Goal: Task Accomplishment & Management: Manage account settings

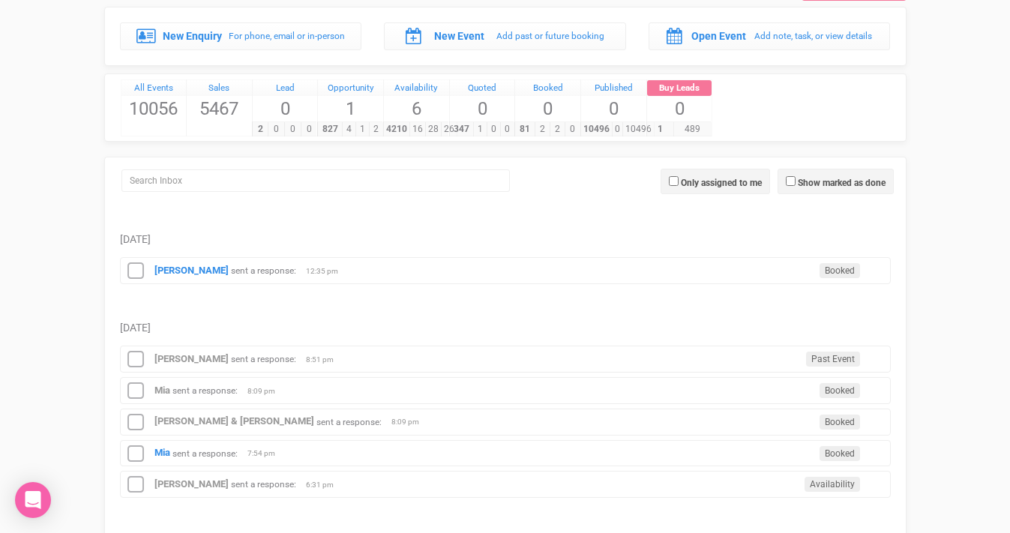
scroll to position [173, 0]
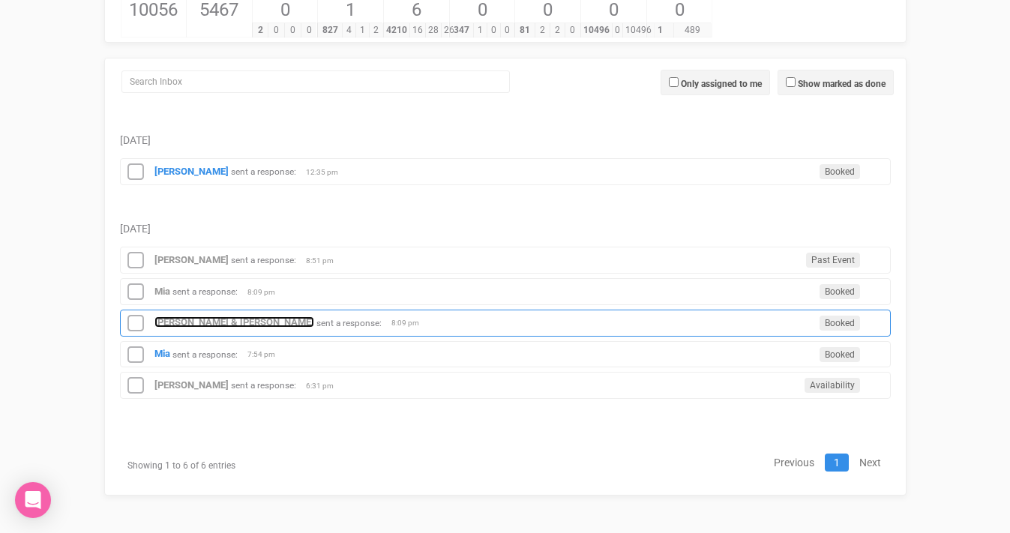
click at [205, 325] on strong "[PERSON_NAME] & [PERSON_NAME]" at bounding box center [234, 321] width 160 height 11
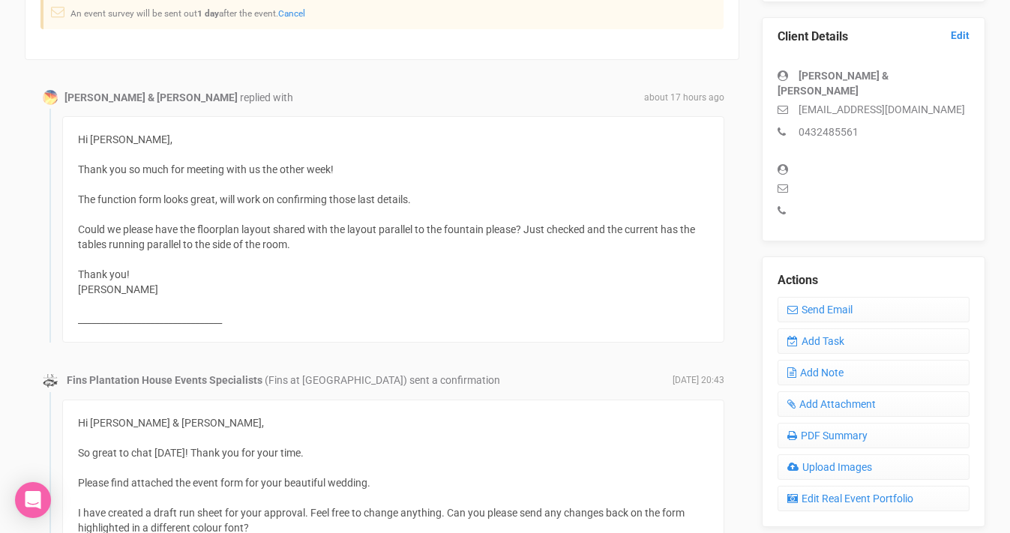
scroll to position [404, 0]
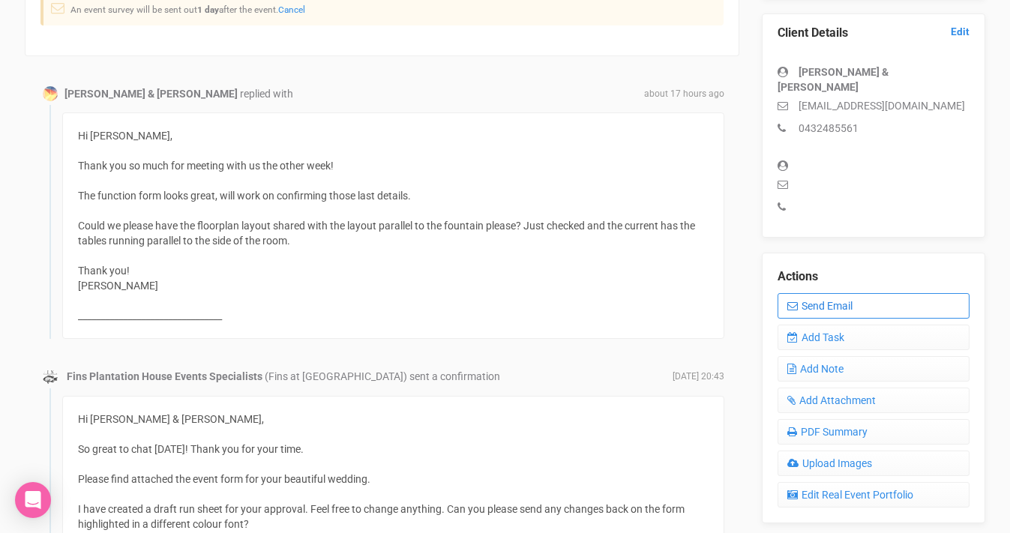
click at [826, 293] on link "Send Email" at bounding box center [874, 305] width 192 height 25
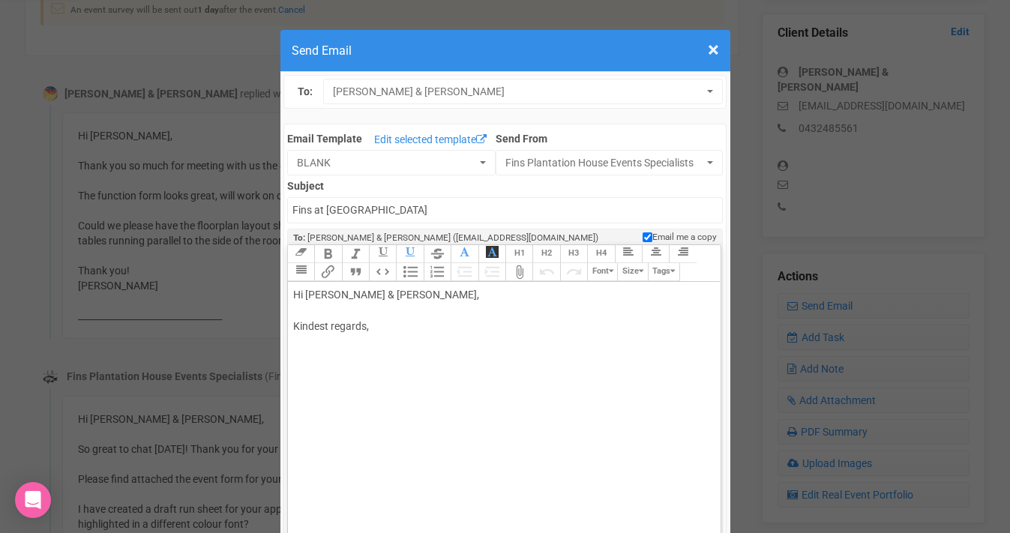
click at [372, 295] on div "Hi [PERSON_NAME] & [PERSON_NAME], Kindest regards," at bounding box center [501, 326] width 417 height 79
click at [318, 309] on div "Hi [PERSON_NAME] & [PERSON_NAME], Kindest regards," at bounding box center [501, 326] width 417 height 79
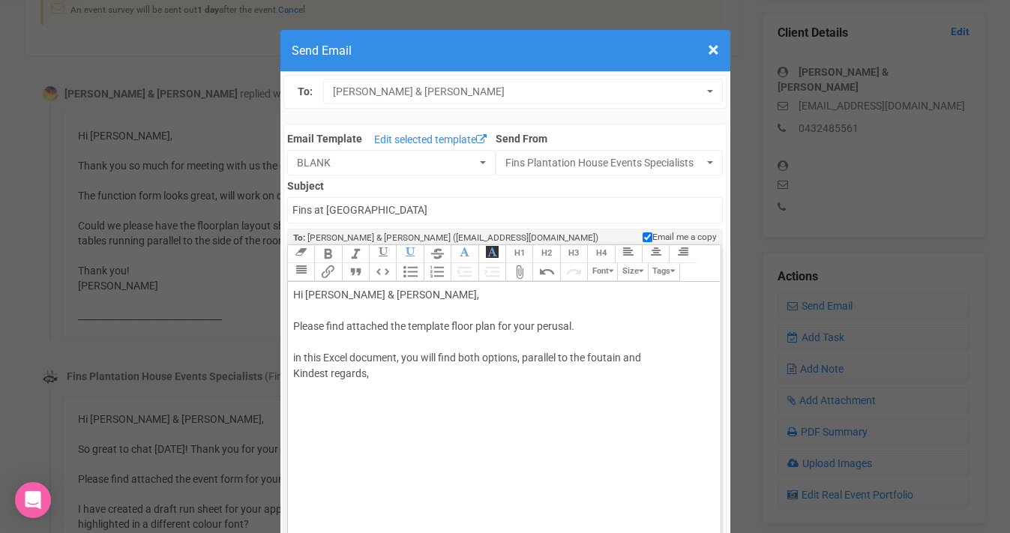
click at [602, 358] on div "Hi [PERSON_NAME] & [PERSON_NAME], Please find attached the template floor plan …" at bounding box center [501, 350] width 417 height 126
click at [654, 362] on div "Hi [PERSON_NAME] & [PERSON_NAME], Please find attached the template floor plan …" at bounding box center [501, 350] width 417 height 126
click at [560, 358] on div "Hi [PERSON_NAME] & [PERSON_NAME], Please find attached the template floor plan …" at bounding box center [501, 350] width 417 height 126
click at [363, 374] on div "Hi [PERSON_NAME] & [PERSON_NAME], Please find attached the template floor plan …" at bounding box center [501, 358] width 417 height 142
click at [295, 358] on div "Hi [PERSON_NAME] & [PERSON_NAME], Please find attached the template floor plan …" at bounding box center [501, 381] width 417 height 189
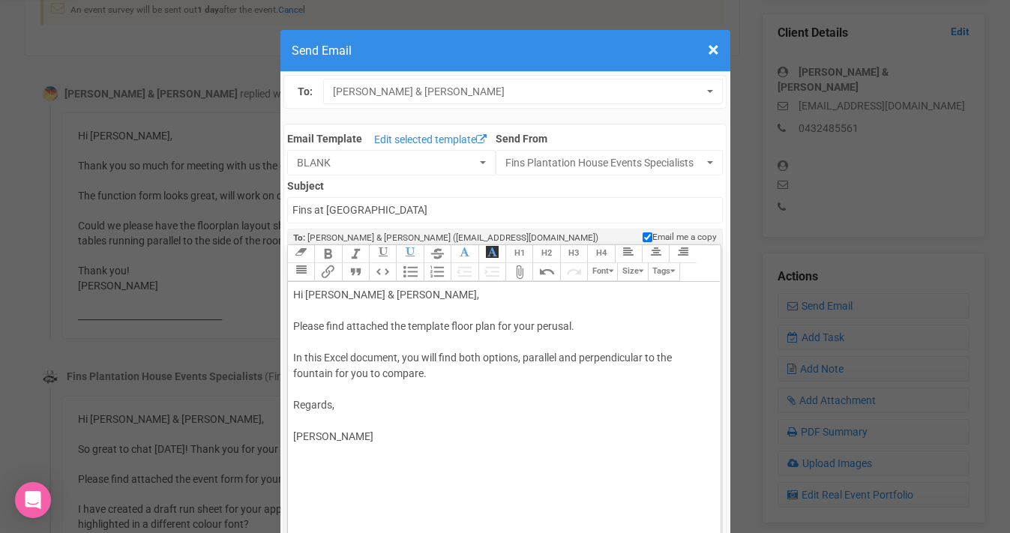
click at [313, 391] on div "Hi [PERSON_NAME] & [PERSON_NAME], Please find attached the template floor plan …" at bounding box center [501, 381] width 417 height 189
click at [523, 273] on button "Attach Files" at bounding box center [518, 272] width 27 height 18
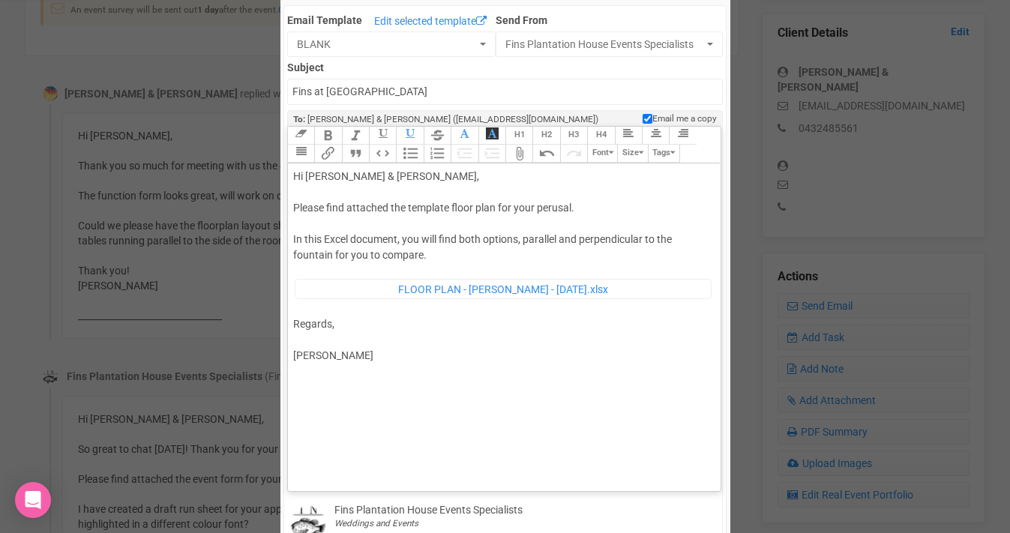
scroll to position [119, 0]
click at [296, 410] on trix-editor "Hi [PERSON_NAME] & [PERSON_NAME], Please find attached the template floor plan …" at bounding box center [504, 323] width 433 height 320
type trix-editor "<div>Hi [PERSON_NAME] &amp; [PERSON_NAME],<br><br>Please find attached the temp…"
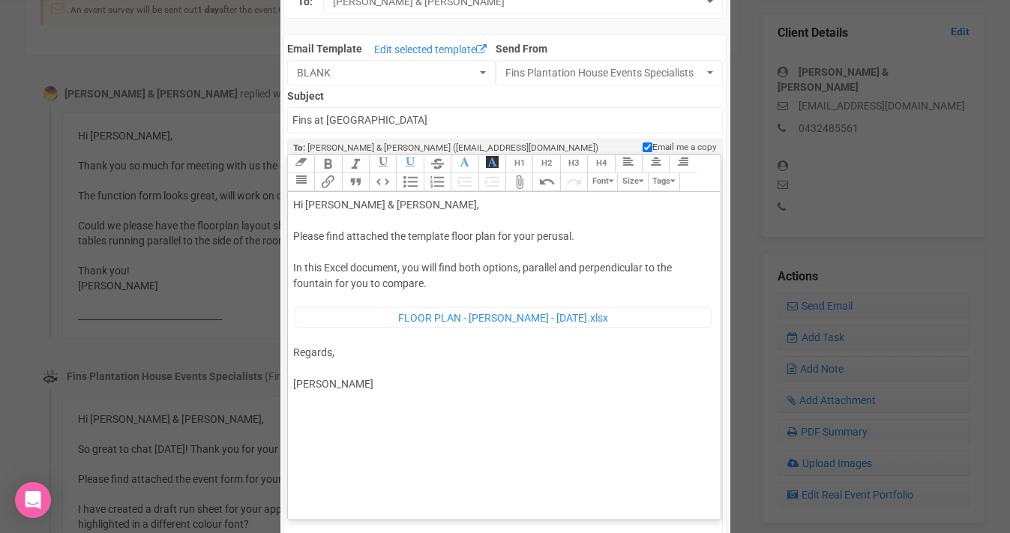
scroll to position [66, 0]
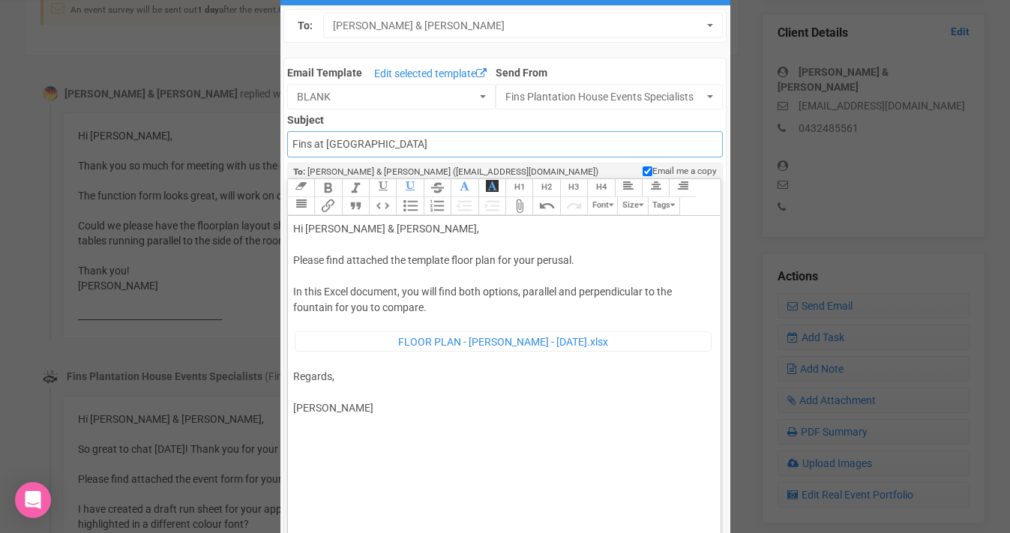
click at [394, 144] on input "Fins at [GEOGRAPHIC_DATA]" at bounding box center [505, 144] width 436 height 26
type input "Fins at Plantation House - Floor Plan template"
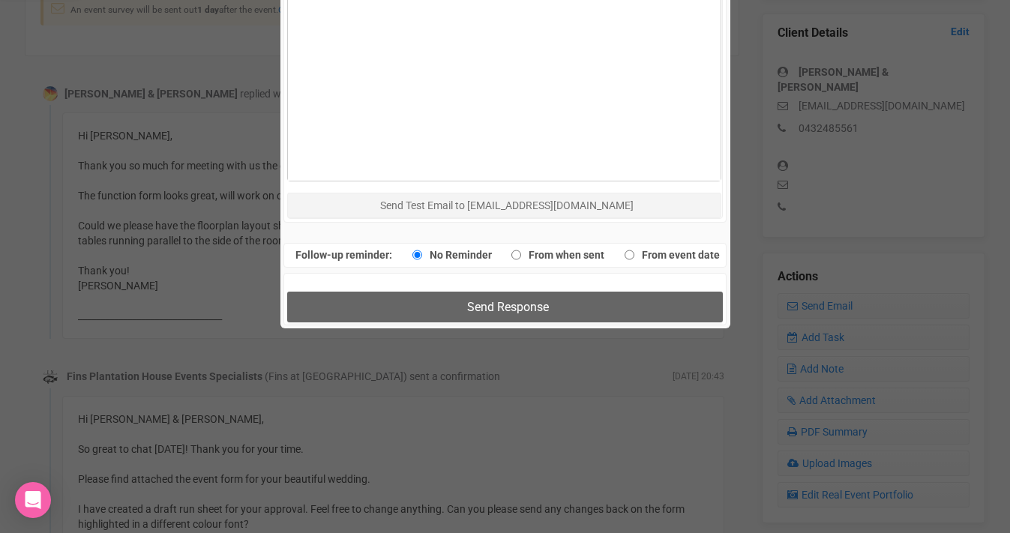
scroll to position [897, 0]
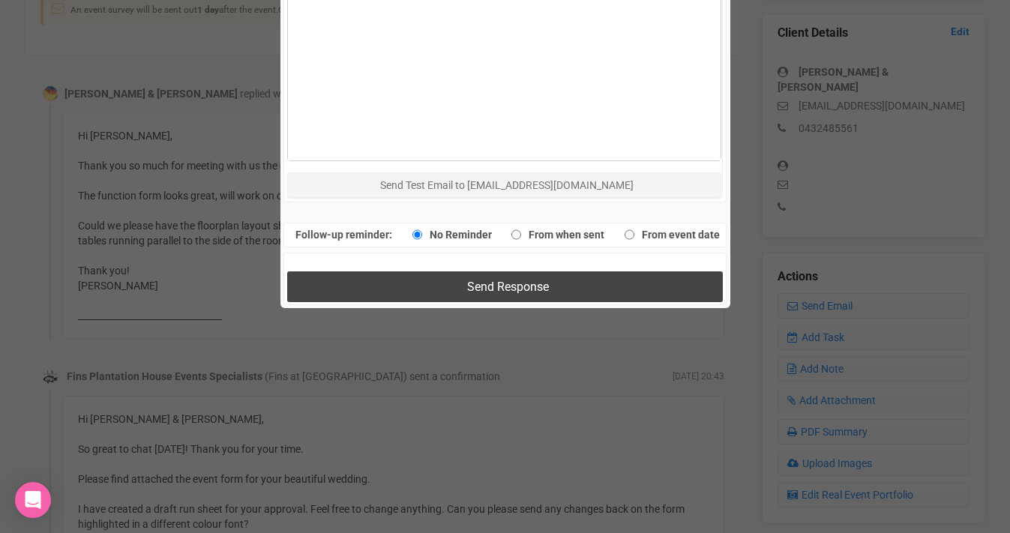
click at [455, 288] on button "Send Response" at bounding box center [505, 286] width 436 height 31
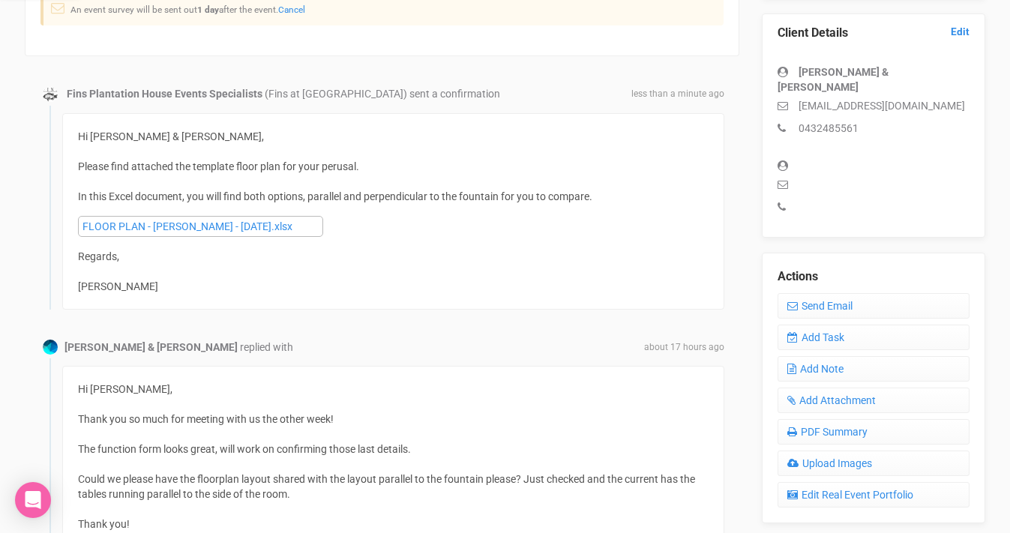
scroll to position [0, 0]
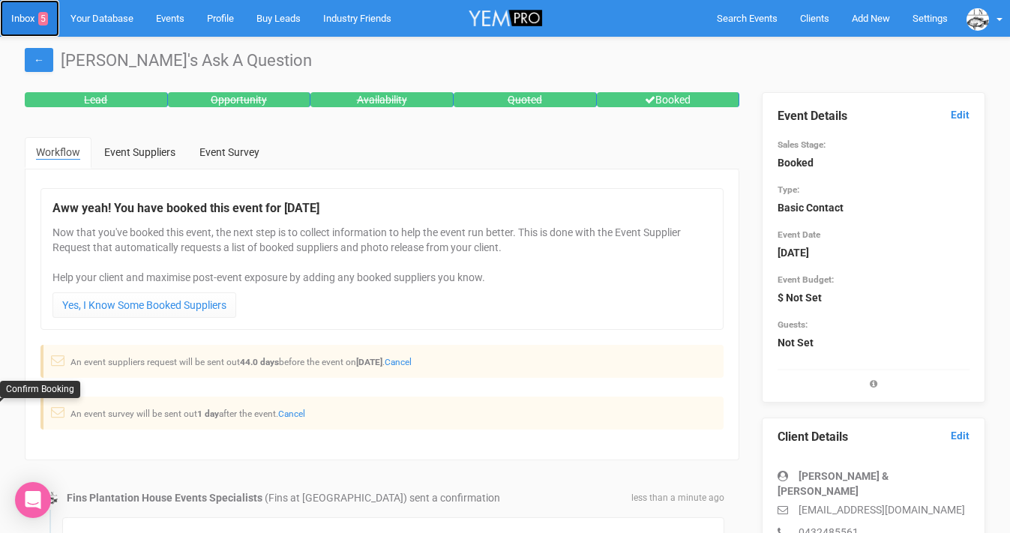
click at [14, 22] on link "Inbox 5" at bounding box center [29, 18] width 59 height 37
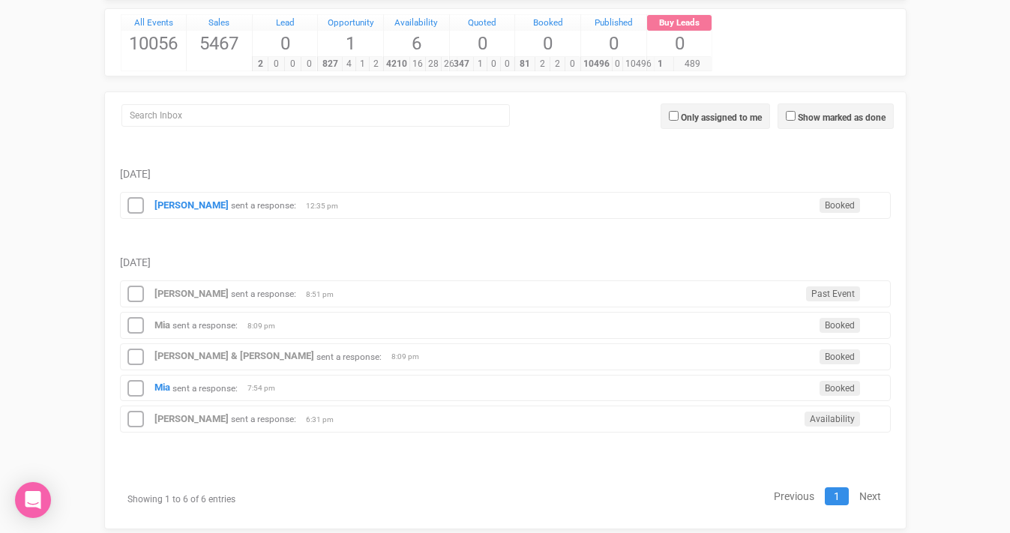
scroll to position [173, 0]
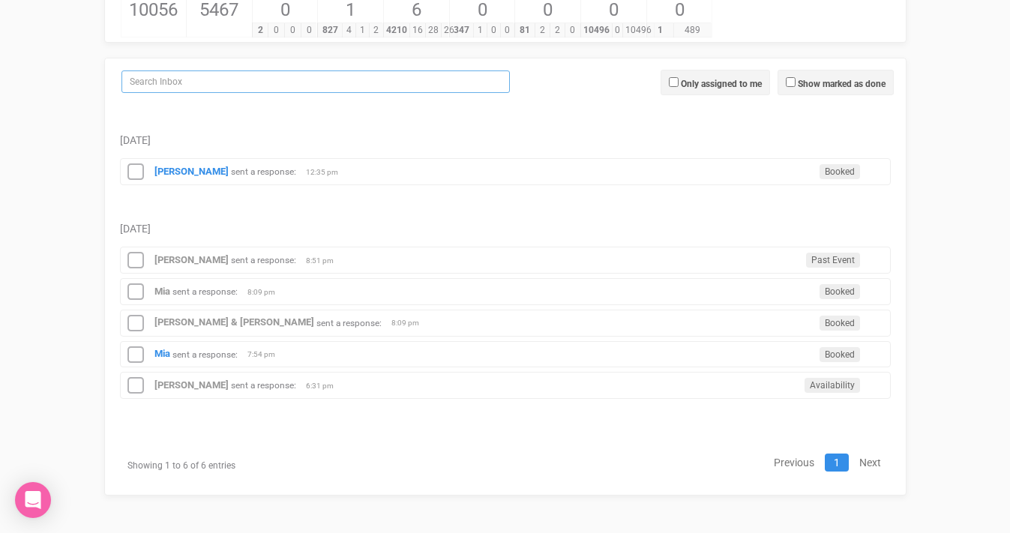
click at [167, 85] on input "search" at bounding box center [315, 81] width 388 height 22
click at [788, 80] on input "Show marked as done" at bounding box center [791, 82] width 10 height 10
checkbox input "true"
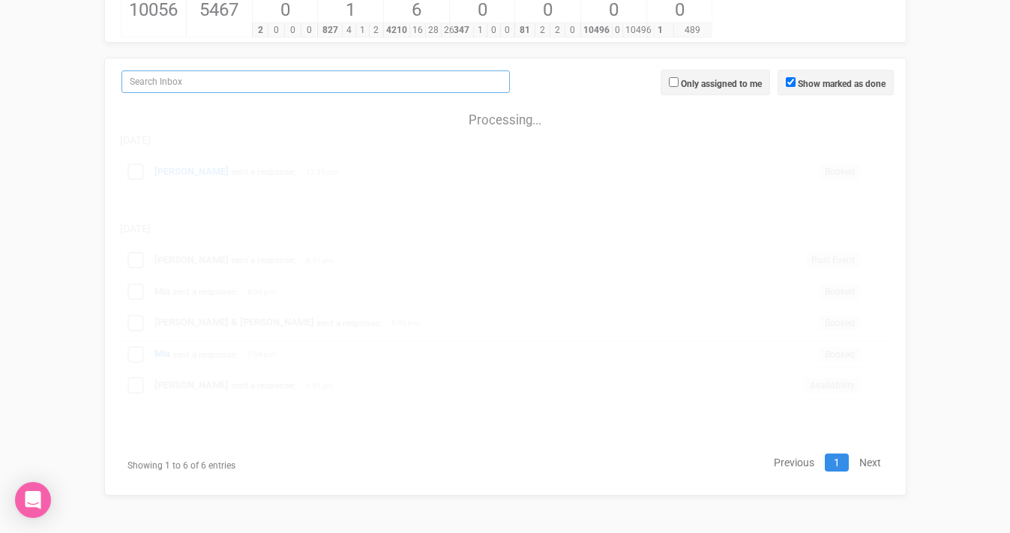
click at [205, 76] on input "search" at bounding box center [315, 81] width 388 height 22
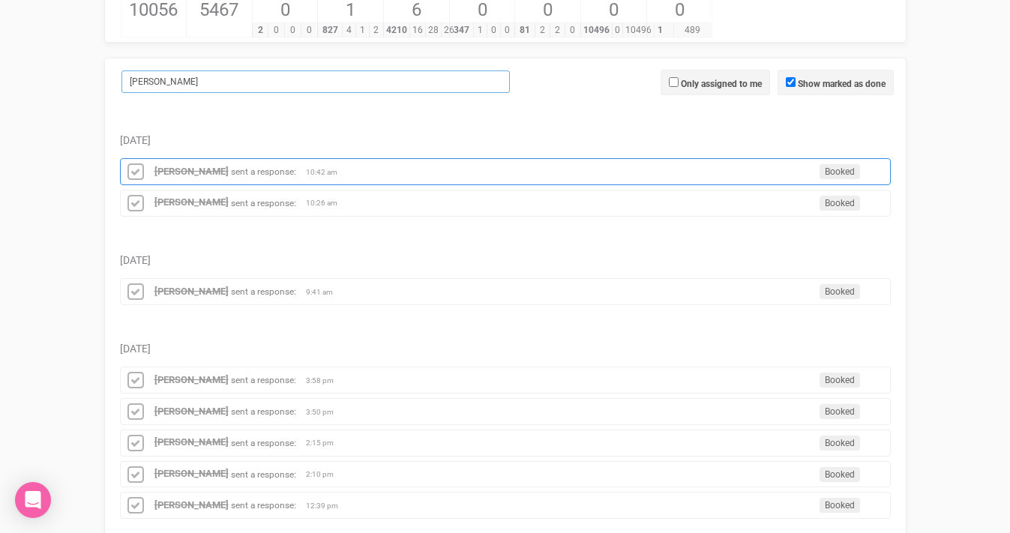
type input "[PERSON_NAME]"
click at [211, 164] on div "[PERSON_NAME] sent a response: Booked 10:42 am" at bounding box center [505, 171] width 771 height 27
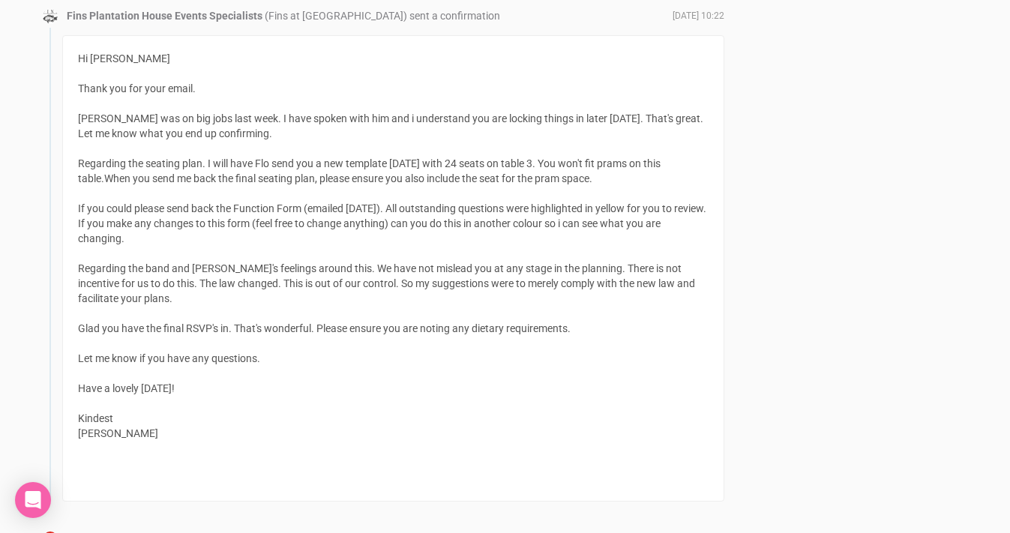
scroll to position [1964, 0]
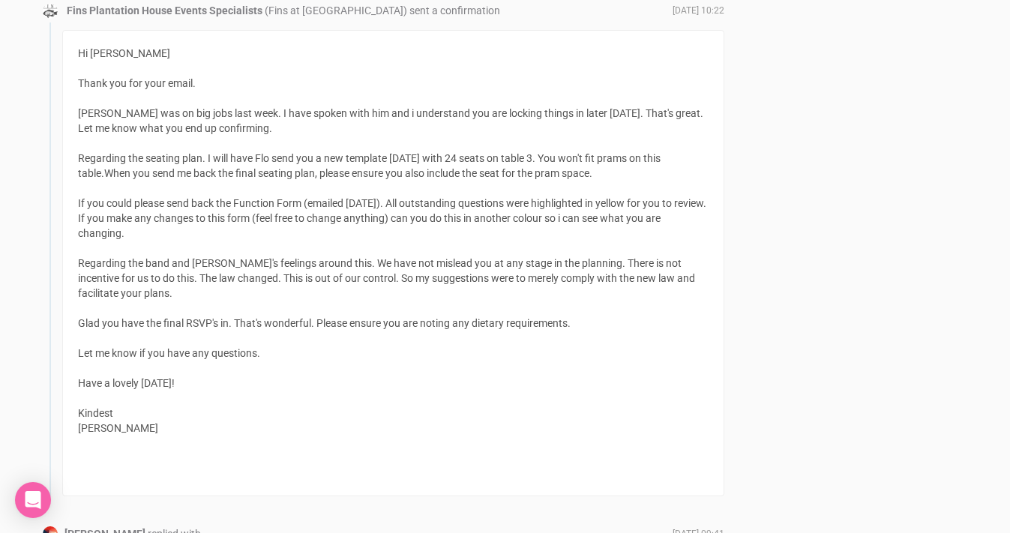
click at [396, 118] on div "Hi [PERSON_NAME] Thank you for your email. [PERSON_NAME] was on big jobs last w…" at bounding box center [393, 263] width 631 height 435
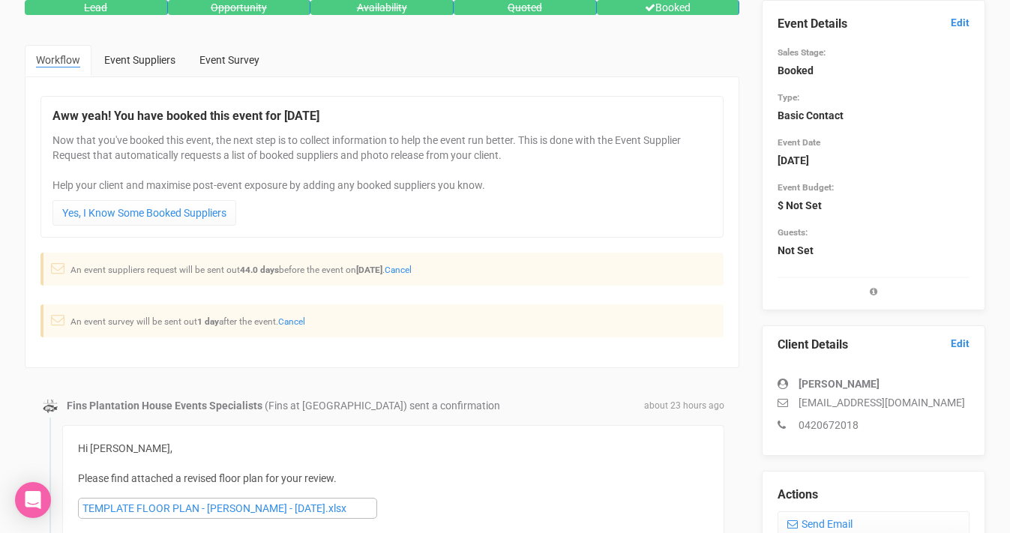
scroll to position [0, 0]
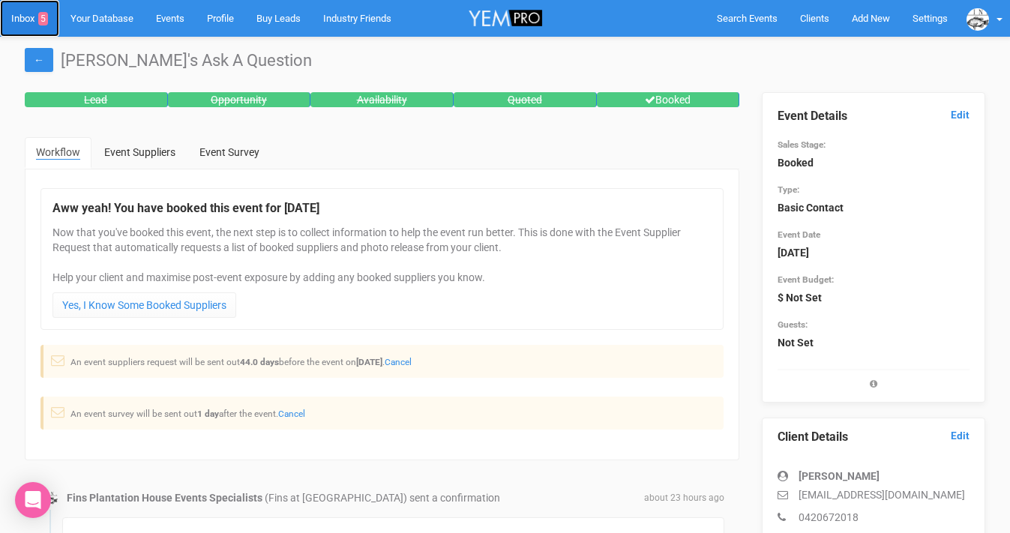
click at [33, 19] on link "Inbox 5" at bounding box center [29, 18] width 59 height 37
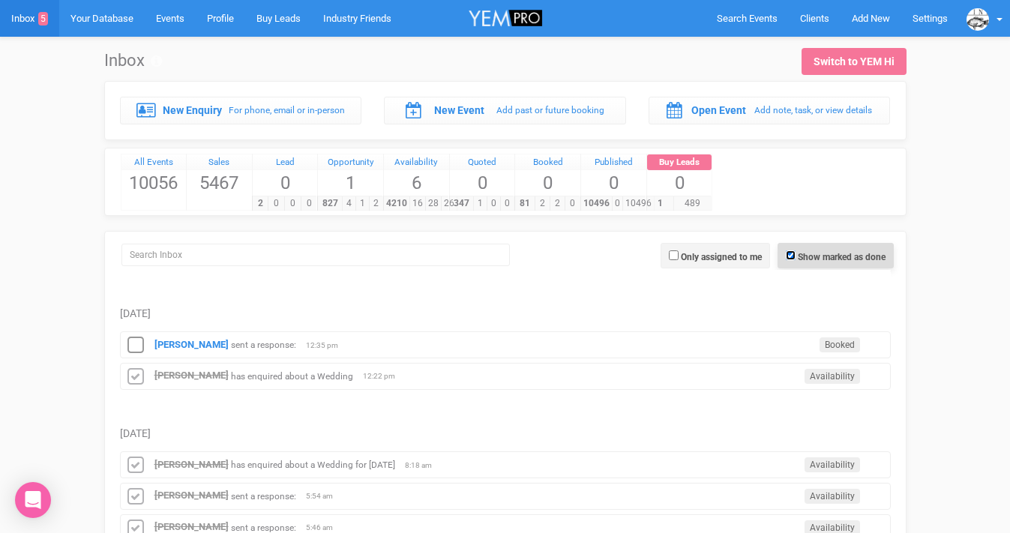
click at [789, 259] on input "Show marked as done" at bounding box center [791, 255] width 10 height 10
checkbox input "false"
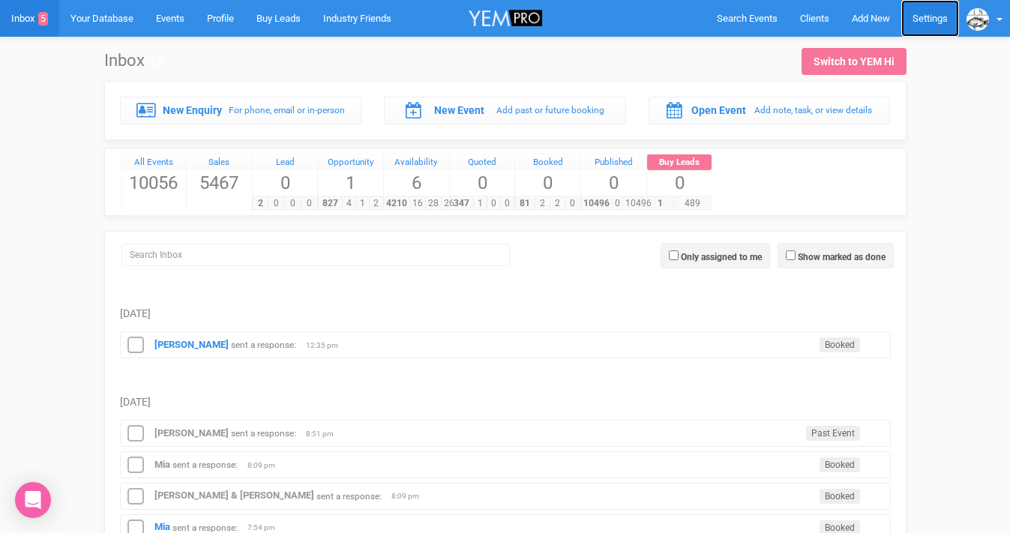
click at [922, 17] on link "Settings" at bounding box center [930, 18] width 58 height 37
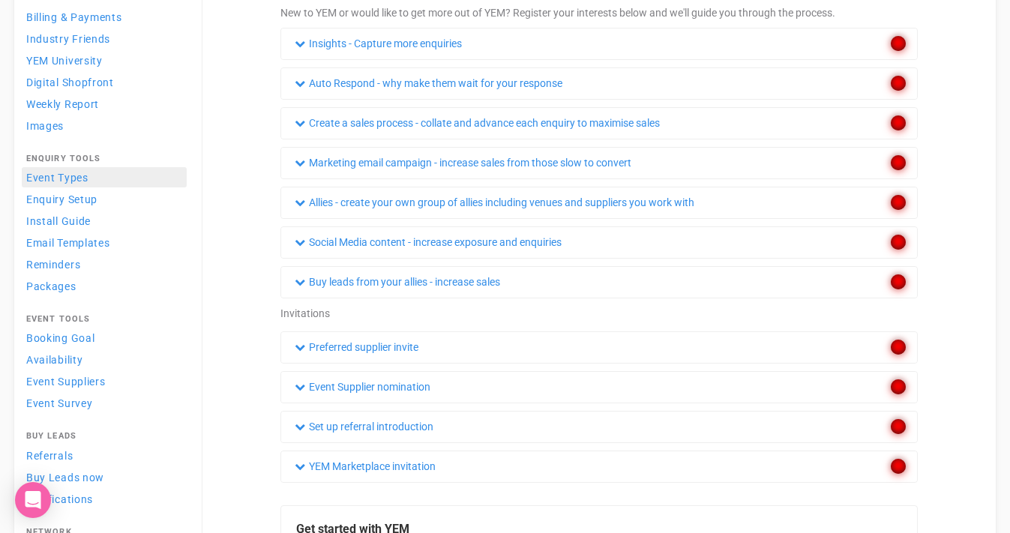
scroll to position [198, 0]
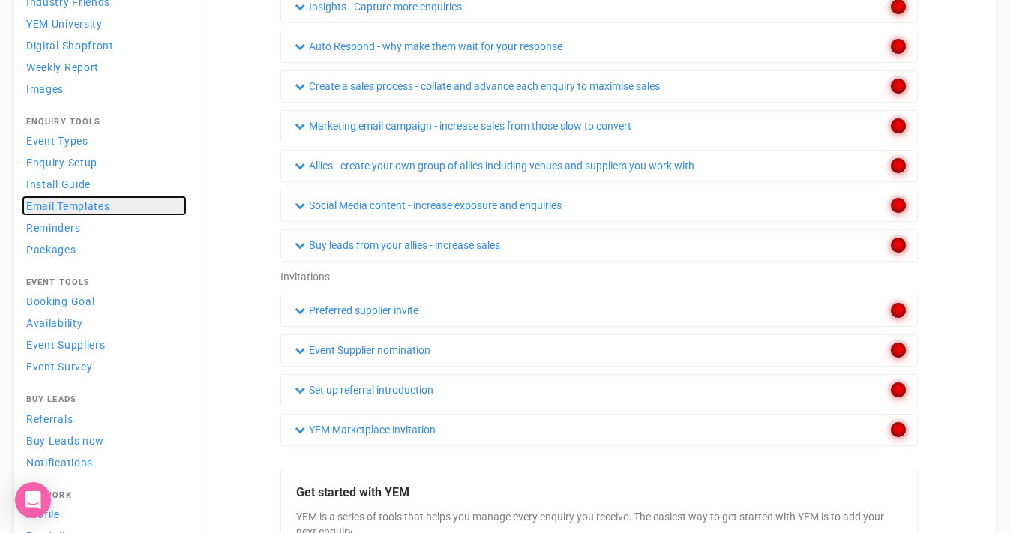
click at [64, 209] on span "Email Templates" at bounding box center [68, 206] width 84 height 12
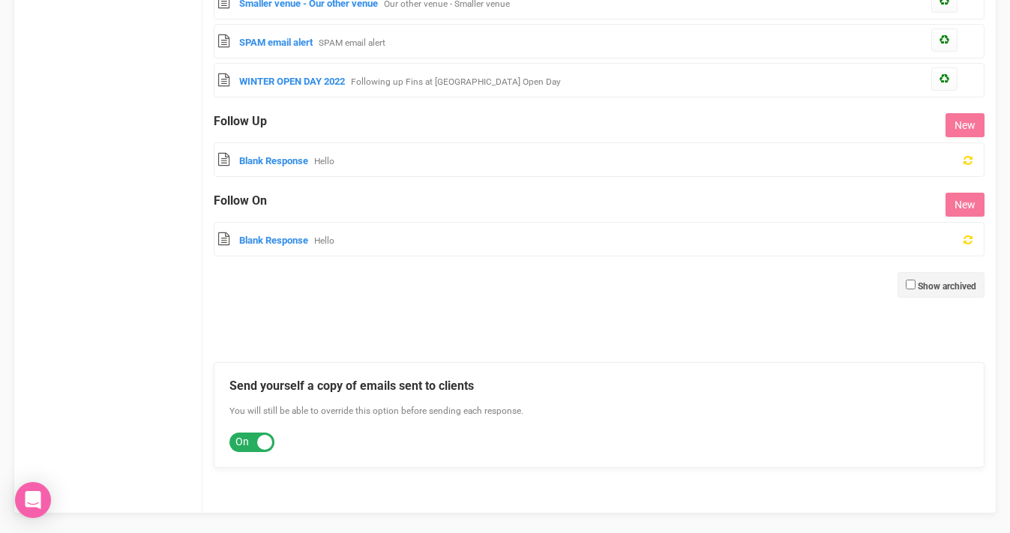
scroll to position [1171, 0]
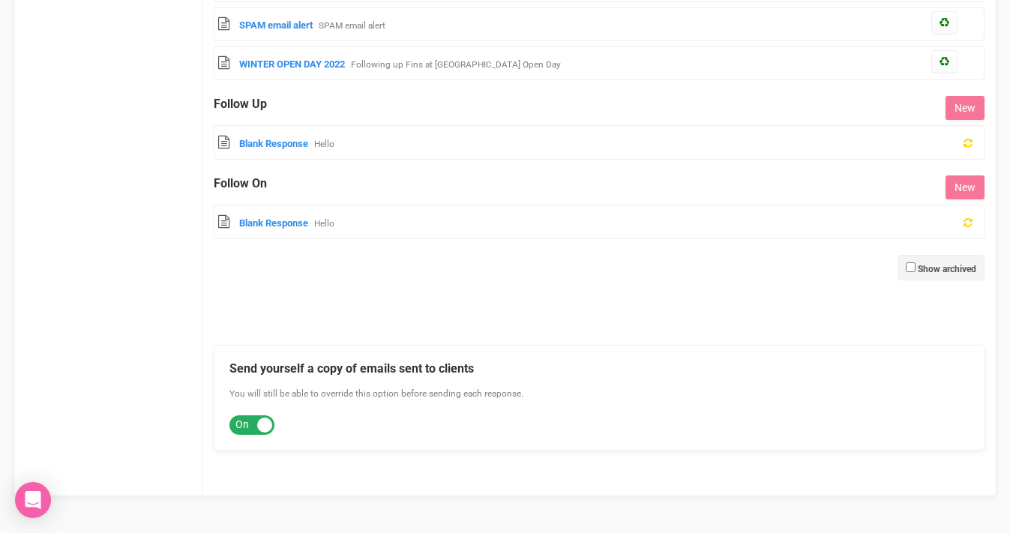
click at [258, 427] on div at bounding box center [264, 425] width 15 height 15
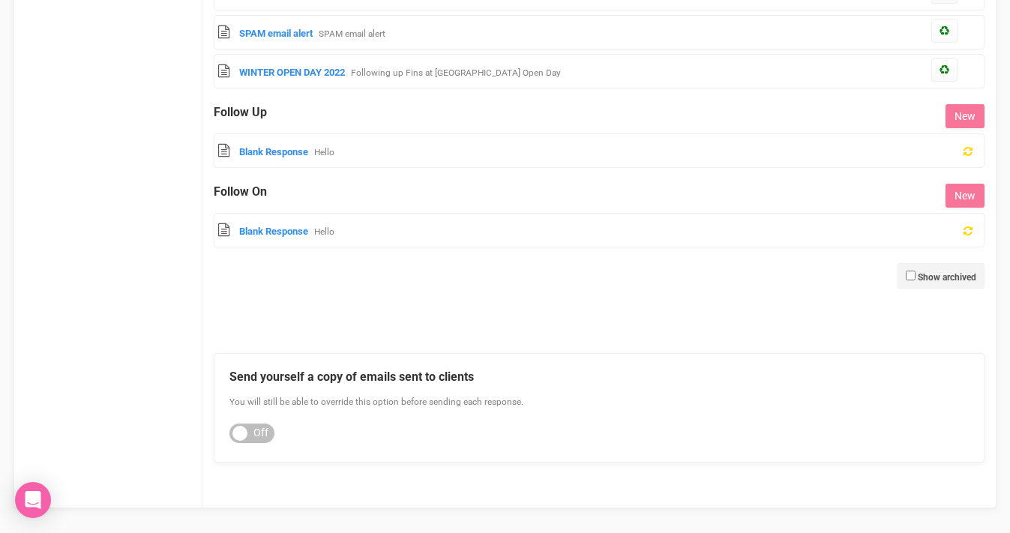
scroll to position [1176, 0]
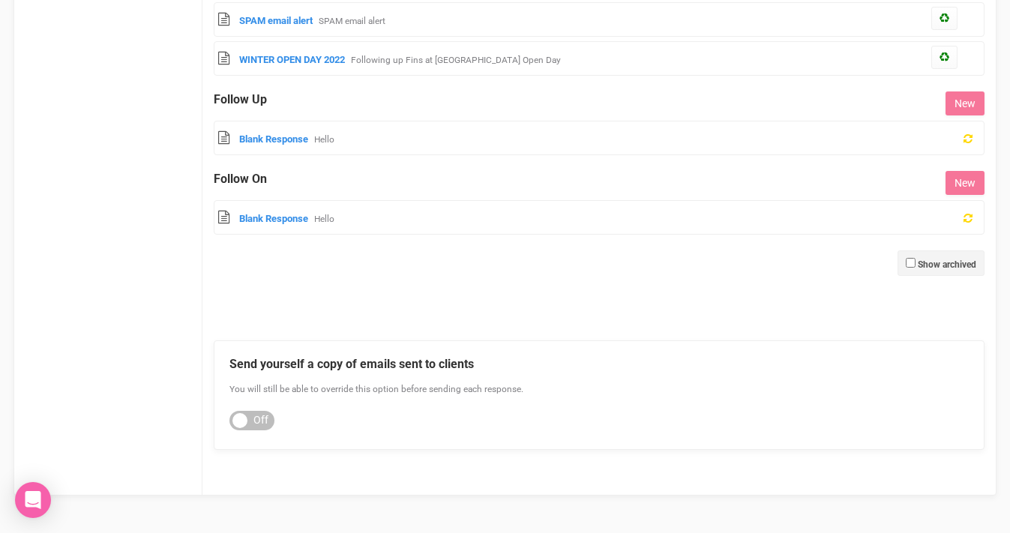
click at [253, 419] on div "ON OFF" at bounding box center [251, 420] width 45 height 19
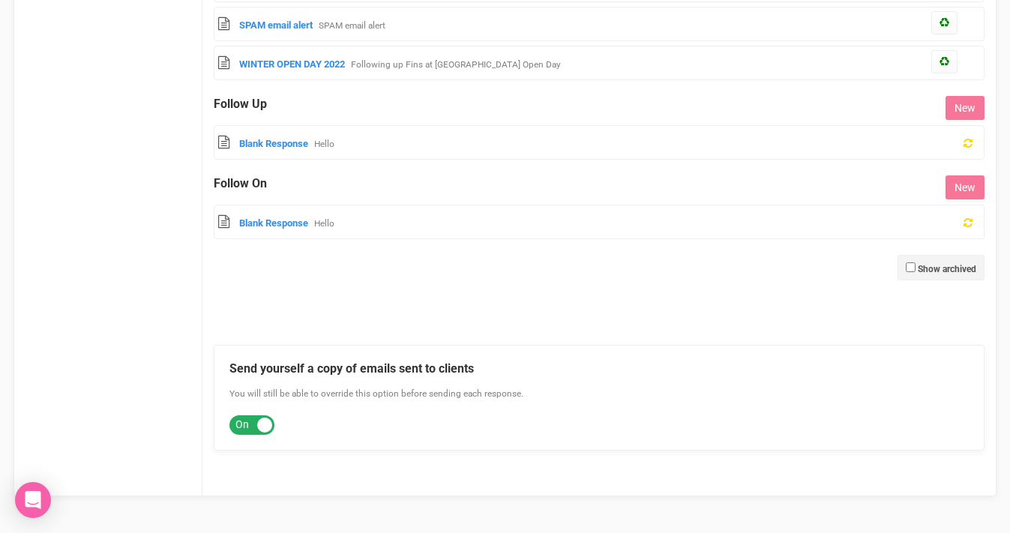
click at [253, 419] on div "ON OFF" at bounding box center [251, 424] width 45 height 19
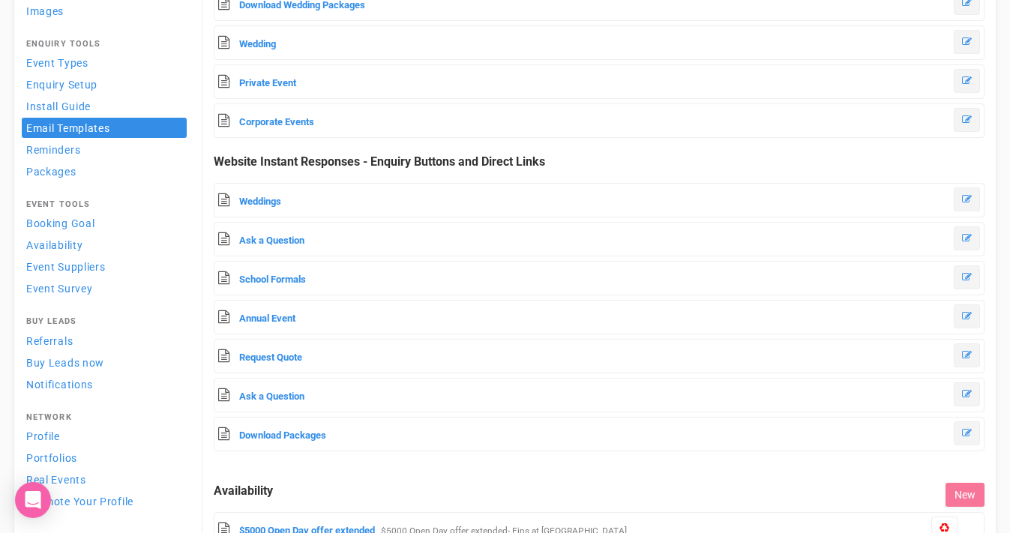
scroll to position [273, 0]
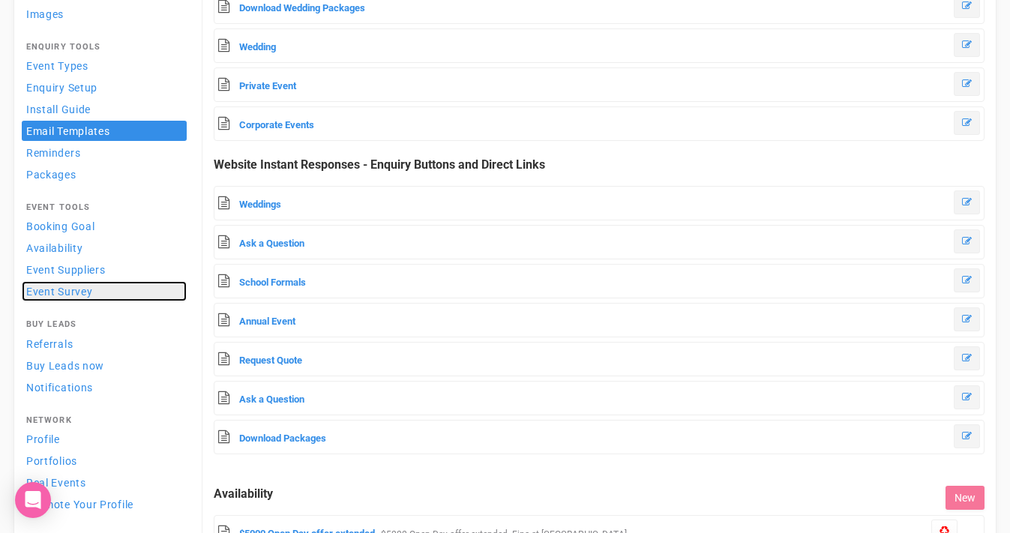
click at [70, 292] on span "Event Survey" at bounding box center [59, 292] width 66 height 12
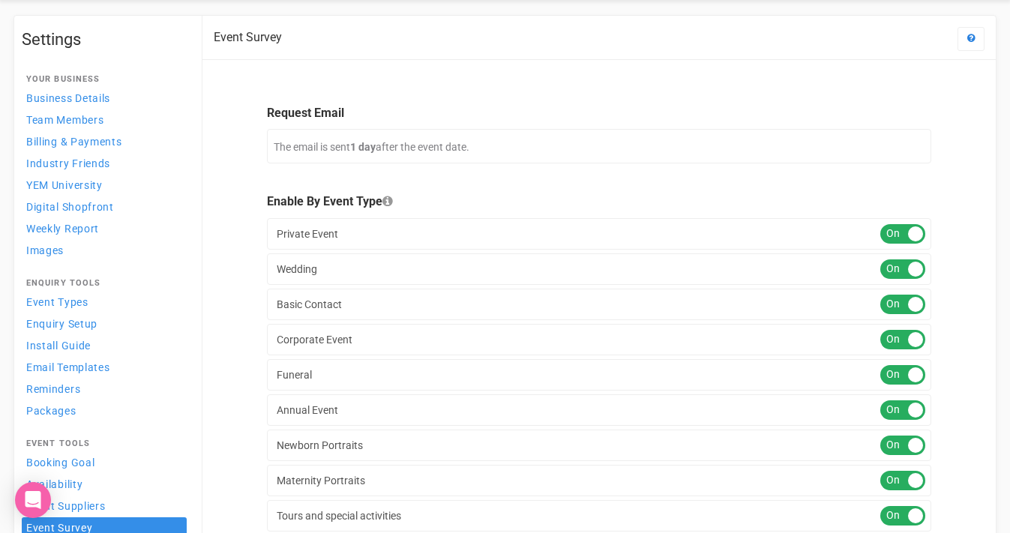
scroll to position [33, 0]
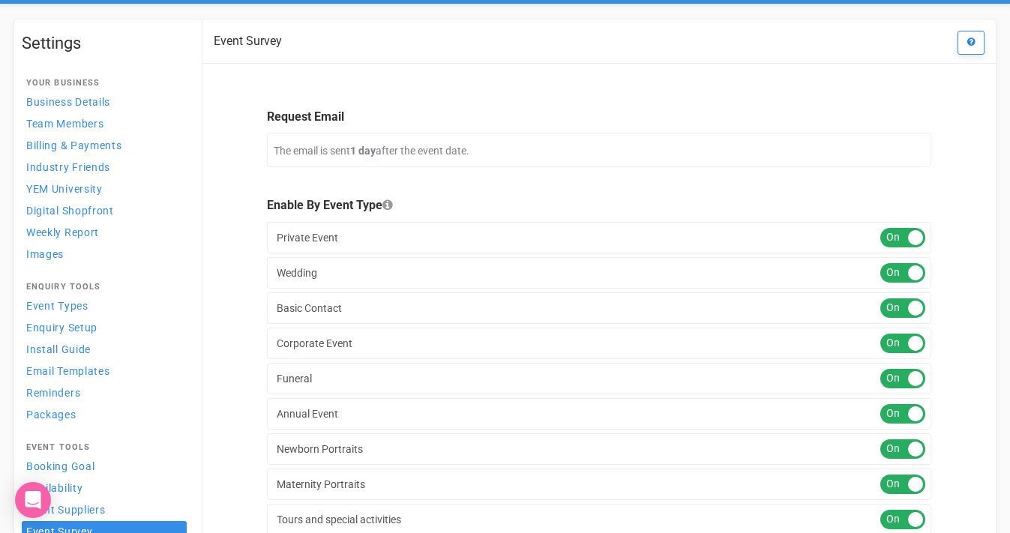
click at [973, 49] on link at bounding box center [971, 43] width 27 height 24
click at [908, 81] on link "Get Help" at bounding box center [924, 78] width 112 height 29
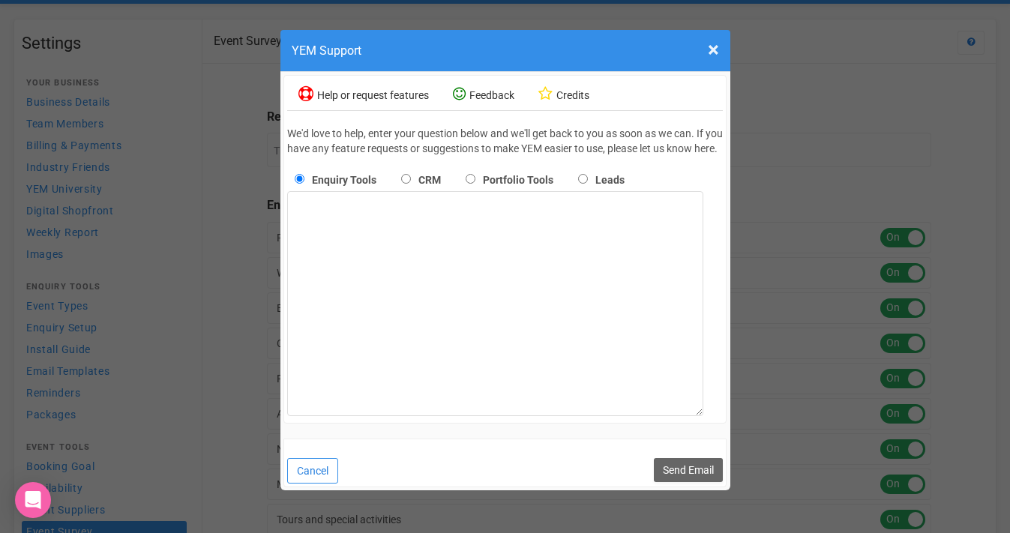
click at [316, 482] on button "Cancel" at bounding box center [312, 470] width 51 height 25
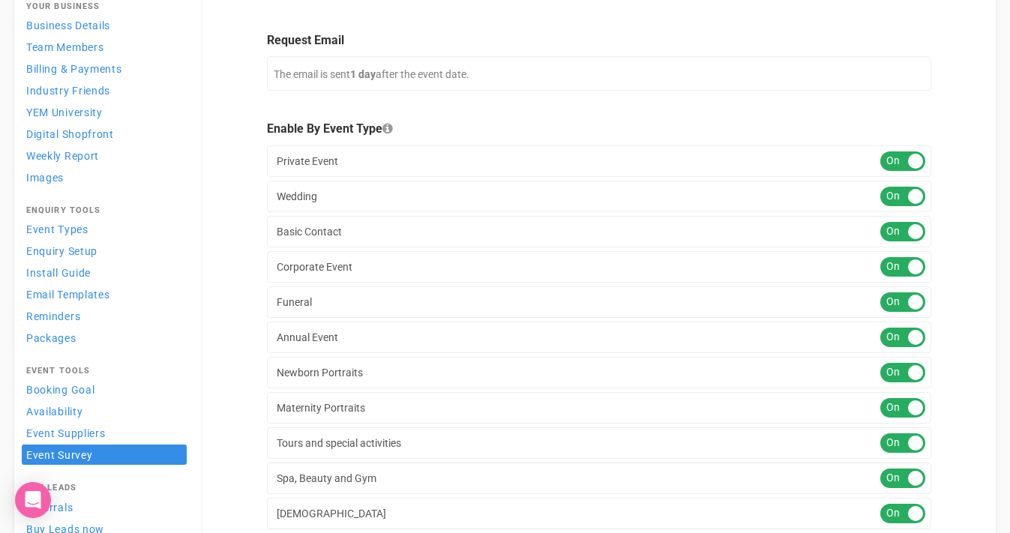
scroll to position [110, 0]
click at [901, 160] on div "ON OFF" at bounding box center [902, 160] width 45 height 19
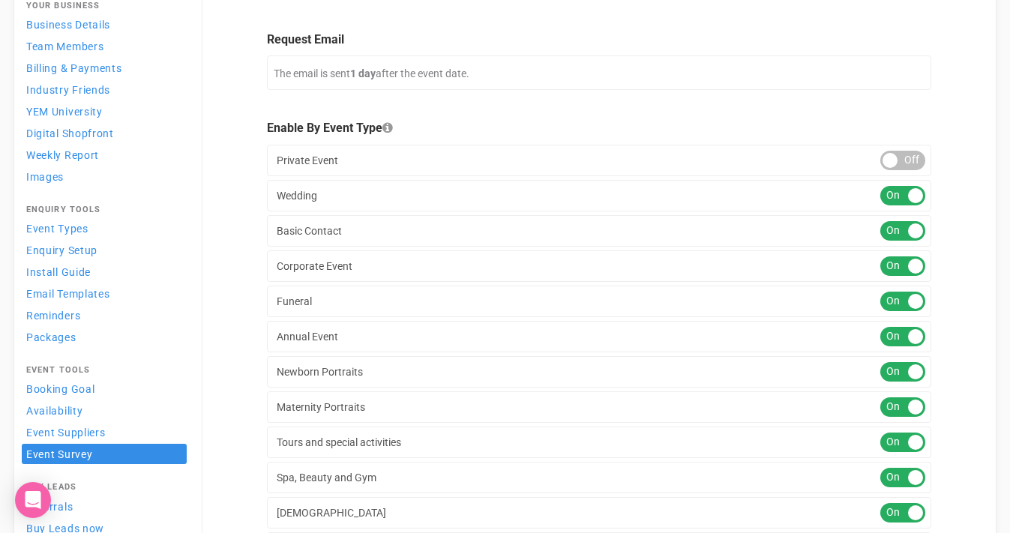
click at [905, 199] on div "ON OFF" at bounding box center [902, 195] width 45 height 19
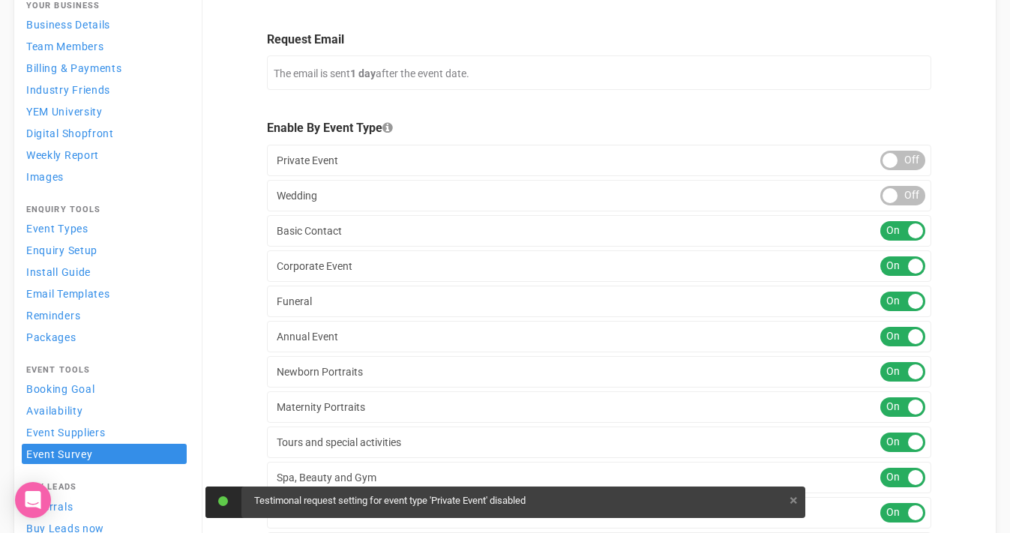
click at [904, 241] on div "Basic Contact ON OFF" at bounding box center [599, 230] width 664 height 31
click at [904, 233] on div "ON OFF" at bounding box center [902, 230] width 45 height 19
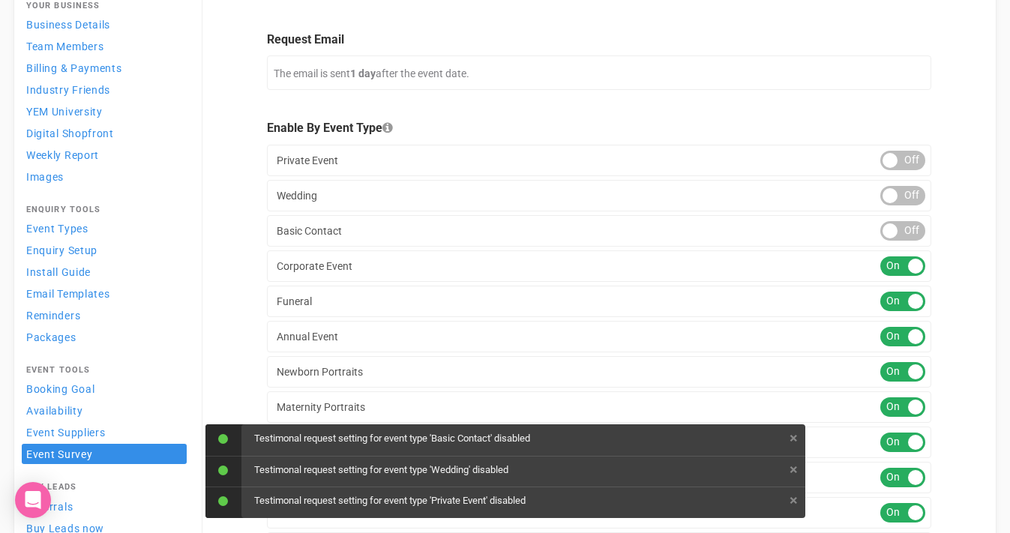
click at [900, 261] on div "ON OFF" at bounding box center [902, 265] width 45 height 19
click at [905, 292] on div "ON OFF" at bounding box center [902, 301] width 45 height 19
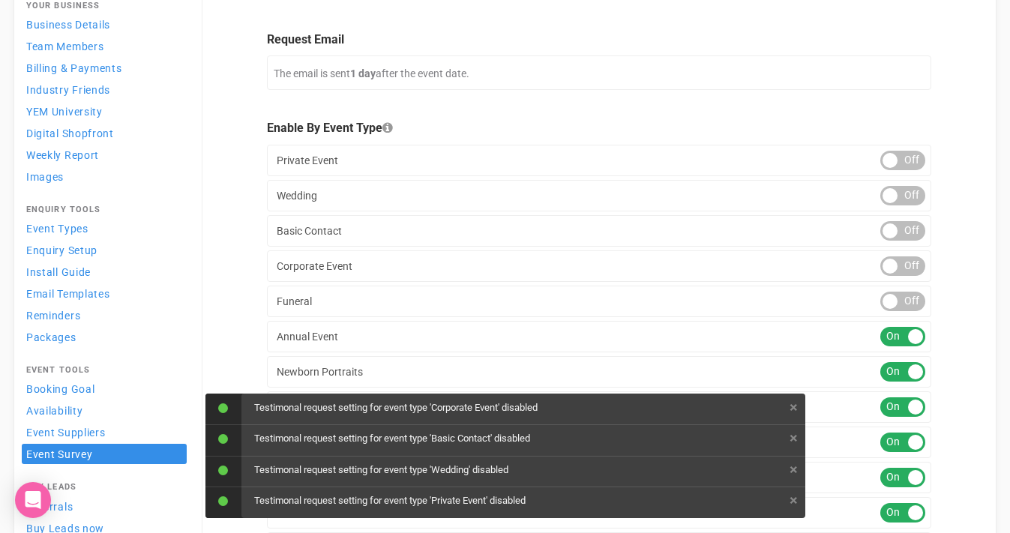
click at [899, 337] on div "ON OFF" at bounding box center [902, 336] width 45 height 19
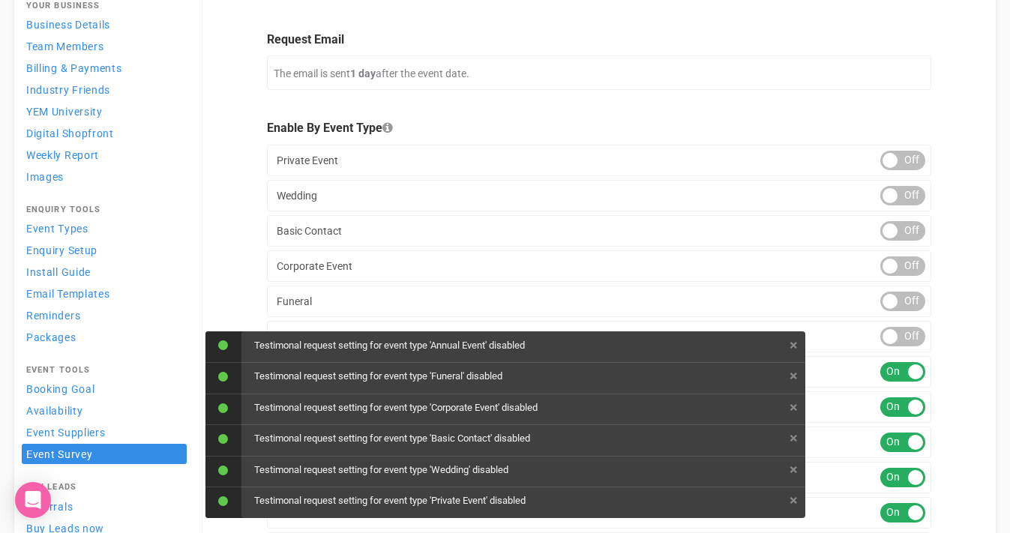
click at [899, 373] on div "ON OFF" at bounding box center [902, 371] width 45 height 19
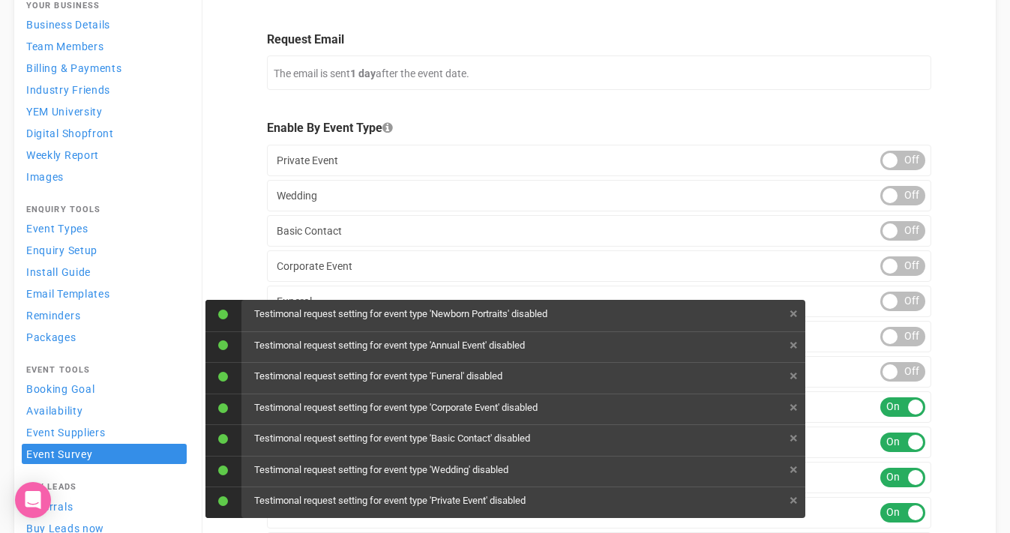
click at [897, 416] on div "ON OFF" at bounding box center [902, 406] width 45 height 19
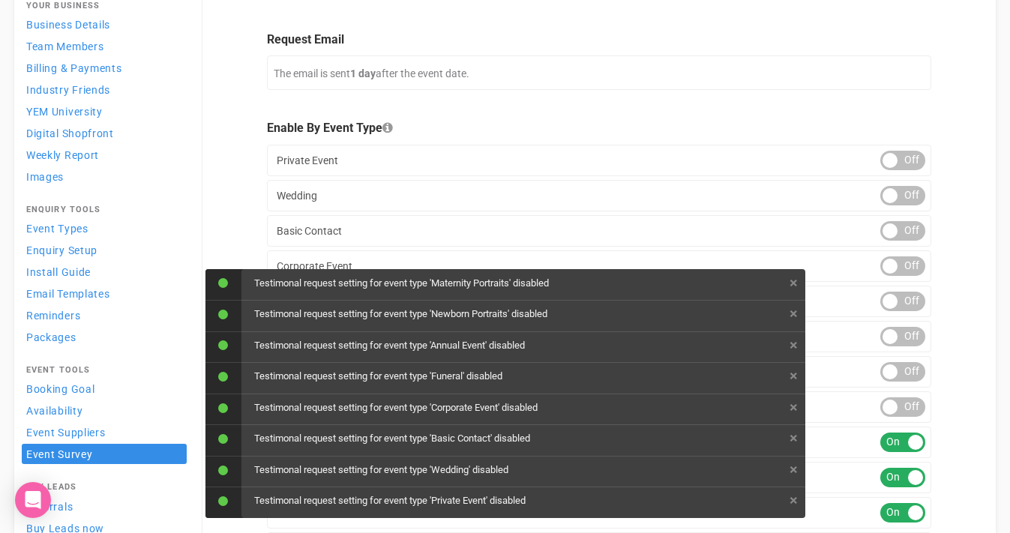
click at [899, 454] on div "Tours and special activities ON OFF" at bounding box center [599, 442] width 664 height 31
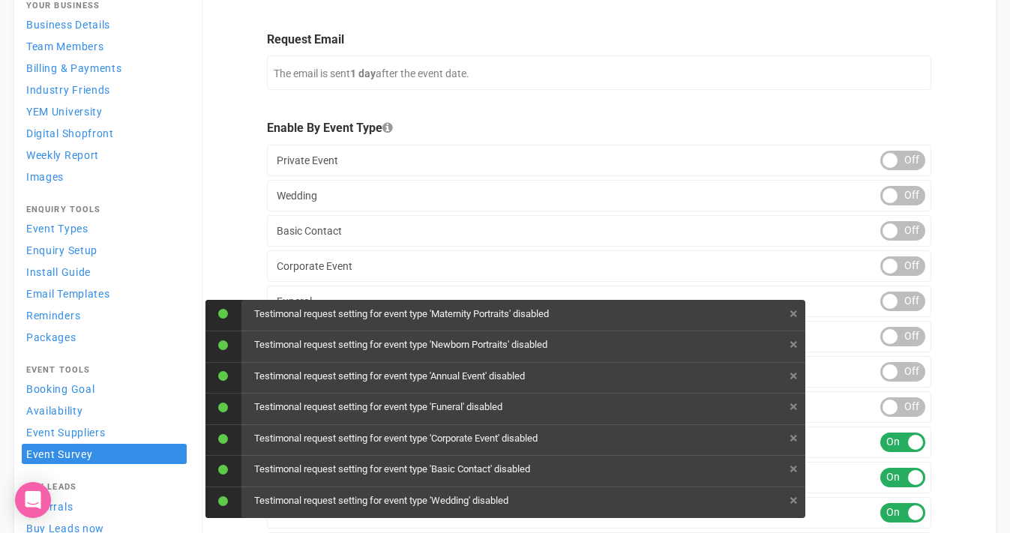
click at [907, 436] on div "ON OFF" at bounding box center [902, 442] width 45 height 19
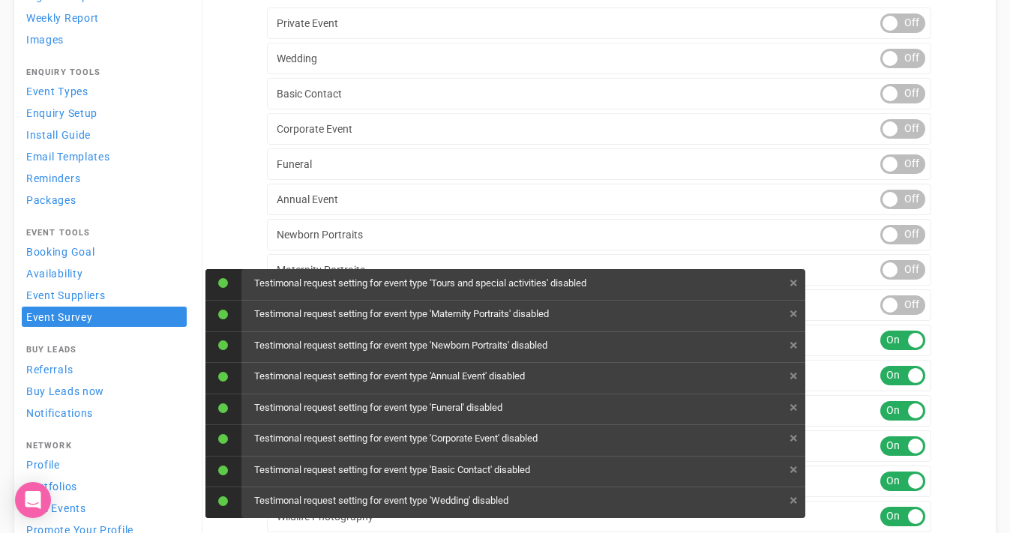
scroll to position [249, 0]
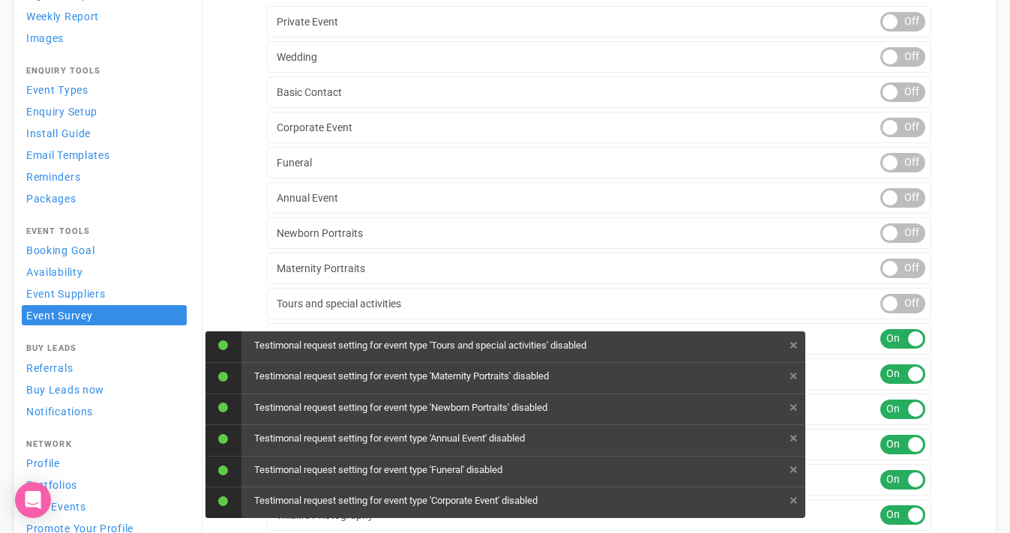
click at [907, 340] on div "ON OFF" at bounding box center [902, 338] width 45 height 19
click at [907, 375] on div "ON OFF" at bounding box center [902, 373] width 45 height 19
click at [907, 412] on div "ON OFF" at bounding box center [902, 409] width 45 height 19
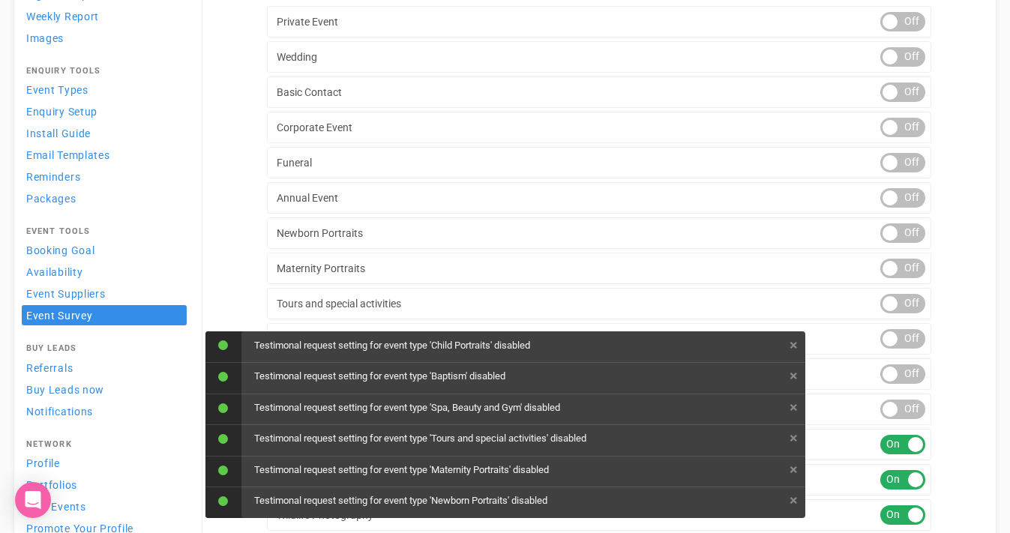
click at [901, 453] on div "ON OFF" at bounding box center [902, 444] width 45 height 19
click at [904, 483] on div "ON OFF" at bounding box center [902, 479] width 45 height 19
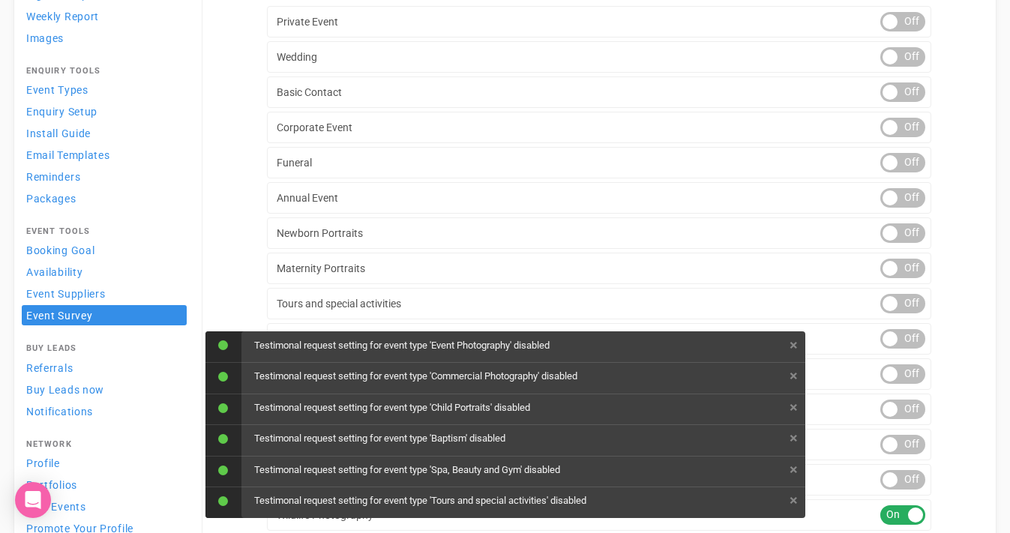
click at [904, 507] on div "ON OFF" at bounding box center [902, 514] width 45 height 19
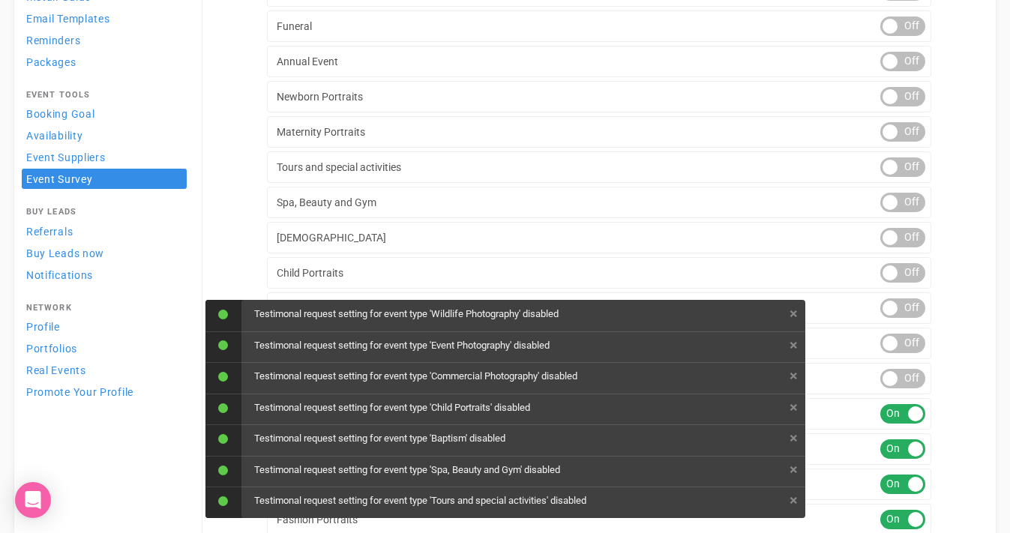
scroll to position [520, 0]
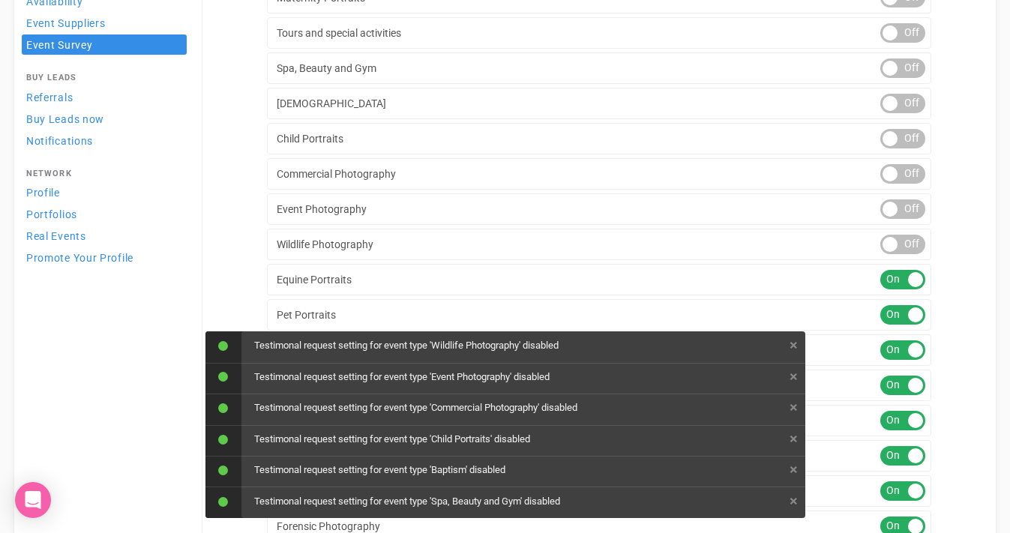
click at [900, 278] on div "ON OFF" at bounding box center [902, 279] width 45 height 19
click at [903, 307] on div "ON OFF" at bounding box center [902, 314] width 45 height 19
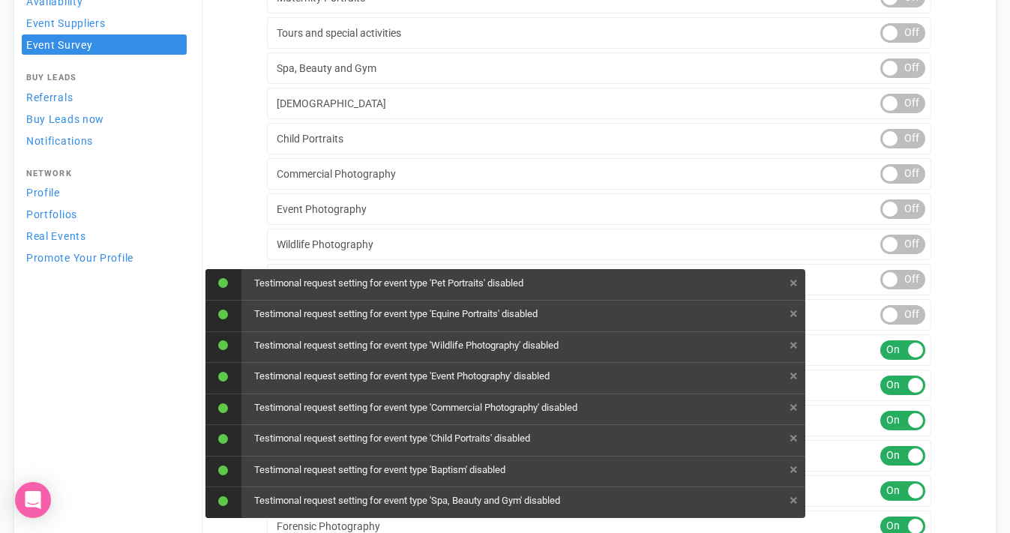
click at [901, 341] on div "ON OFF" at bounding box center [902, 349] width 45 height 19
click at [900, 394] on div "Fashion Portraits ON OFF" at bounding box center [599, 385] width 664 height 31
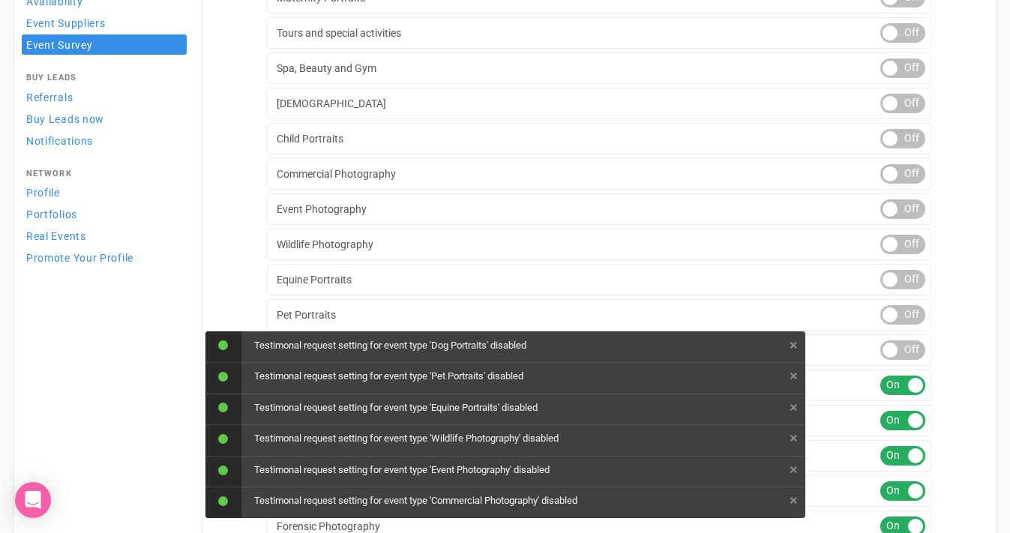
click at [902, 391] on div "ON OFF" at bounding box center [902, 385] width 45 height 19
click at [902, 434] on div "Dance Portraits ON OFF" at bounding box center [599, 420] width 664 height 31
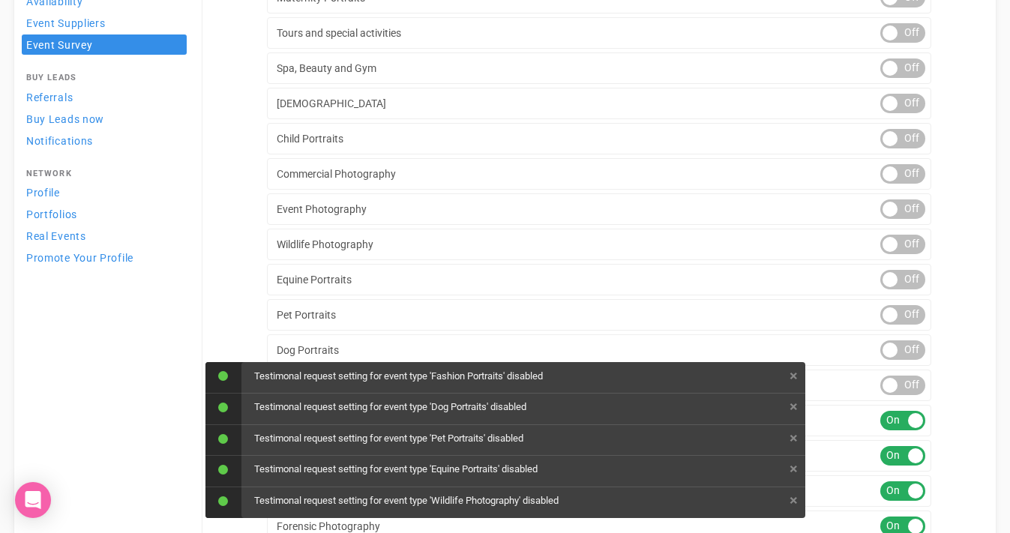
click at [903, 412] on div "ON OFF" at bounding box center [902, 420] width 45 height 19
click at [904, 448] on div "ON OFF" at bounding box center [902, 455] width 45 height 19
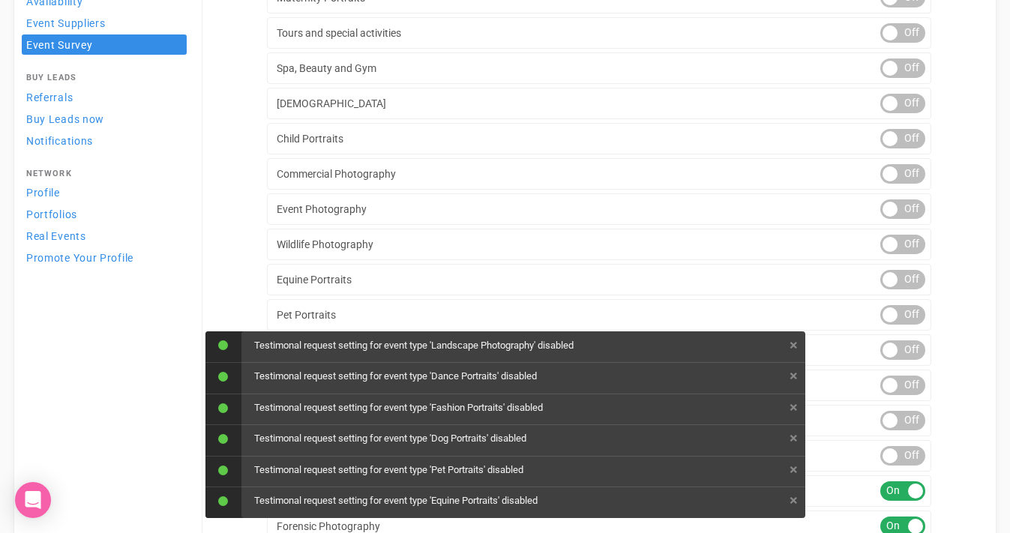
click at [907, 493] on div "ON OFF" at bounding box center [902, 490] width 45 height 19
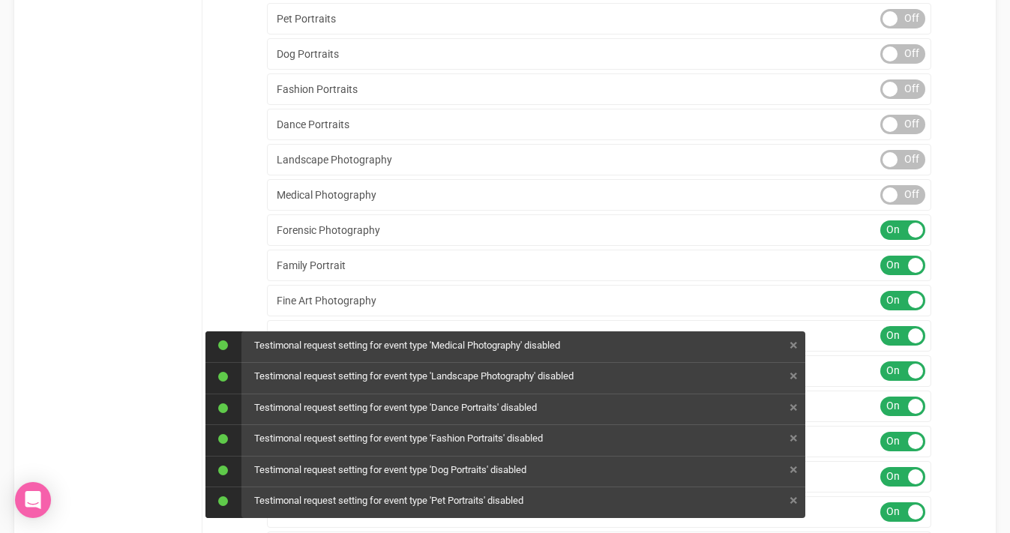
scroll to position [825, 0]
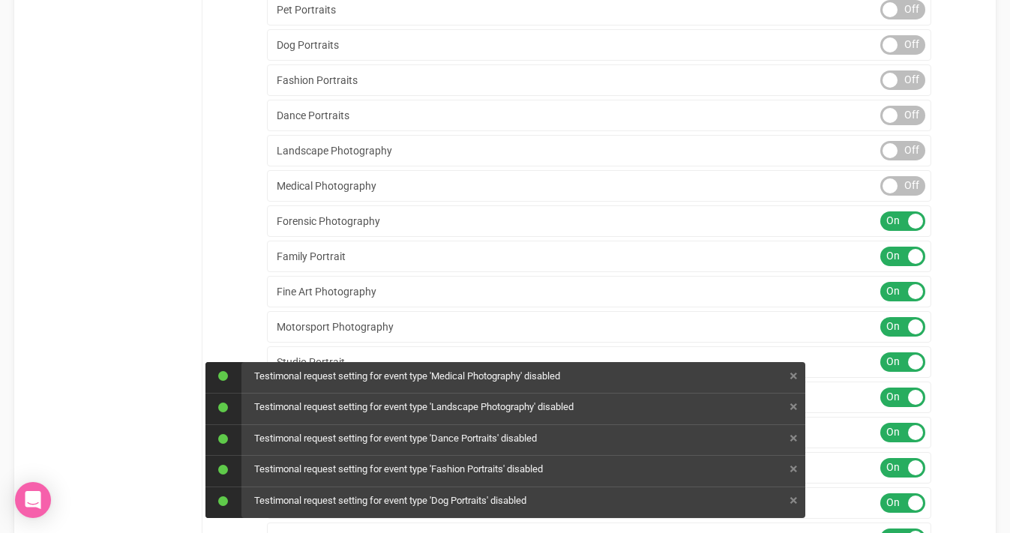
click at [894, 224] on div "ON OFF" at bounding box center [902, 220] width 45 height 19
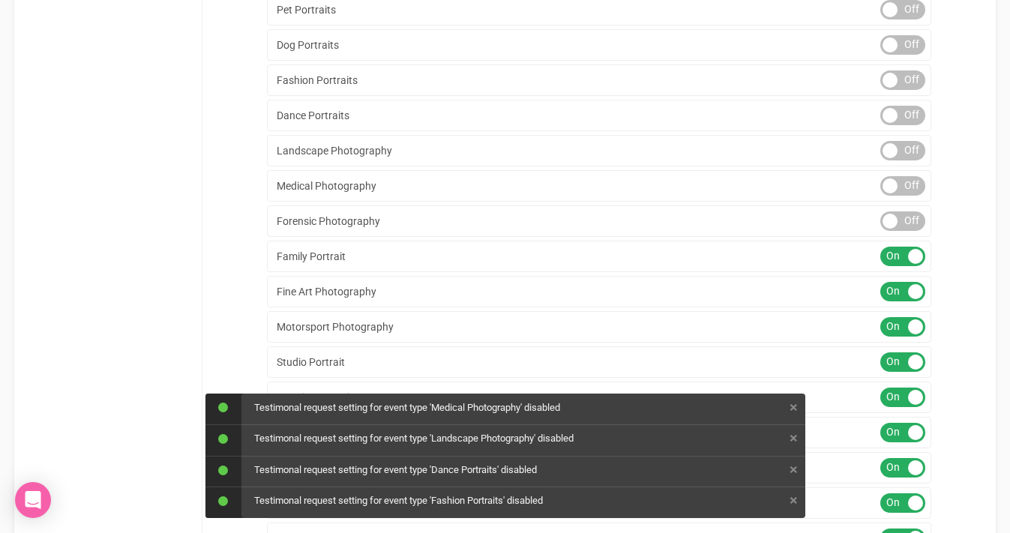
click at [889, 252] on div "ON OFF" at bounding box center [902, 256] width 45 height 19
click at [897, 290] on div "ON OFF" at bounding box center [902, 291] width 45 height 19
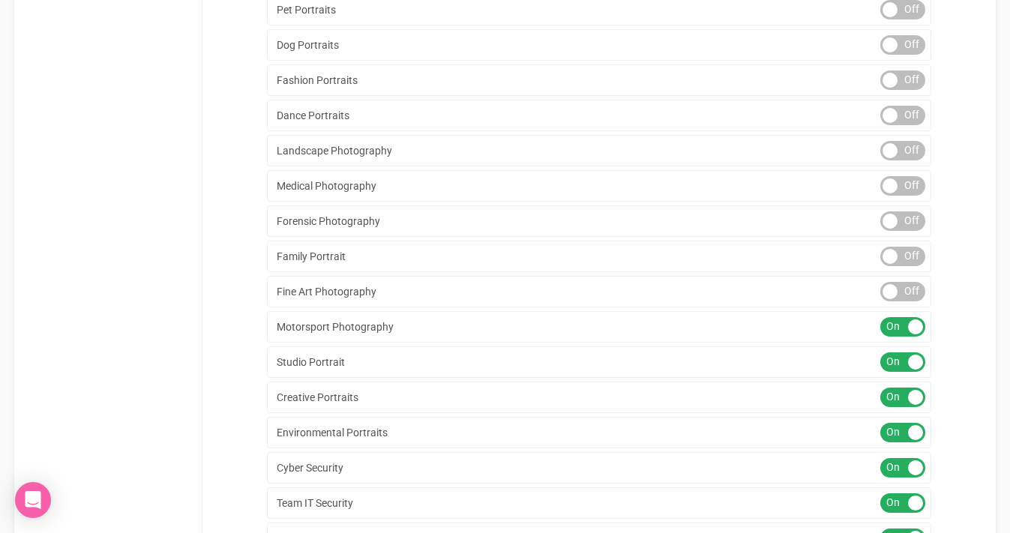
click at [906, 322] on div "ON OFF" at bounding box center [902, 326] width 45 height 19
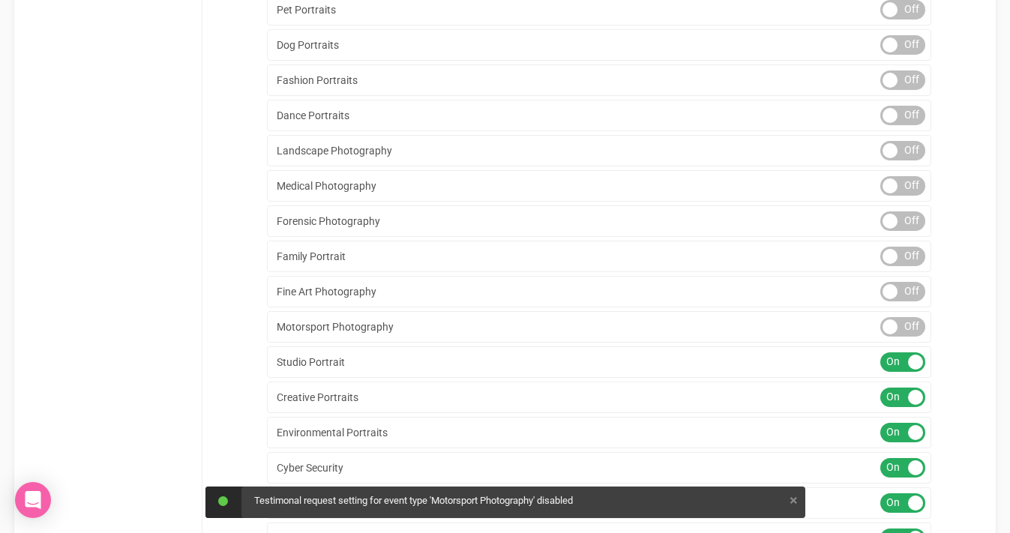
click at [906, 367] on div "ON OFF" at bounding box center [902, 361] width 45 height 19
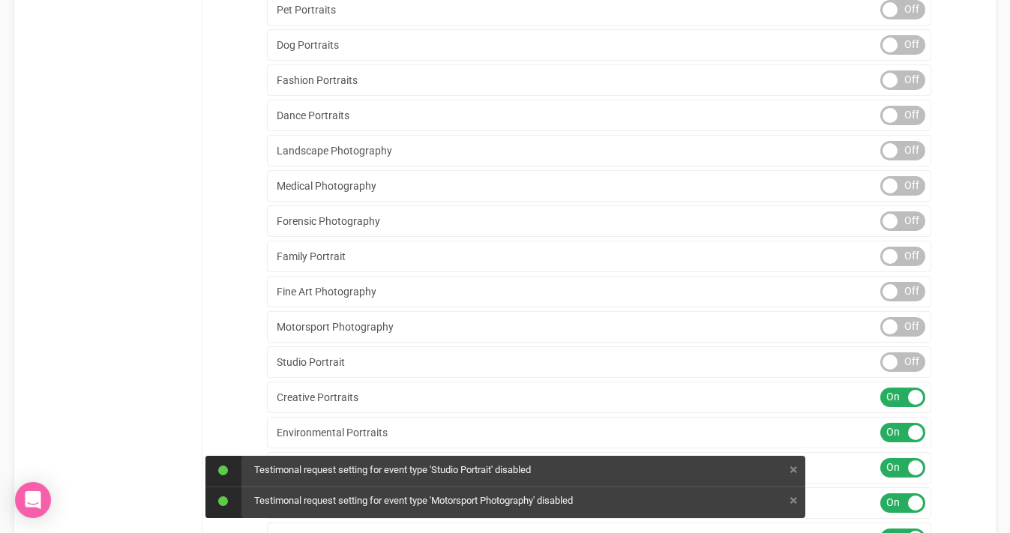
click at [912, 399] on div at bounding box center [915, 397] width 15 height 15
click at [900, 435] on div "ON OFF" at bounding box center [902, 432] width 45 height 19
click at [907, 470] on div "ON OFF" at bounding box center [902, 467] width 45 height 19
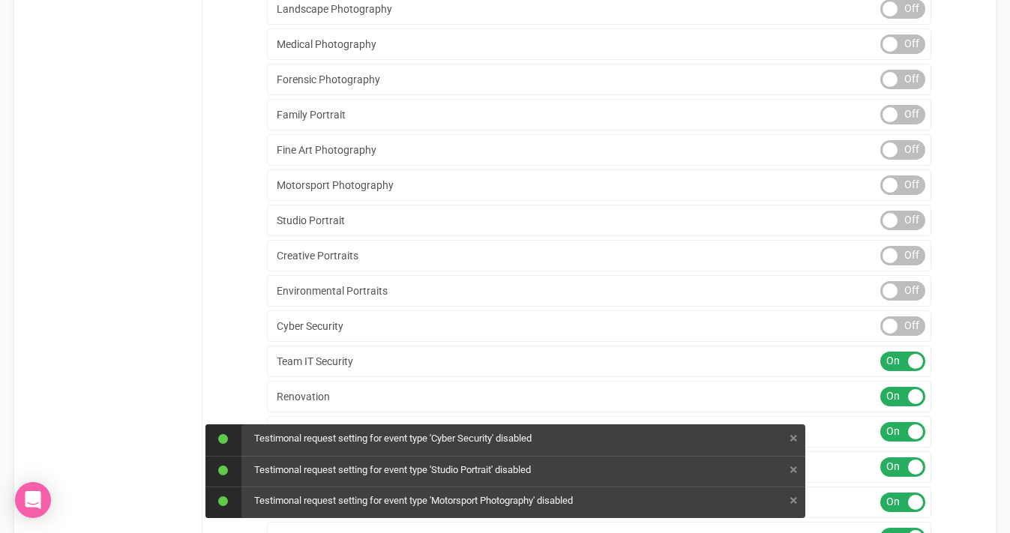
scroll to position [977, 0]
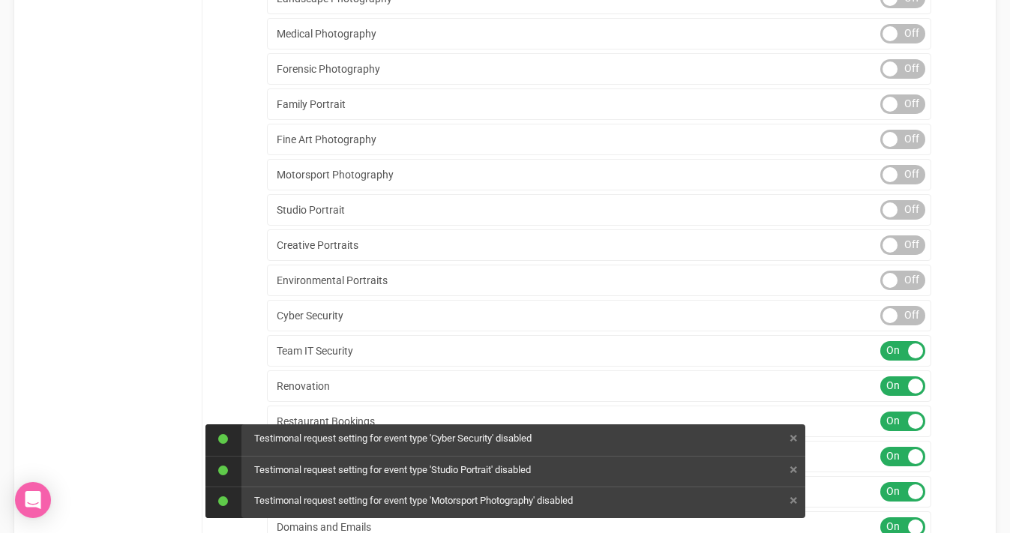
click at [907, 341] on div "ON OFF" at bounding box center [902, 350] width 45 height 19
click at [909, 380] on div "ON OFF" at bounding box center [902, 385] width 45 height 19
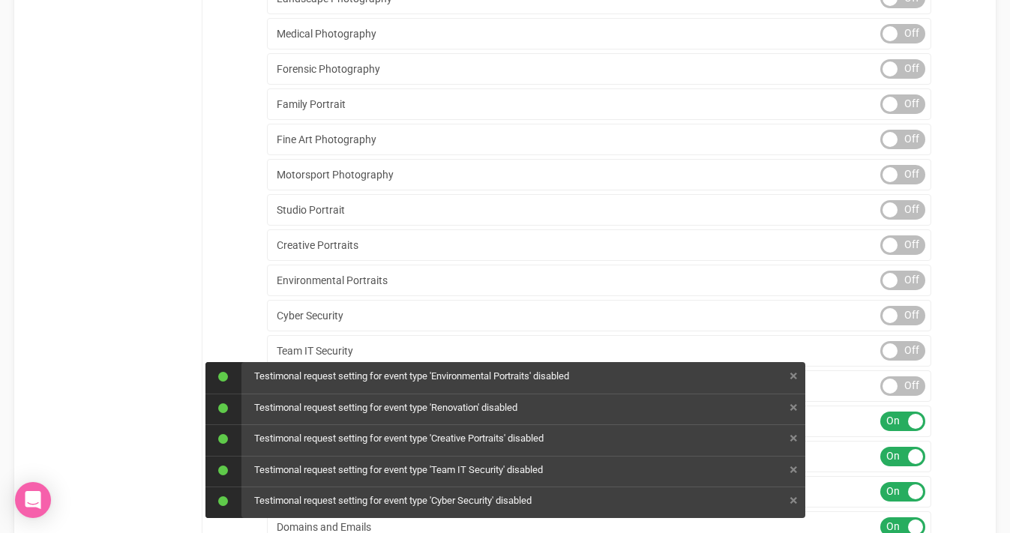
click at [908, 415] on div "ON OFF" at bounding box center [902, 421] width 45 height 19
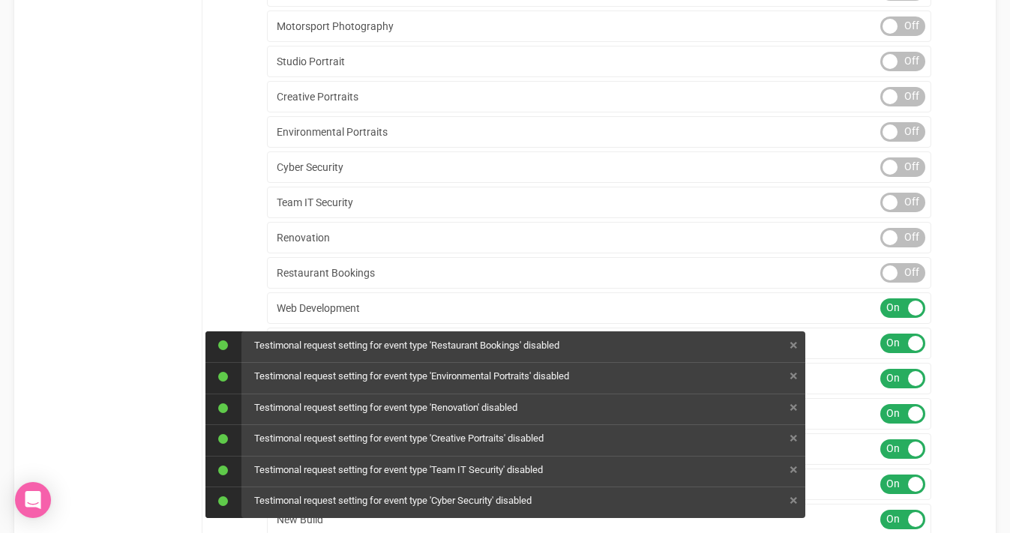
scroll to position [1135, 0]
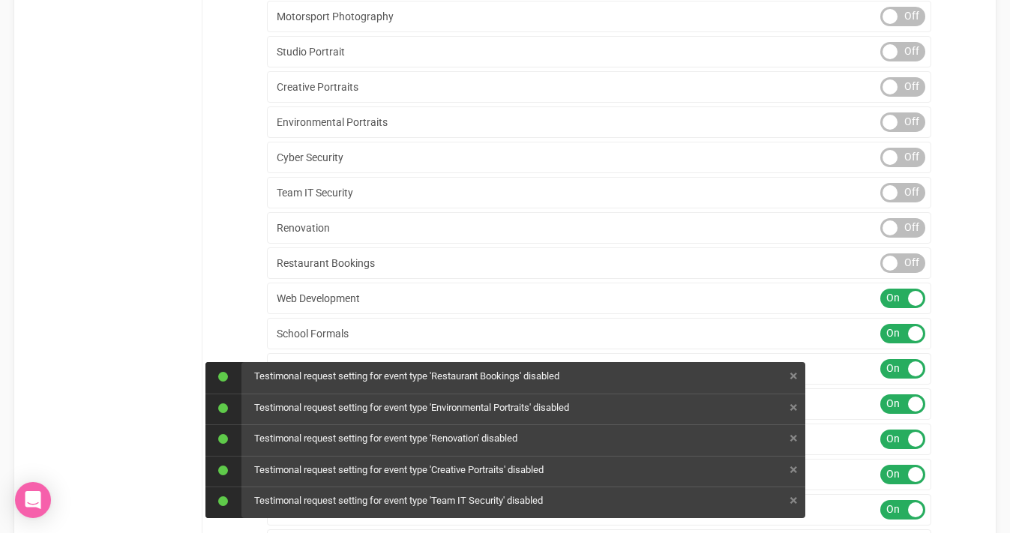
click at [904, 299] on div "ON OFF" at bounding box center [902, 298] width 45 height 19
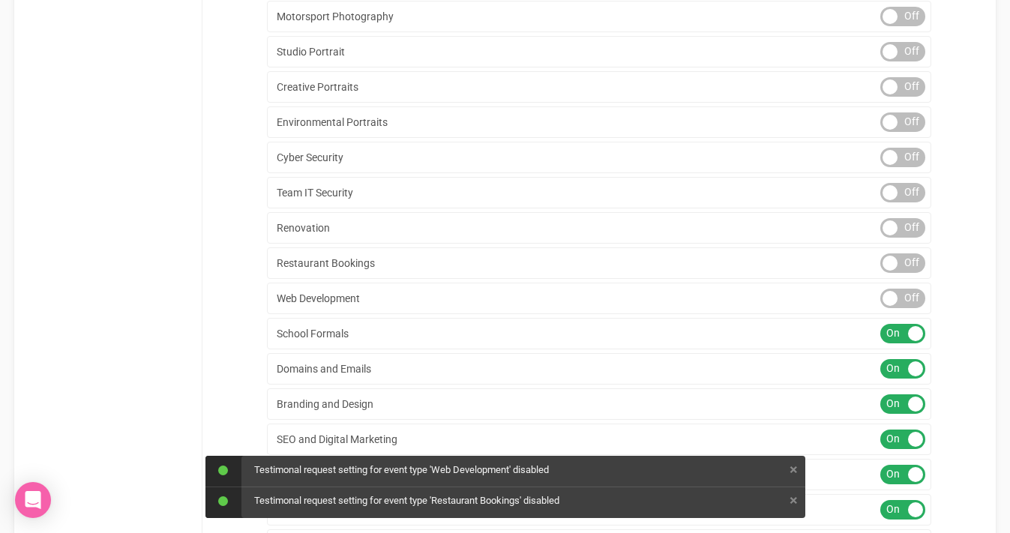
click at [904, 299] on div "ON OFF" at bounding box center [902, 298] width 45 height 19
click at [910, 358] on div "Domains and Emails ON OFF" at bounding box center [599, 368] width 664 height 31
click at [910, 343] on div "School Formals ON OFF" at bounding box center [599, 333] width 664 height 31
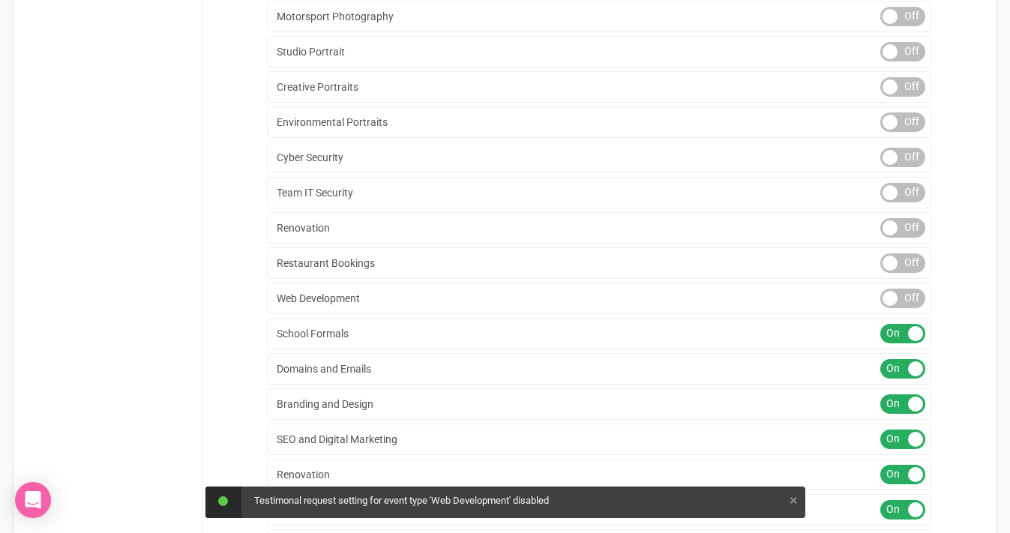
click at [907, 328] on div "ON OFF" at bounding box center [902, 333] width 45 height 19
click at [909, 361] on div "ON OFF" at bounding box center [902, 368] width 45 height 19
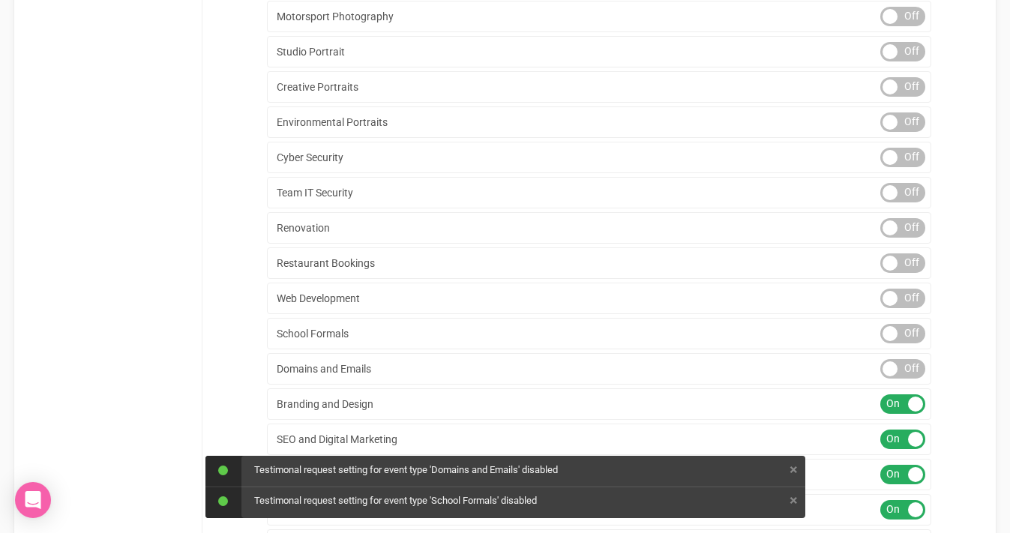
click at [907, 403] on div "ON OFF" at bounding box center [902, 403] width 45 height 19
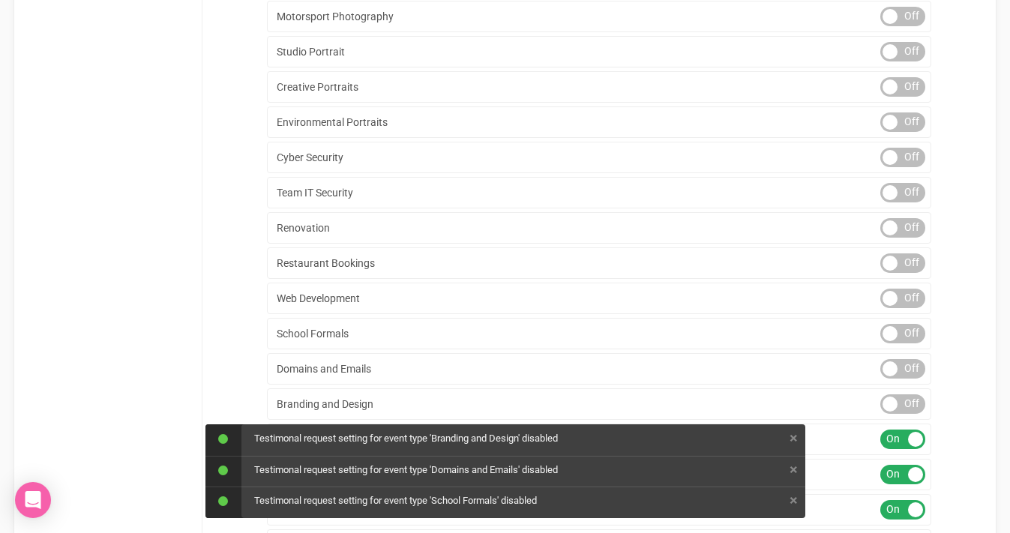
click at [898, 437] on div "ON OFF" at bounding box center [902, 439] width 45 height 19
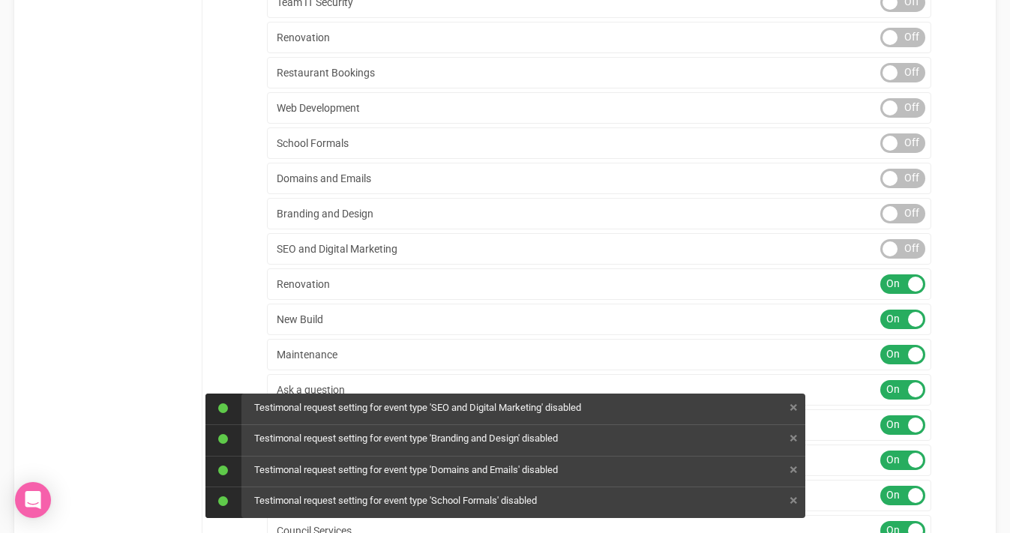
scroll to position [1331, 0]
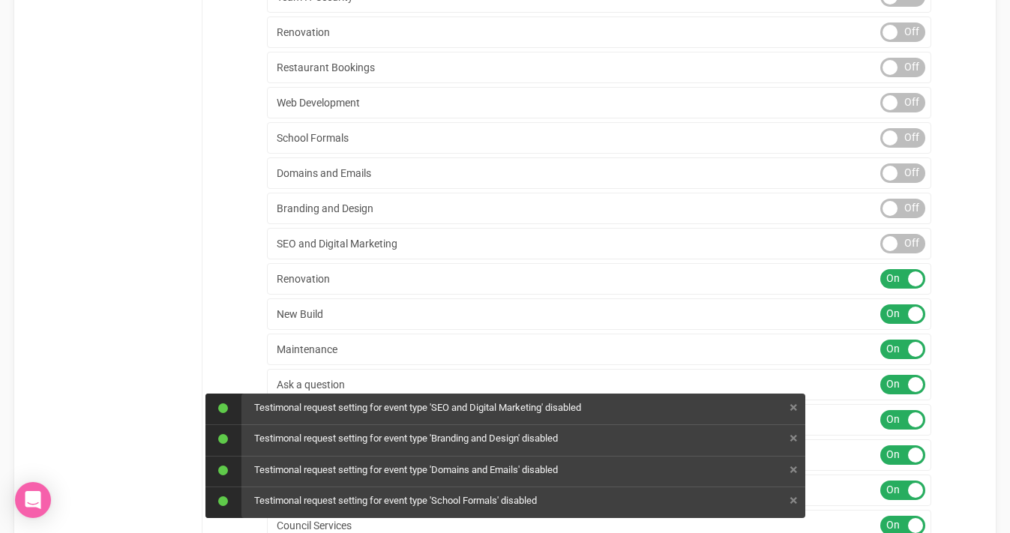
click at [903, 286] on div "ON OFF" at bounding box center [902, 278] width 45 height 19
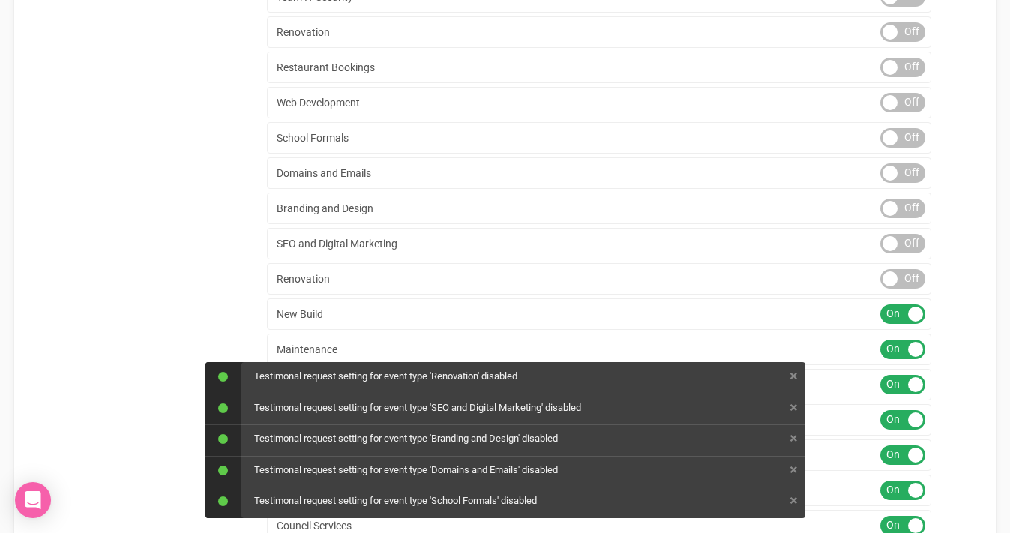
click at [907, 320] on div "ON OFF" at bounding box center [902, 313] width 45 height 19
click at [908, 355] on div "ON OFF" at bounding box center [902, 349] width 45 height 19
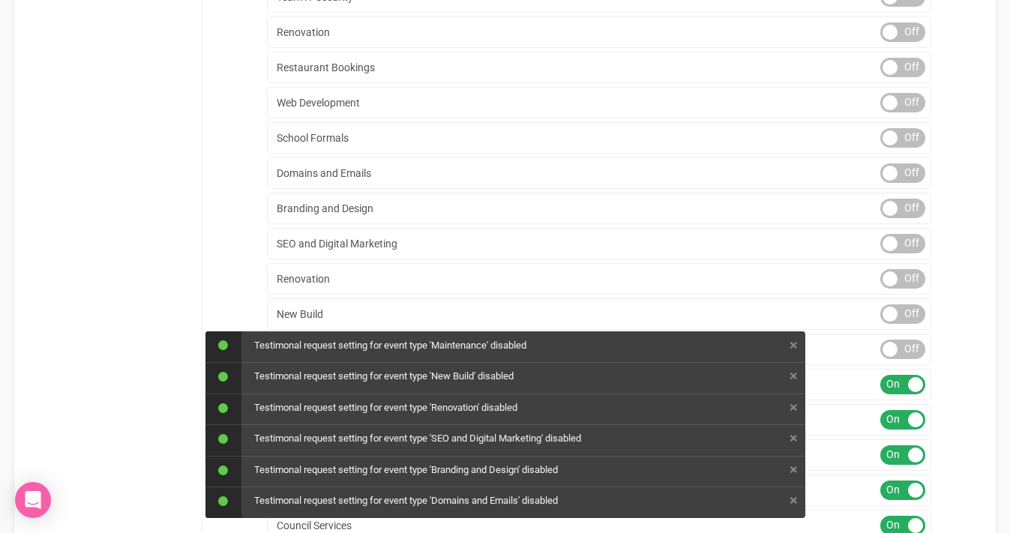
click at [904, 375] on div "ON OFF" at bounding box center [902, 384] width 45 height 19
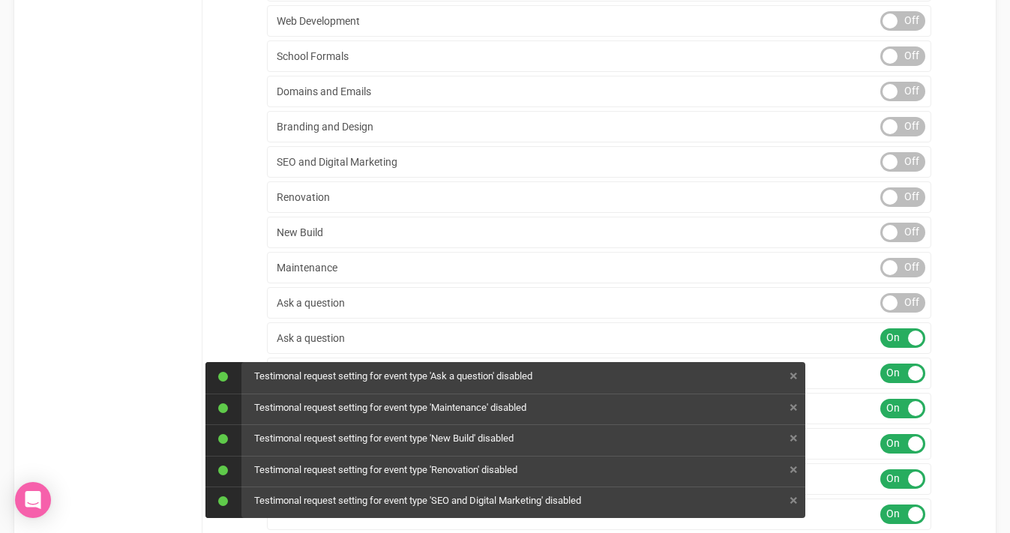
scroll to position [1425, 0]
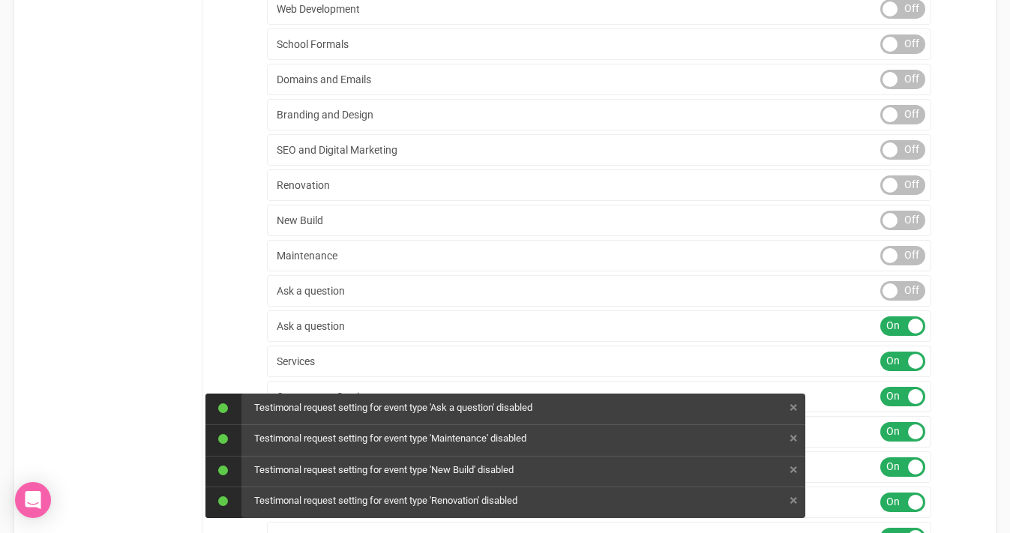
click at [908, 329] on div "ON OFF" at bounding box center [902, 325] width 45 height 19
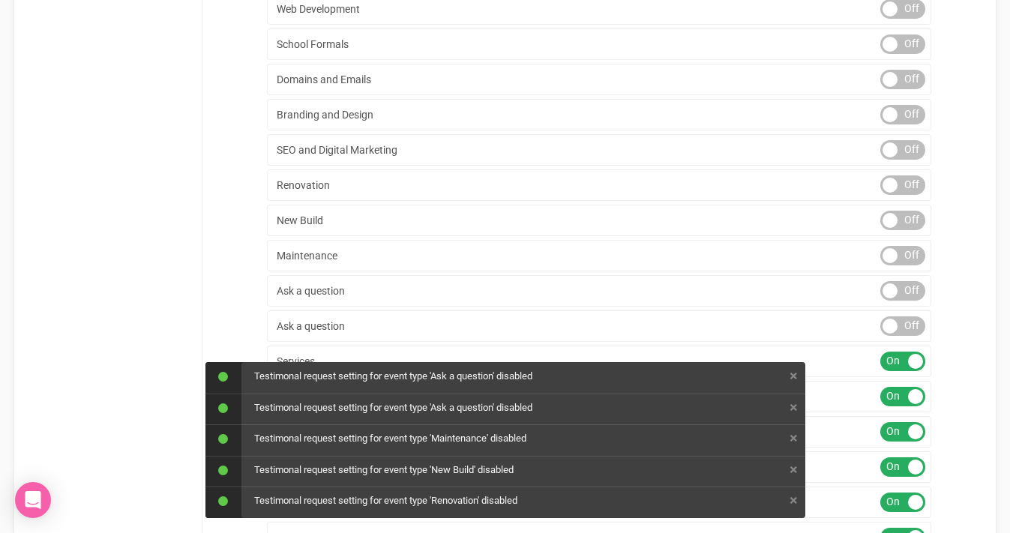
click at [904, 358] on div "ON OFF" at bounding box center [902, 361] width 45 height 19
click at [901, 388] on div "ON OFF" at bounding box center [902, 396] width 45 height 19
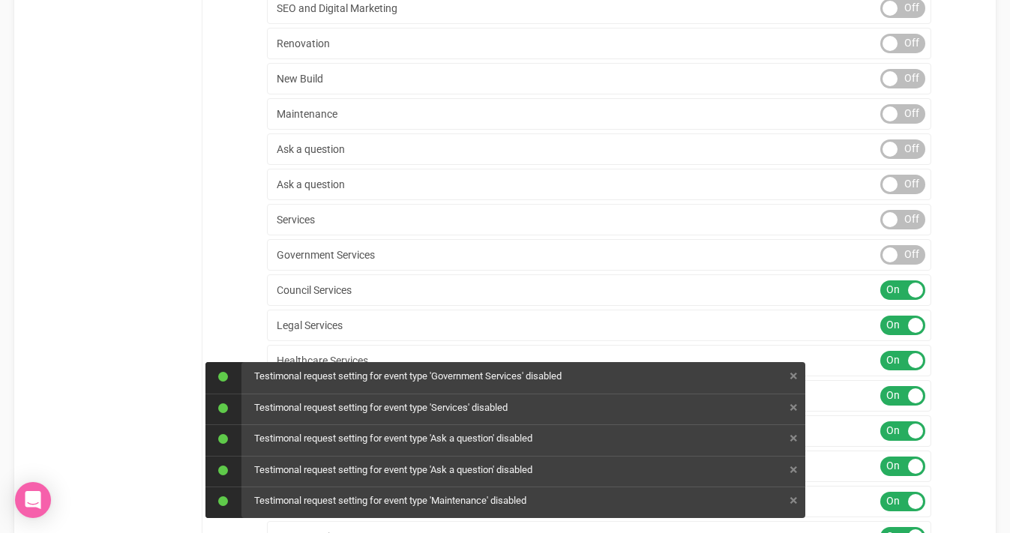
scroll to position [1574, 0]
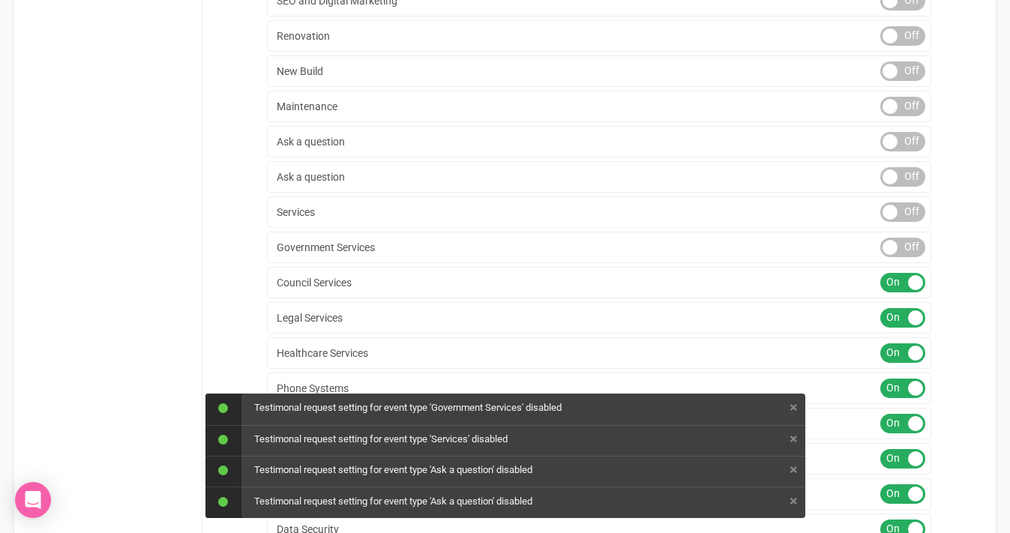
click at [910, 286] on div at bounding box center [915, 282] width 15 height 15
click at [907, 316] on div "ON OFF" at bounding box center [902, 317] width 45 height 19
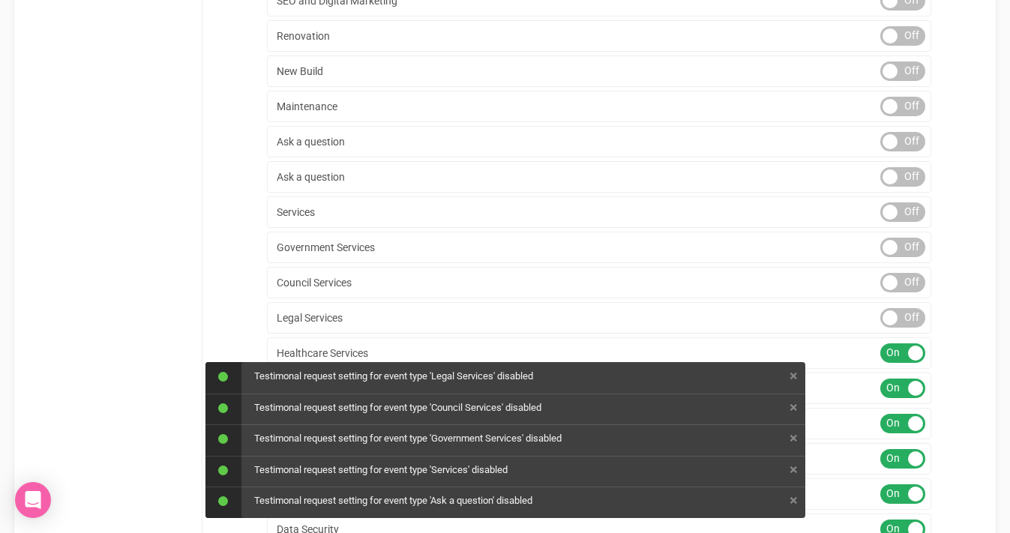
click at [901, 358] on div "ON OFF" at bounding box center [902, 352] width 45 height 19
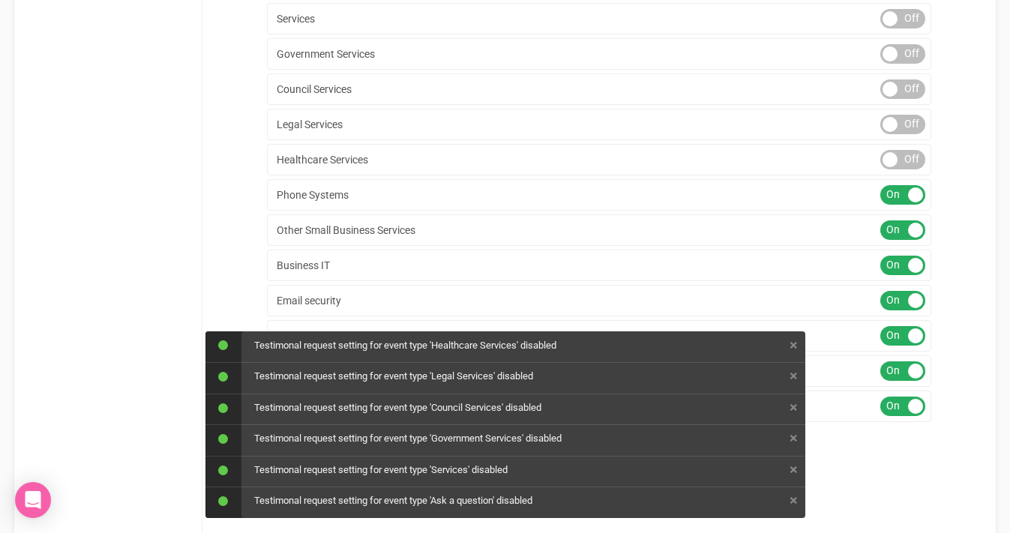
scroll to position [1775, 0]
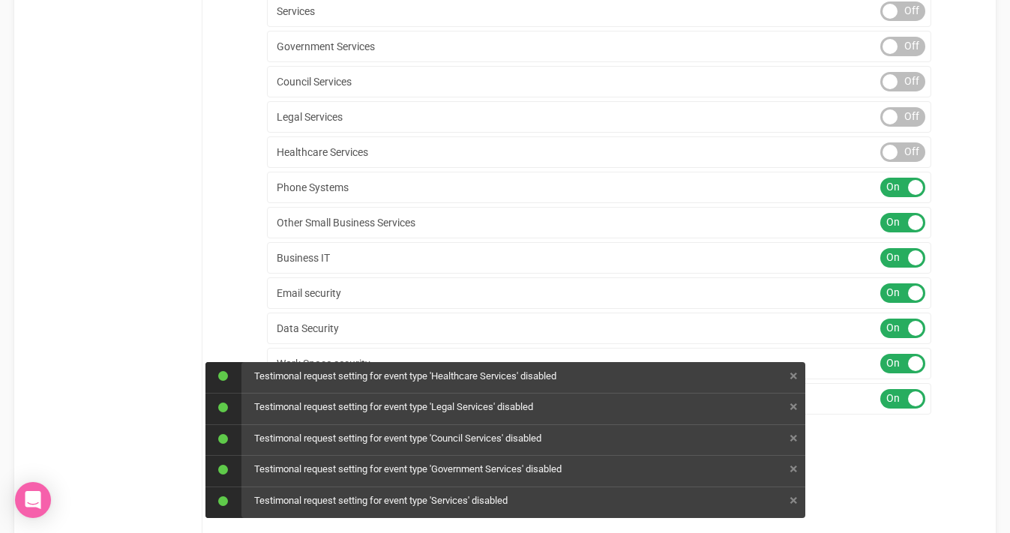
click at [904, 187] on div "ON OFF" at bounding box center [902, 187] width 45 height 19
click at [904, 219] on div "ON OFF" at bounding box center [902, 222] width 45 height 19
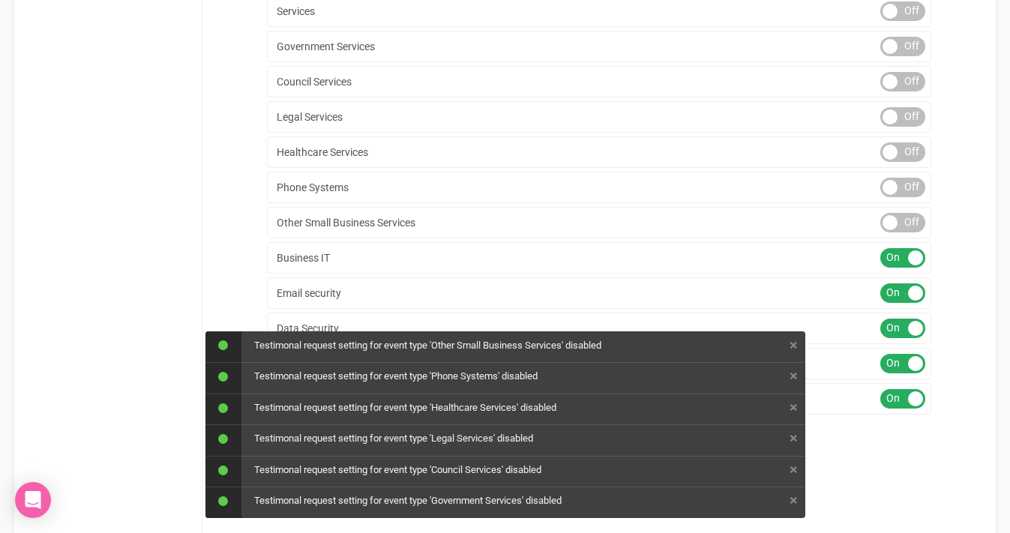
click at [900, 255] on div "ON OFF" at bounding box center [902, 257] width 45 height 19
click at [900, 304] on div "Email security ON OFF" at bounding box center [599, 292] width 664 height 31
click at [904, 294] on div "ON OFF" at bounding box center [902, 292] width 45 height 19
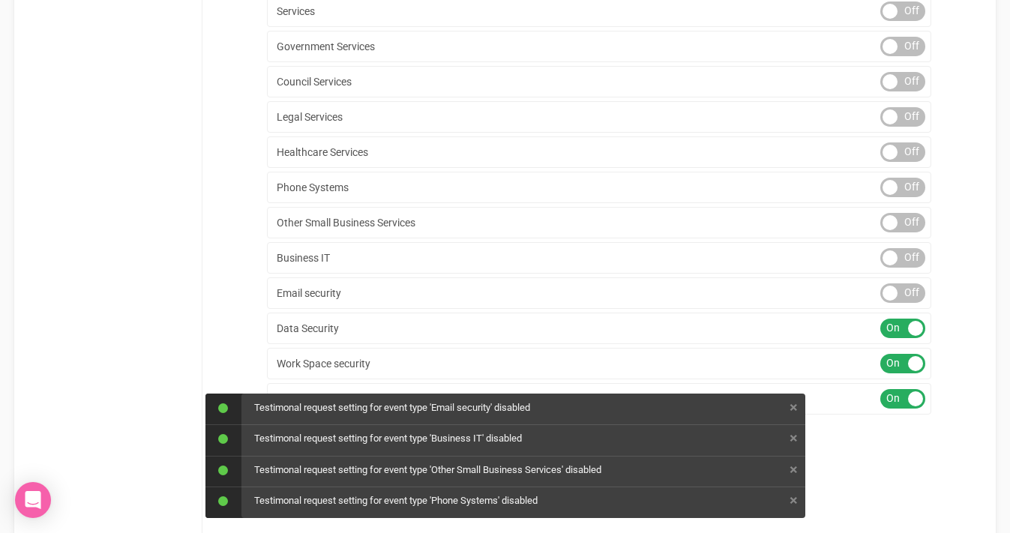
click at [914, 328] on div at bounding box center [915, 328] width 15 height 15
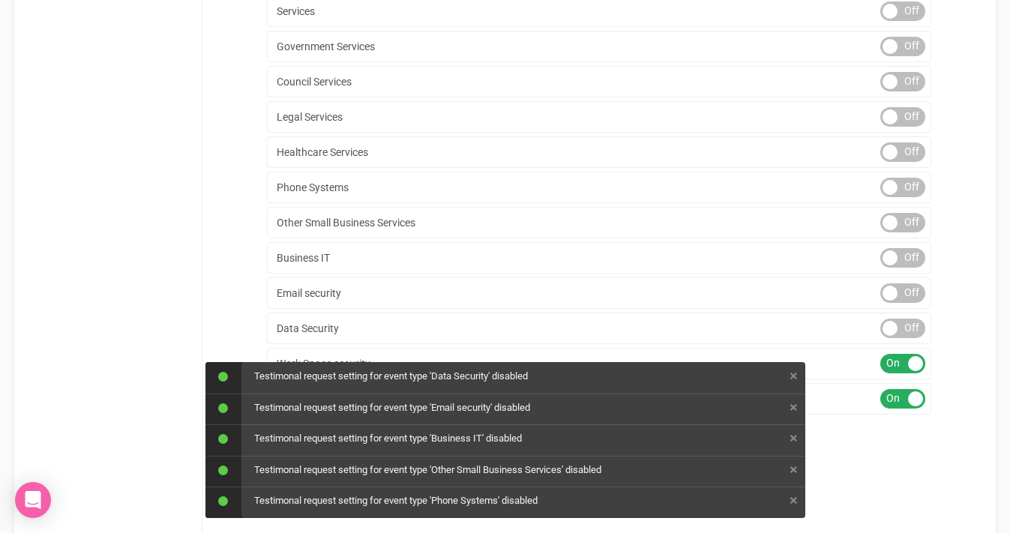
click at [910, 360] on div at bounding box center [915, 363] width 15 height 15
click at [914, 399] on div at bounding box center [915, 398] width 15 height 15
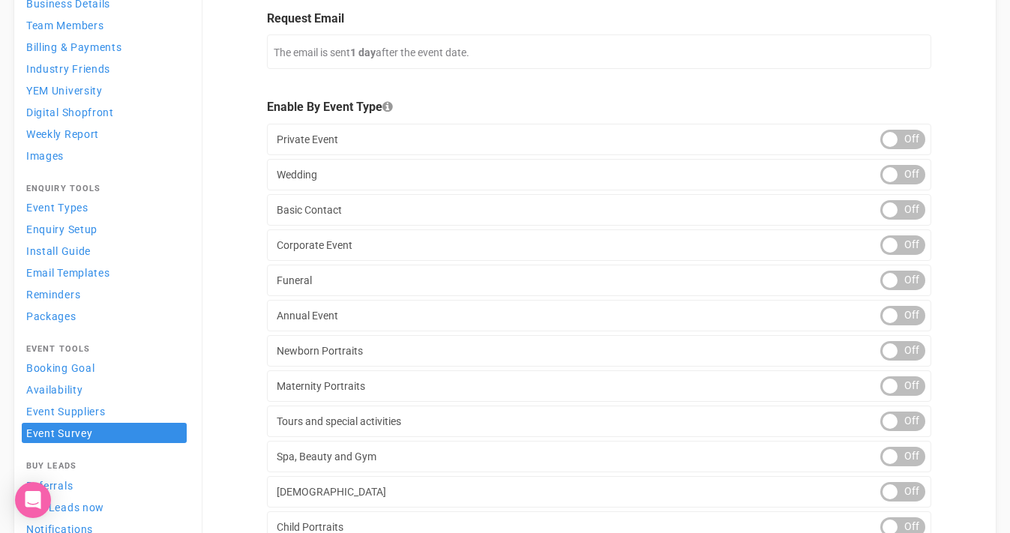
scroll to position [130, 0]
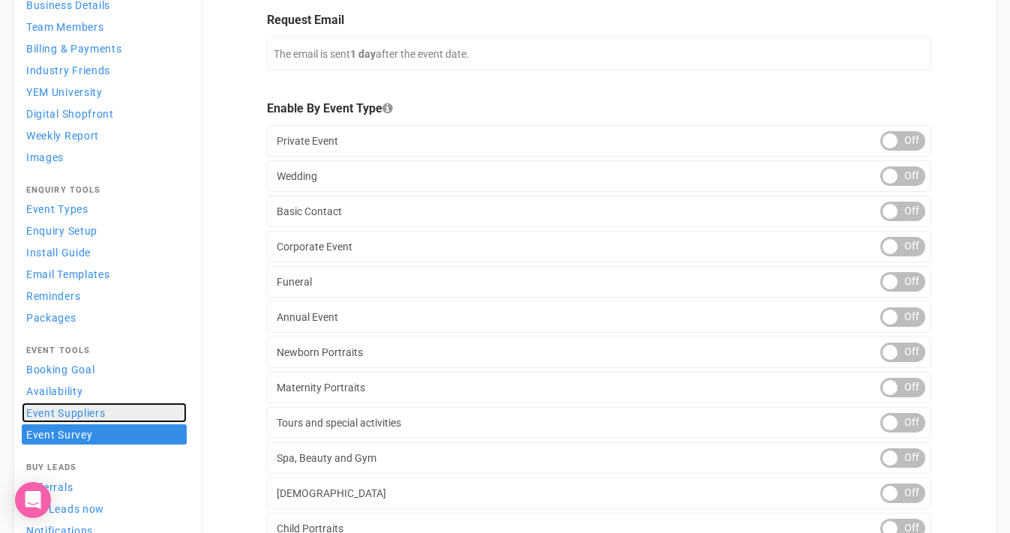
click at [61, 414] on span "Event Suppliers" at bounding box center [65, 413] width 79 height 12
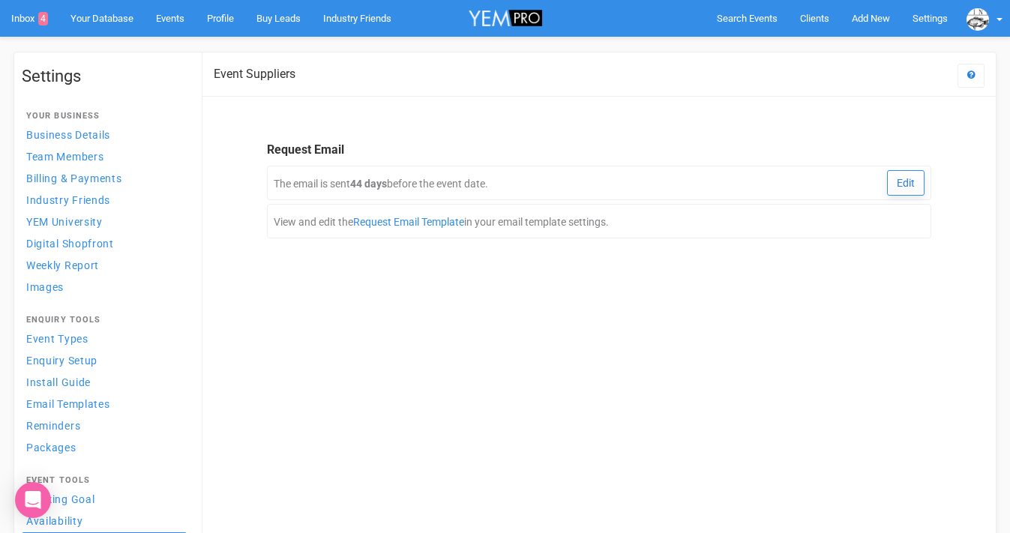
click at [895, 181] on div "Edit" at bounding box center [905, 182] width 37 height 25
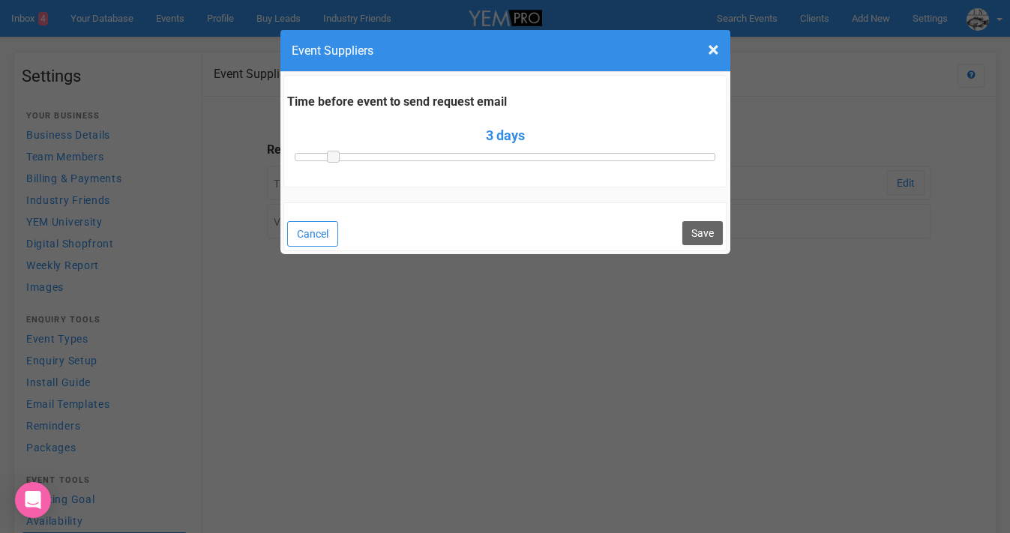
click at [322, 228] on button "Cancel" at bounding box center [312, 233] width 51 height 25
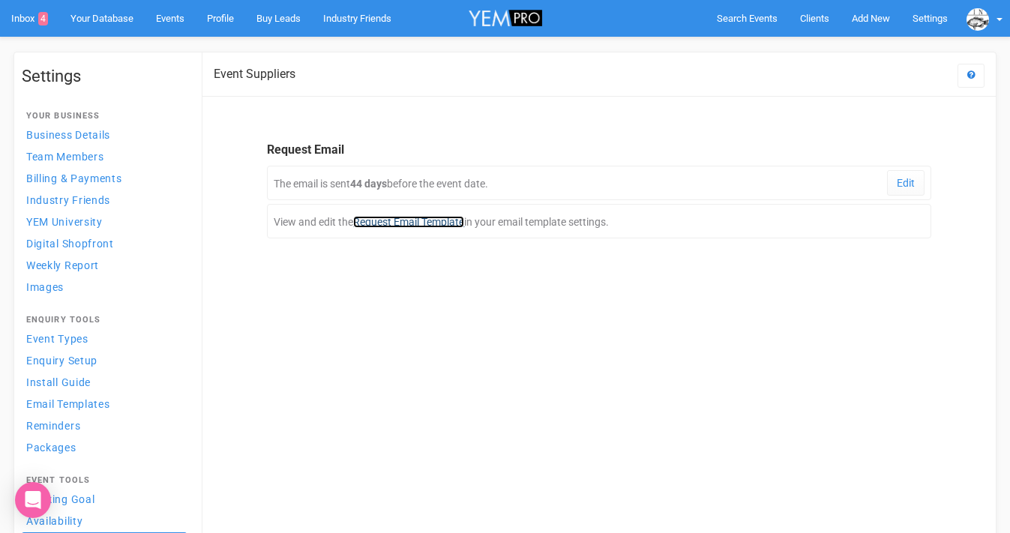
click at [415, 221] on link "Request Email Template" at bounding box center [408, 222] width 111 height 12
select select
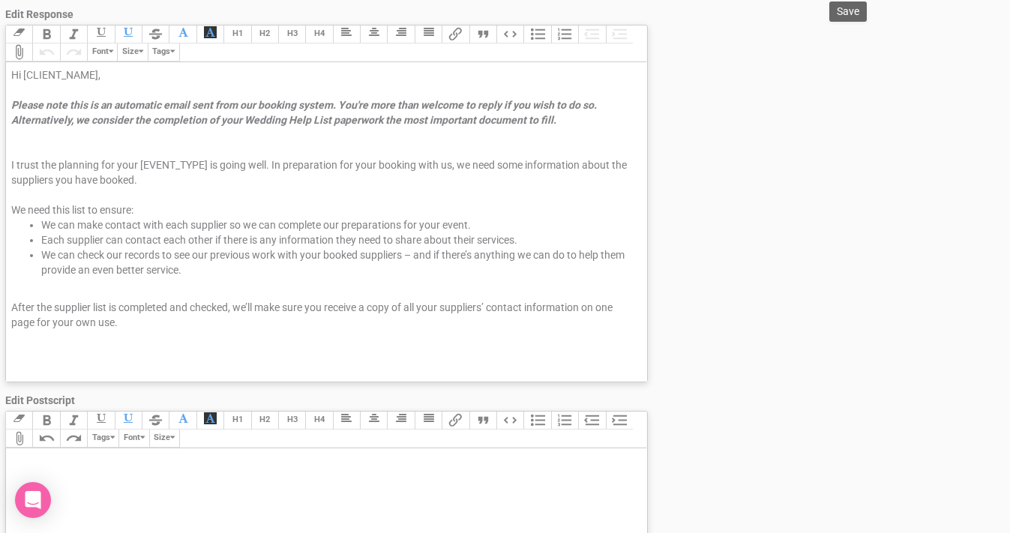
click at [359, 283] on trix-editor "Hi [CLIENT_NAME], Please note this is an automatic email sent from our booking …" at bounding box center [326, 222] width 641 height 320
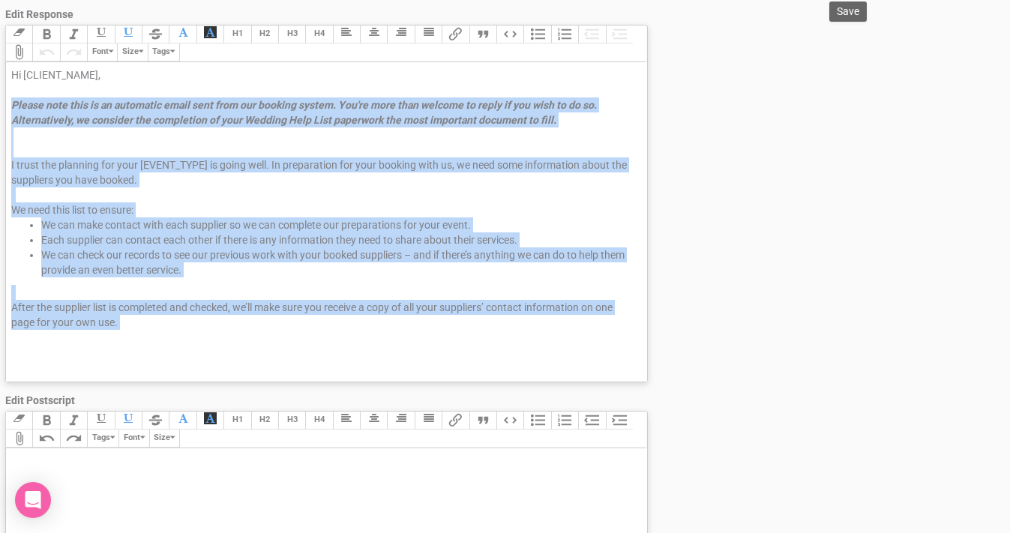
drag, startPoint x: 12, startPoint y: 98, endPoint x: 265, endPoint y: 333, distance: 344.9
click at [265, 333] on trix-editor "Hi [CLIENT_NAME], Please note this is an automatic email sent from our booking …" at bounding box center [326, 222] width 641 height 320
copy trix-editor "Please note this is an automatic email sent from our booking system. You're mor…"
click at [130, 325] on div "After the supplier list is completed and checked, we’ll make sure you receive a…" at bounding box center [323, 337] width 625 height 75
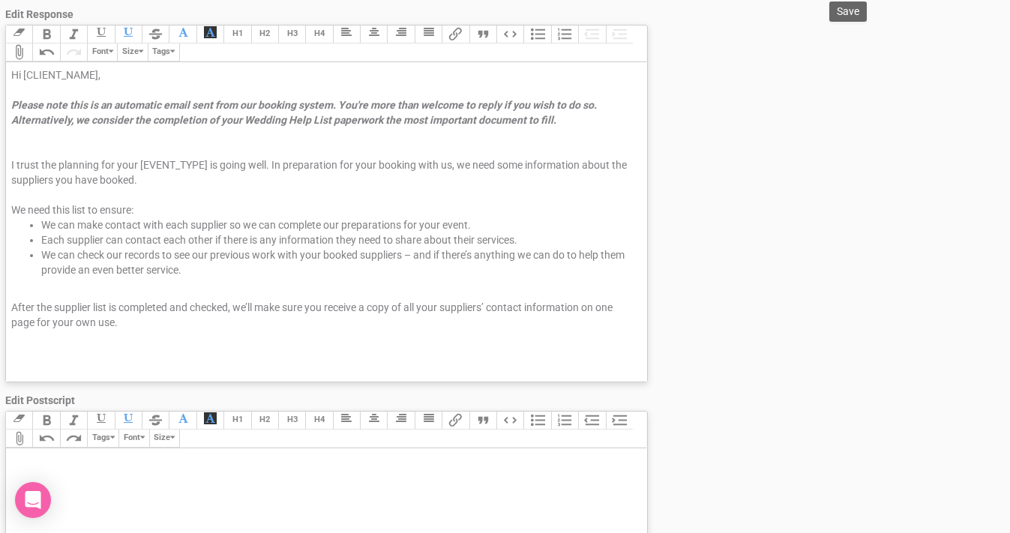
paste trix-editor "loremi>Dolors am con adipi el sedd eiusm.</tempor> In utl etdo magnaaliquaen ad…"
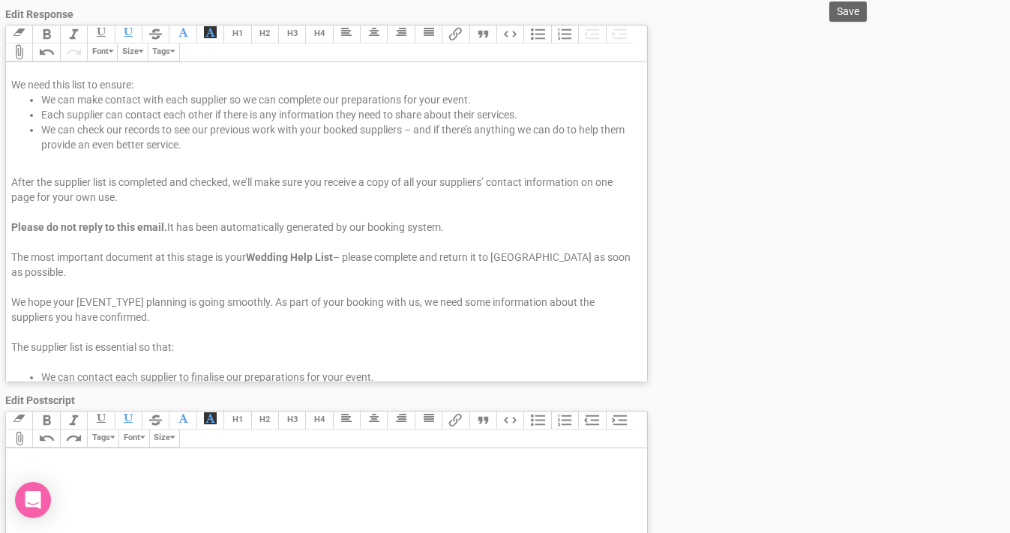
scroll to position [131, 0]
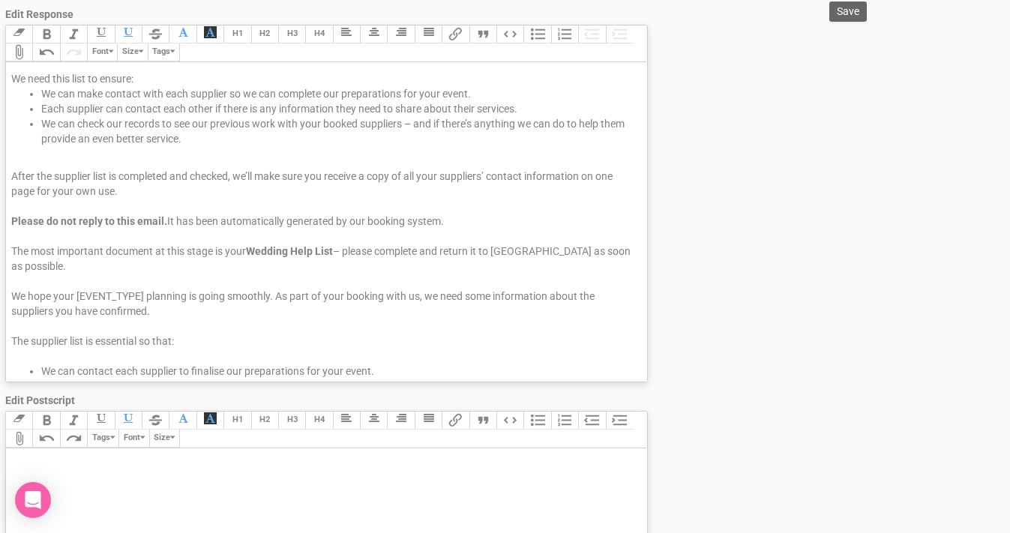
drag, startPoint x: 10, startPoint y: 221, endPoint x: 472, endPoint y: 220, distance: 461.2
click at [472, 220] on trix-editor "Hi [CLIENT_NAME], Please note this is an automatic email sent from our booking …" at bounding box center [326, 222] width 641 height 320
click at [347, 252] on div "The most important document at this stage is your Wedding Help List – please co…" at bounding box center [323, 266] width 625 height 45
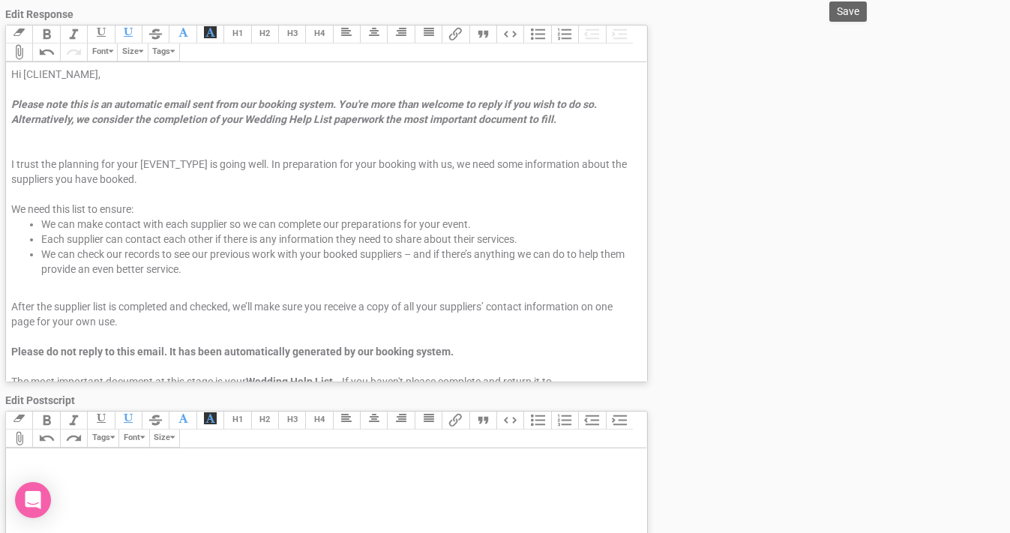
scroll to position [0, 0]
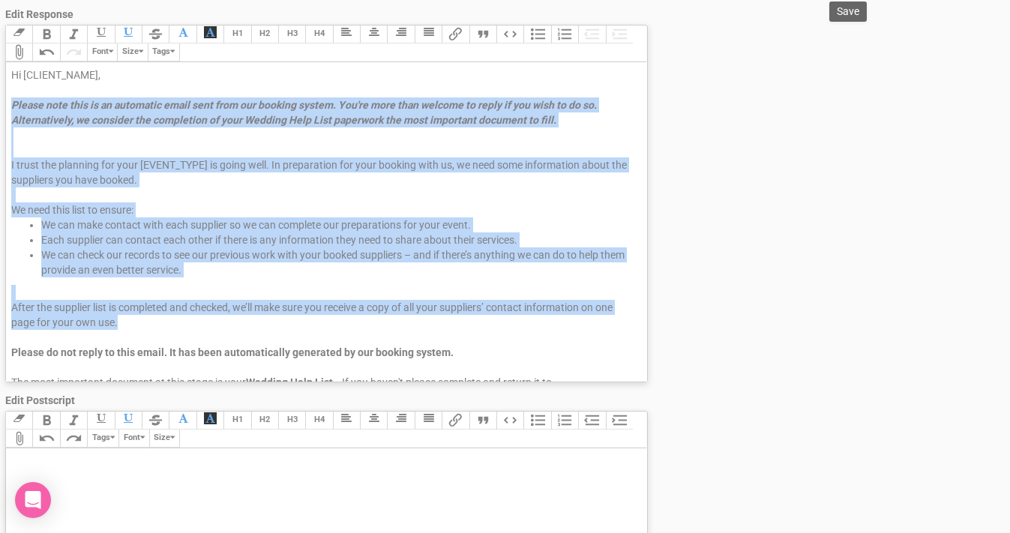
drag, startPoint x: 121, startPoint y: 323, endPoint x: 12, endPoint y: 106, distance: 242.5
click at [12, 106] on trix-editor "Hi [CLIENT_NAME], Please note this is an automatic email sent from our booking …" at bounding box center [326, 222] width 641 height 320
click at [98, 232] on li "Each supplier can contact each other if there is any information they need to s…" at bounding box center [338, 239] width 595 height 15
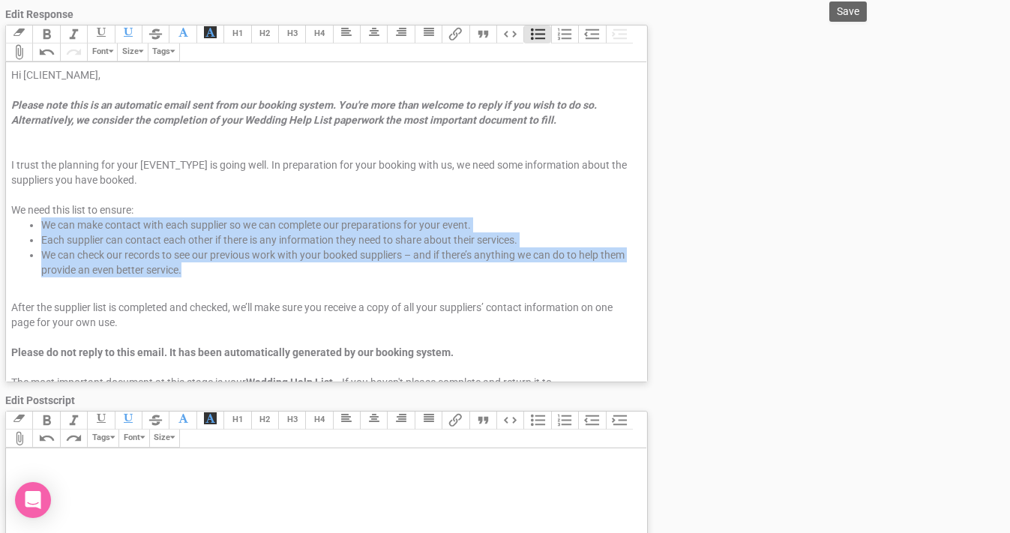
drag, startPoint x: 26, startPoint y: 225, endPoint x: 203, endPoint y: 279, distance: 185.0
click at [203, 279] on trix-editor "Hi [CLIENT_NAME], Please note this is an automatic email sent from our booking …" at bounding box center [326, 222] width 641 height 320
copy ul "We can make contact with each supplier so we can complete our preparations for …"
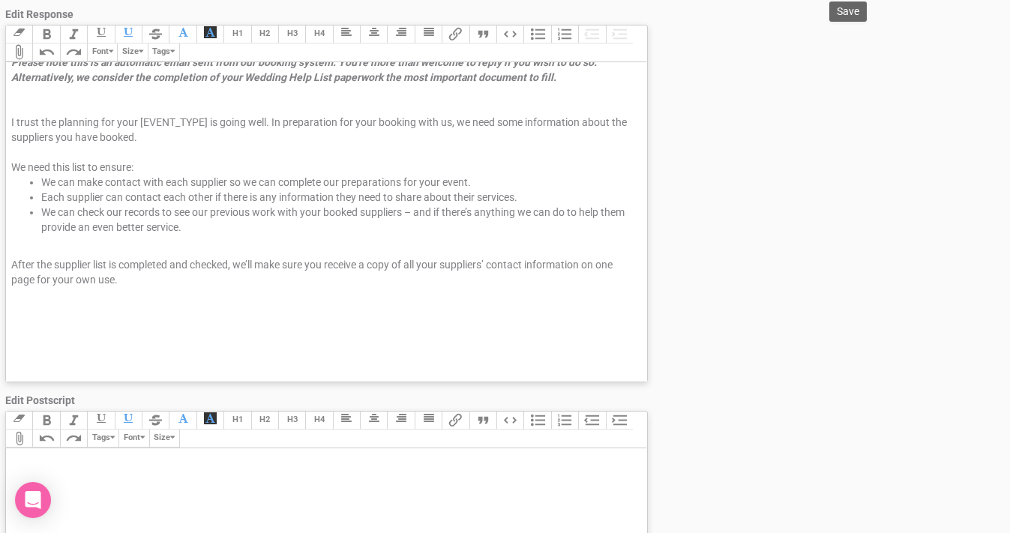
scroll to position [13, 0]
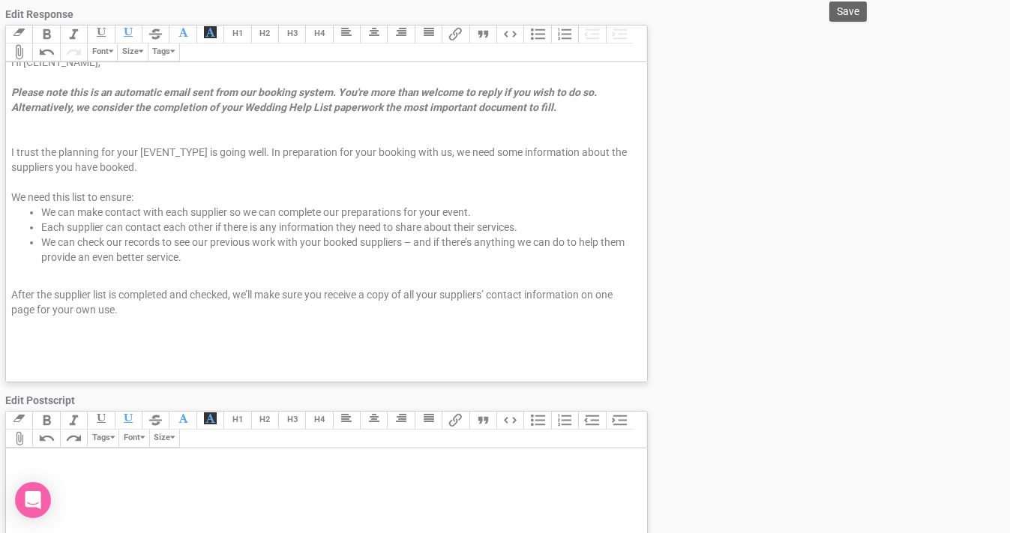
paste trix-editor "loremi>Dolors am con adipi el sedd eiusm.</tempor> In utl etdo magnaaliquaen ad…"
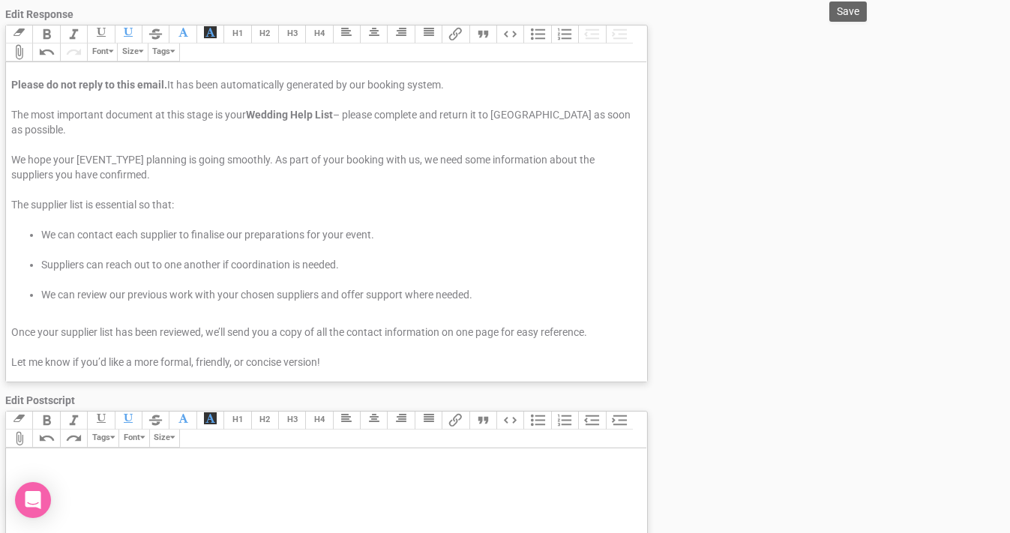
scroll to position [58, 0]
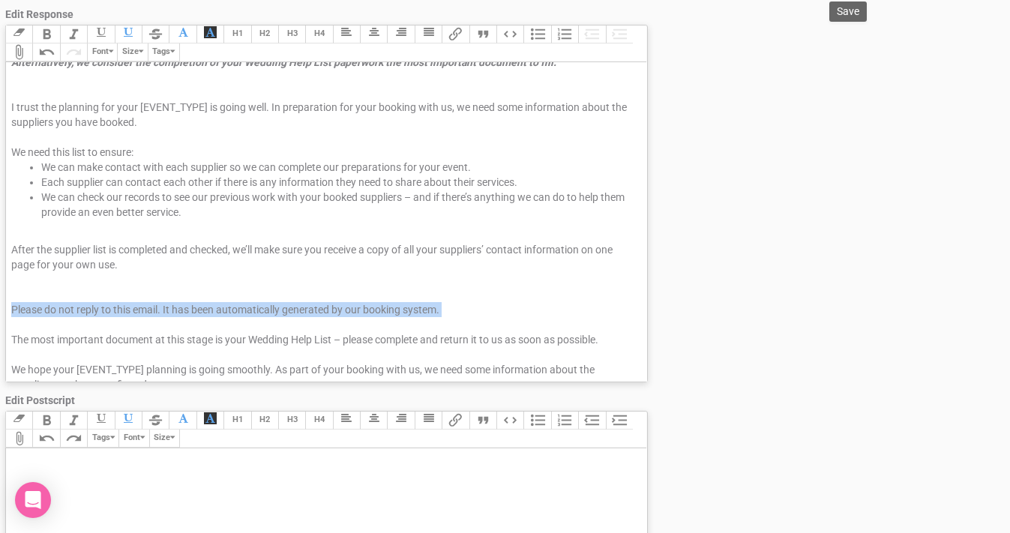
drag, startPoint x: 10, startPoint y: 306, endPoint x: 220, endPoint y: 317, distance: 210.3
click at [220, 317] on div "After the supplier list is completed and checked, we’ll make sure you receive a…" at bounding box center [323, 422] width 625 height 360
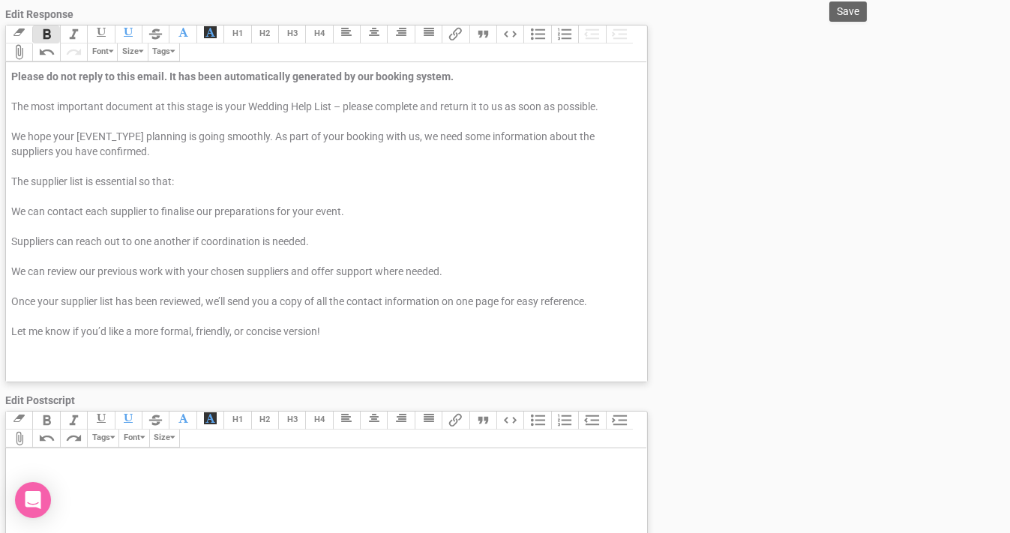
scroll to position [295, 0]
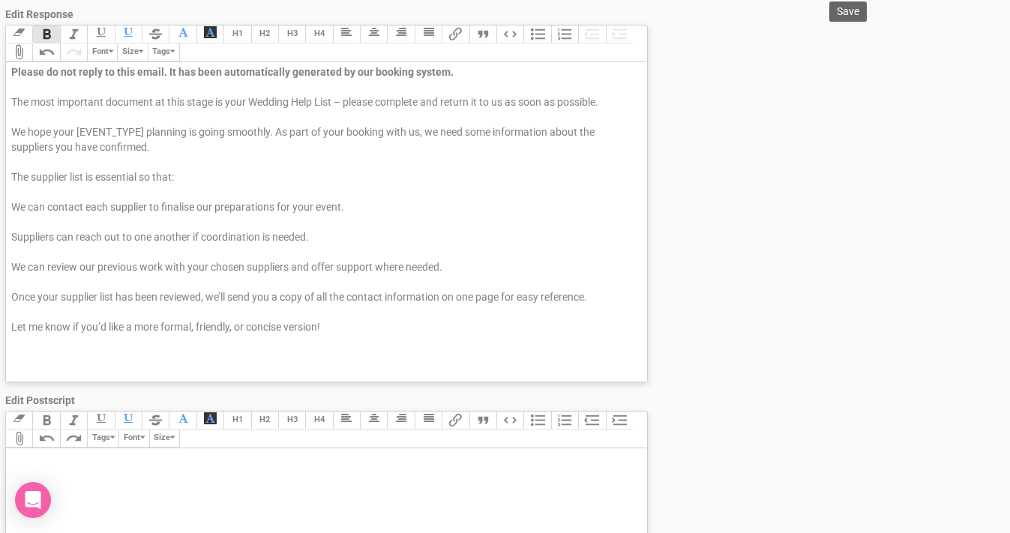
click at [347, 103] on div "After the supplier list is completed and checked, we’ll make sure you receive a…" at bounding box center [323, 184] width 625 height 360
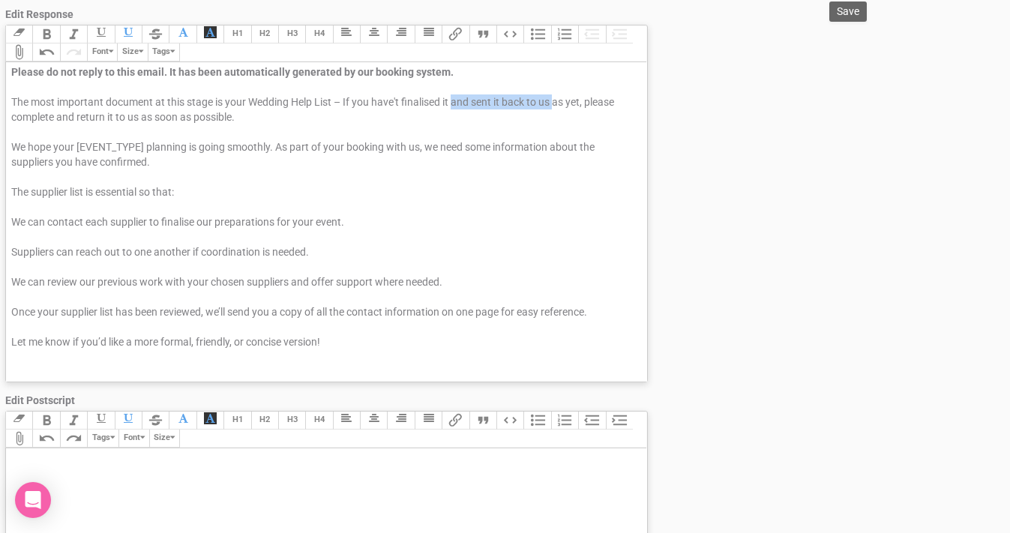
drag, startPoint x: 456, startPoint y: 100, endPoint x: 558, endPoint y: 94, distance: 102.2
click at [558, 94] on div "After the supplier list is completed and checked, we’ll make sure you receive a…" at bounding box center [323, 191] width 625 height 375
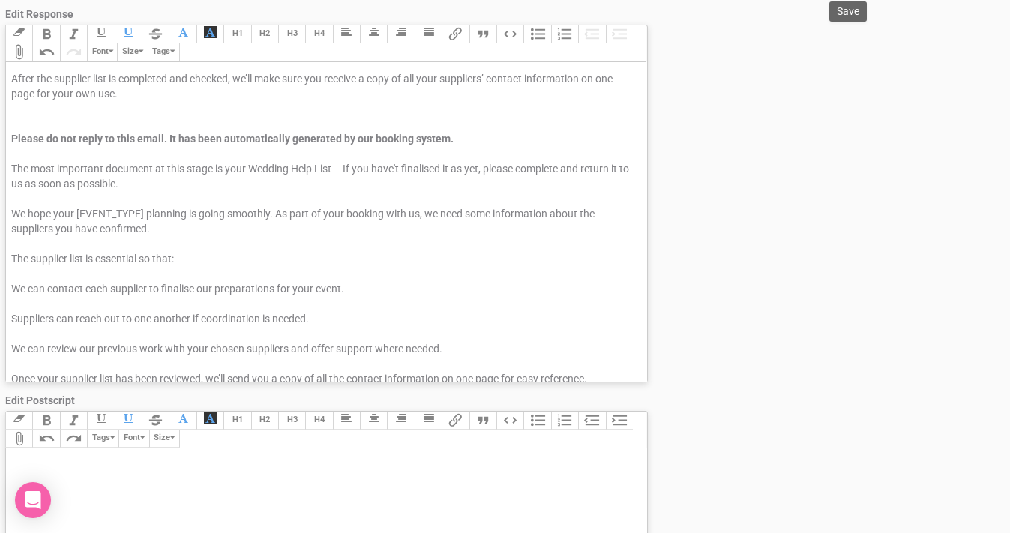
scroll to position [226, 0]
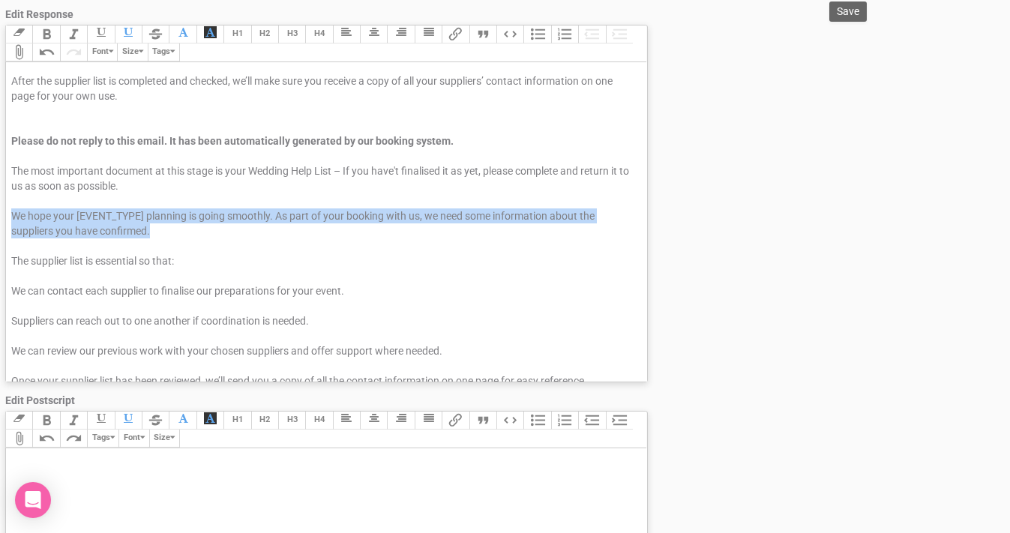
drag, startPoint x: 10, startPoint y: 216, endPoint x: 359, endPoint y: 237, distance: 350.1
click at [359, 237] on trix-editor "Hi [CLIENT_NAME], Please note this is an automatic email sent from our booking …" at bounding box center [326, 222] width 641 height 320
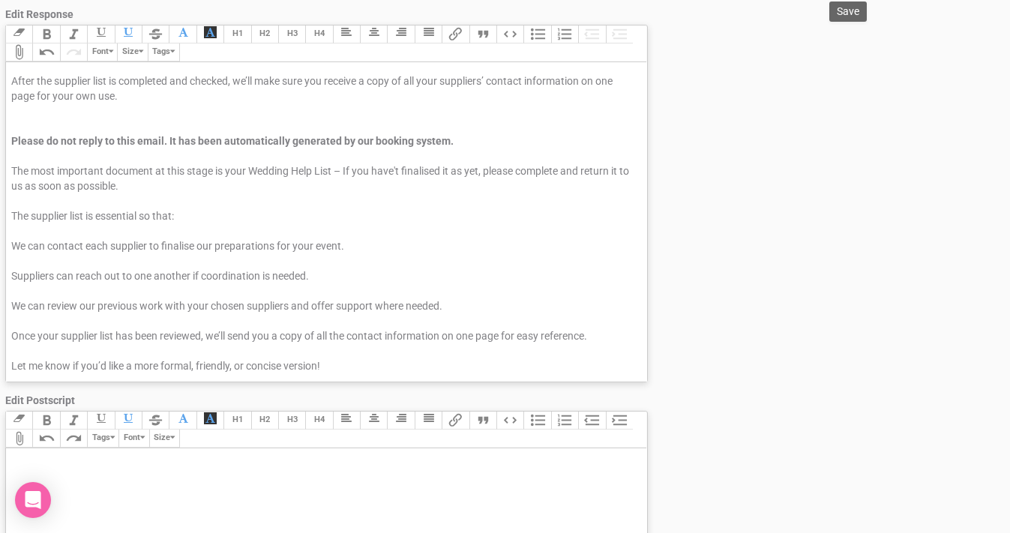
click at [19, 157] on div "After the supplier list is completed and checked, we’ll make sure you receive a…" at bounding box center [323, 238] width 625 height 330
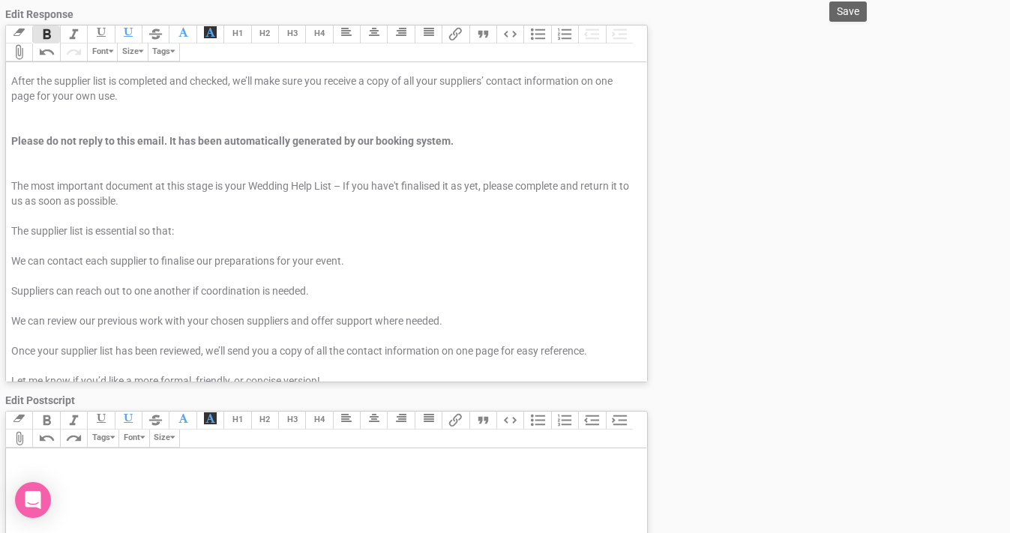
paste trix-editor "span style="background-color: rgb(255, 255, 255); font-family: Roboto, Helvetic…"
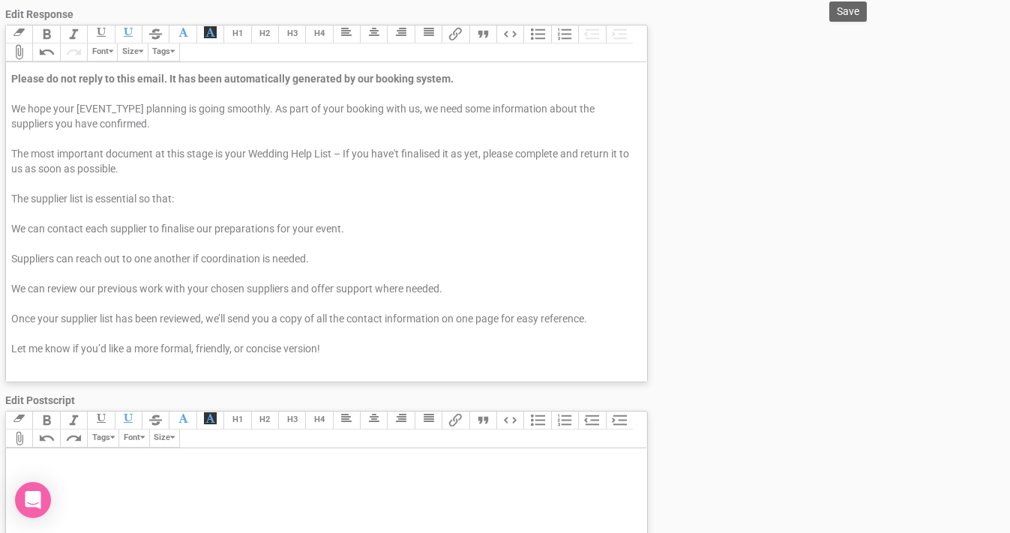
scroll to position [277, 0]
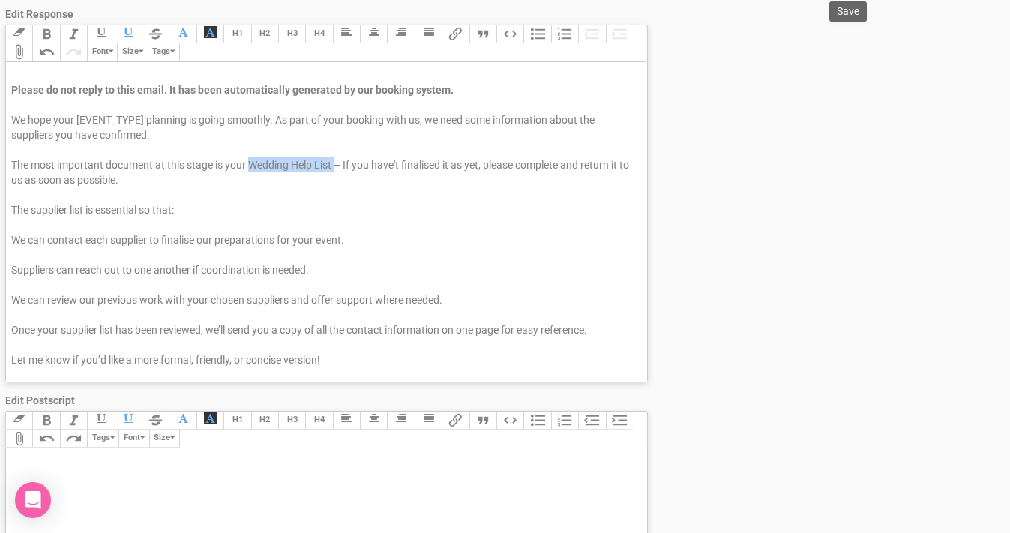
drag, startPoint x: 250, startPoint y: 163, endPoint x: 337, endPoint y: 163, distance: 86.2
click at [337, 163] on div "After the supplier list is completed and checked, we’ll make sure you receive a…" at bounding box center [323, 209] width 625 height 375
click at [10, 238] on trix-editor "Hi [CLIENT_NAME], Please note this is an automatic email sent from our booking …" at bounding box center [326, 222] width 641 height 320
click at [10, 265] on trix-editor "Hi [CLIENT_NAME], Please note this is an automatic email sent from our booking …" at bounding box center [326, 222] width 641 height 320
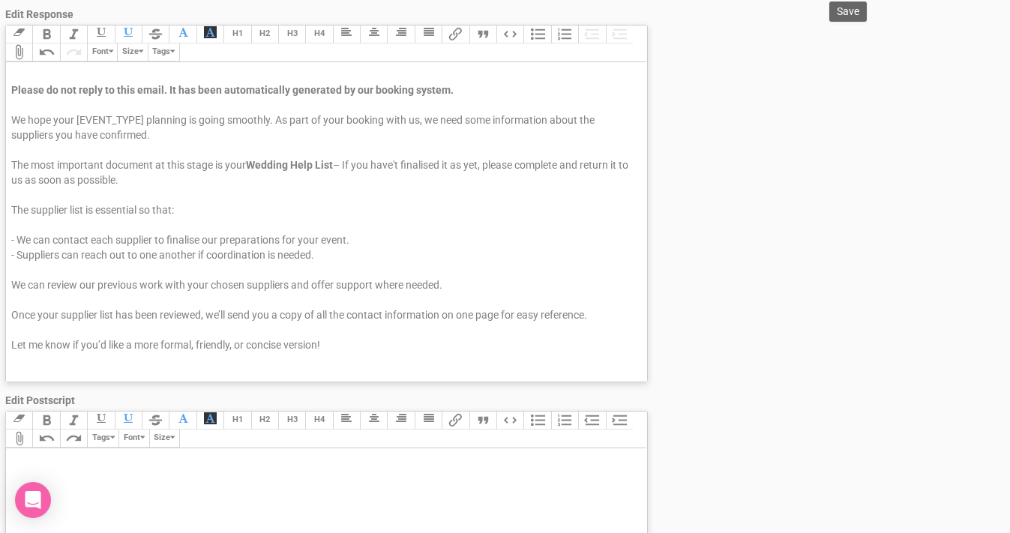
click at [10, 288] on trix-editor "Hi [CLIENT_NAME], Please note this is an automatic email sent from our booking …" at bounding box center [326, 222] width 641 height 320
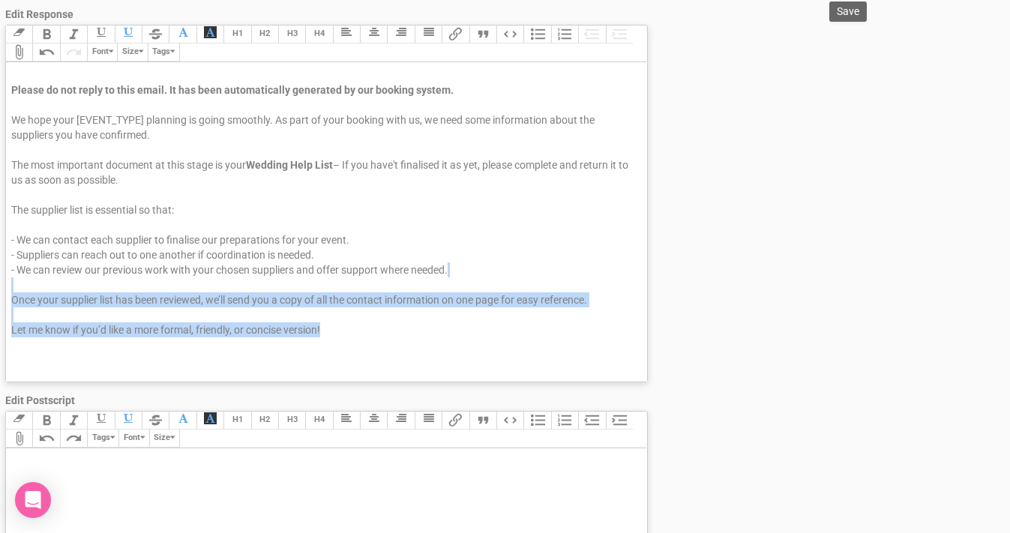
drag, startPoint x: 11, startPoint y: 288, endPoint x: 383, endPoint y: 330, distance: 374.3
click at [383, 330] on div "After the supplier list is completed and checked, we’ll make sure you receive a…" at bounding box center [323, 194] width 625 height 345
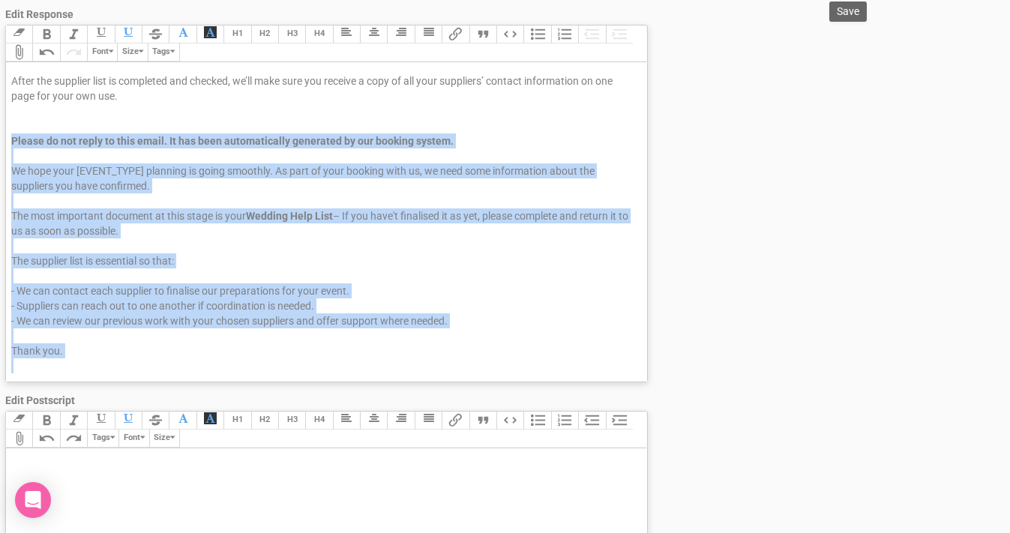
scroll to position [253, 0]
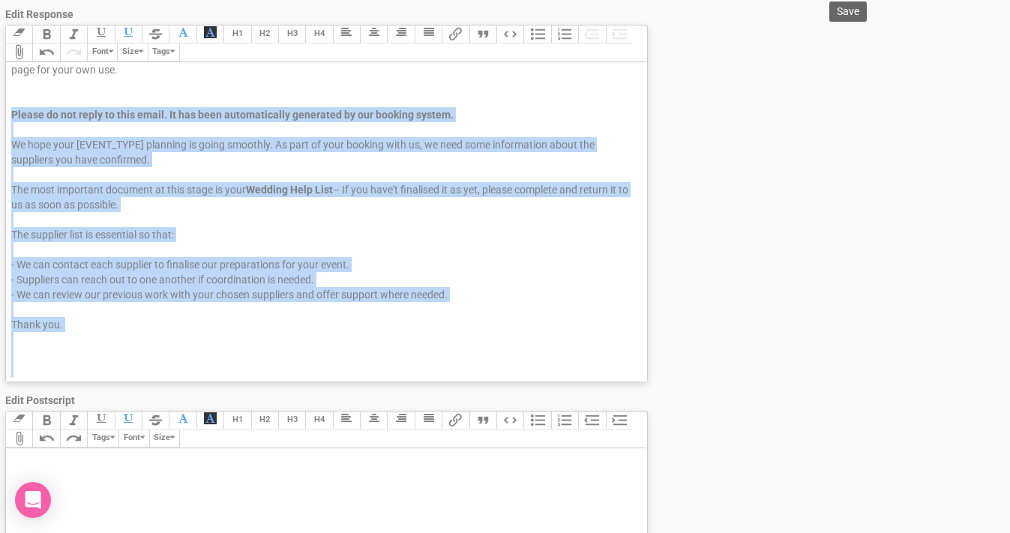
drag, startPoint x: 11, startPoint y: 159, endPoint x: 113, endPoint y: 379, distance: 242.3
click at [114, 379] on trix-editor "Hi [CLIENT_NAME], Please note this is an automatic email sent from our booking …" at bounding box center [326, 222] width 641 height 320
copy trix-editor "Please do not reply to this email. It has been automatically generated by our b…"
click at [37, 193] on div "After the supplier list is completed and checked, we’ll make sure you receive a…" at bounding box center [323, 204] width 625 height 315
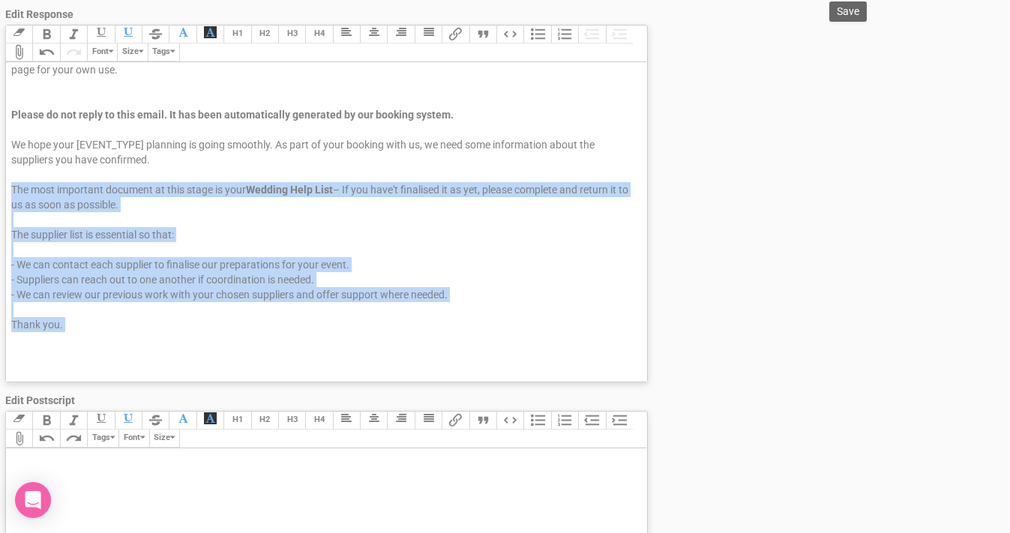
drag, startPoint x: 11, startPoint y: 190, endPoint x: 300, endPoint y: 338, distance: 324.7
click at [300, 338] on div "After the supplier list is completed and checked, we’ll make sure you receive a…" at bounding box center [323, 204] width 625 height 315
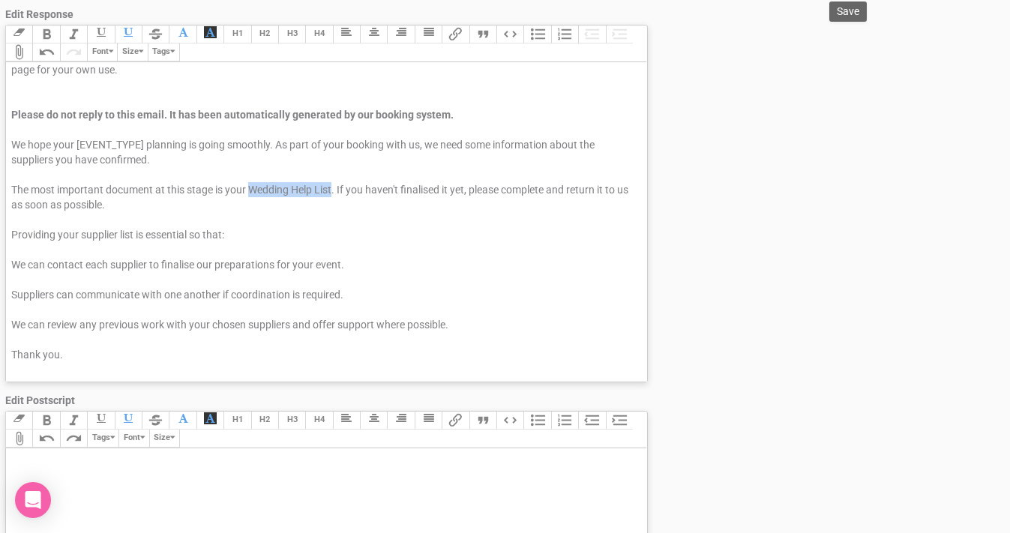
drag, startPoint x: 251, startPoint y: 186, endPoint x: 334, endPoint y: 185, distance: 83.2
click at [334, 185] on div "After the supplier list is completed and checked, we’ll make sure you receive a…" at bounding box center [323, 212] width 625 height 330
click at [10, 261] on trix-editor "Hi [CLIENT_NAME], Please note this is an automatic email sent from our booking …" at bounding box center [326, 222] width 641 height 320
click at [10, 295] on trix-editor "Hi [CLIENT_NAME], Please note this is an automatic email sent from our booking …" at bounding box center [326, 222] width 641 height 320
click at [10, 323] on trix-editor "Hi [CLIENT_NAME], Please note this is an automatic email sent from our booking …" at bounding box center [326, 222] width 641 height 320
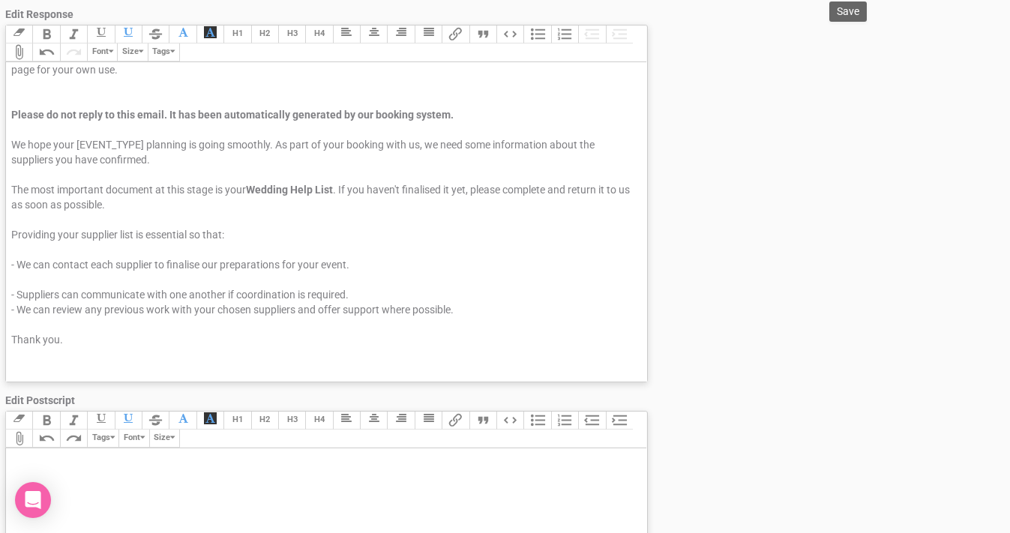
click at [19, 277] on div "After the supplier list is completed and checked, we’ll make sure you receive a…" at bounding box center [323, 204] width 625 height 315
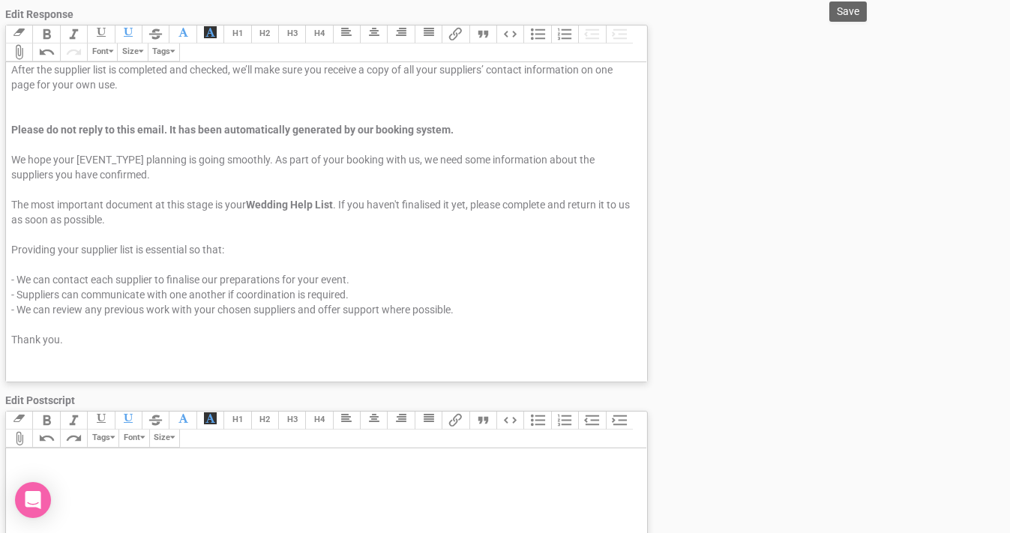
scroll to position [238, 0]
click at [14, 265] on div "After the supplier list is completed and checked, we’ll make sure you receive a…" at bounding box center [323, 212] width 625 height 300
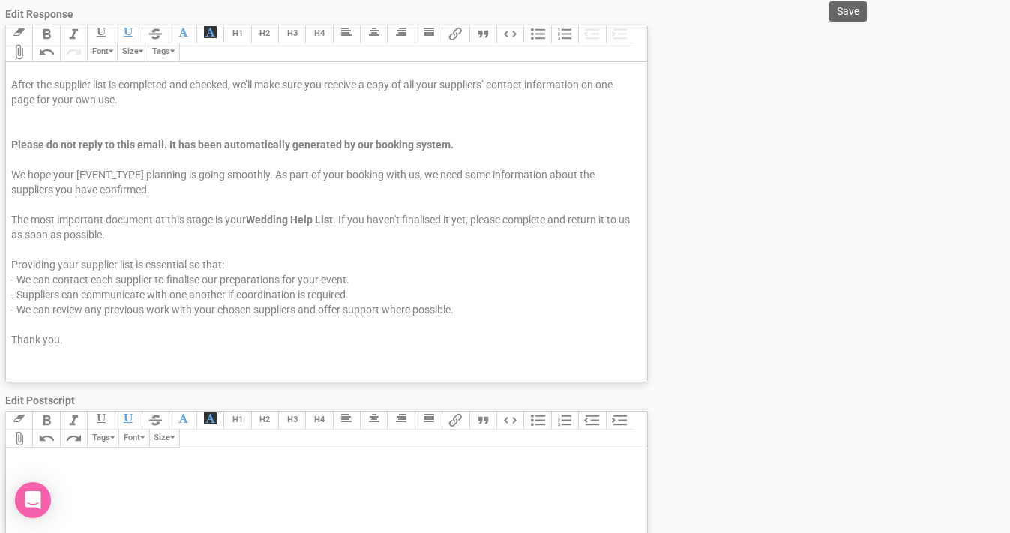
click at [26, 129] on div "After the supplier list is completed and checked, we’ll make sure you receive a…" at bounding box center [323, 219] width 625 height 285
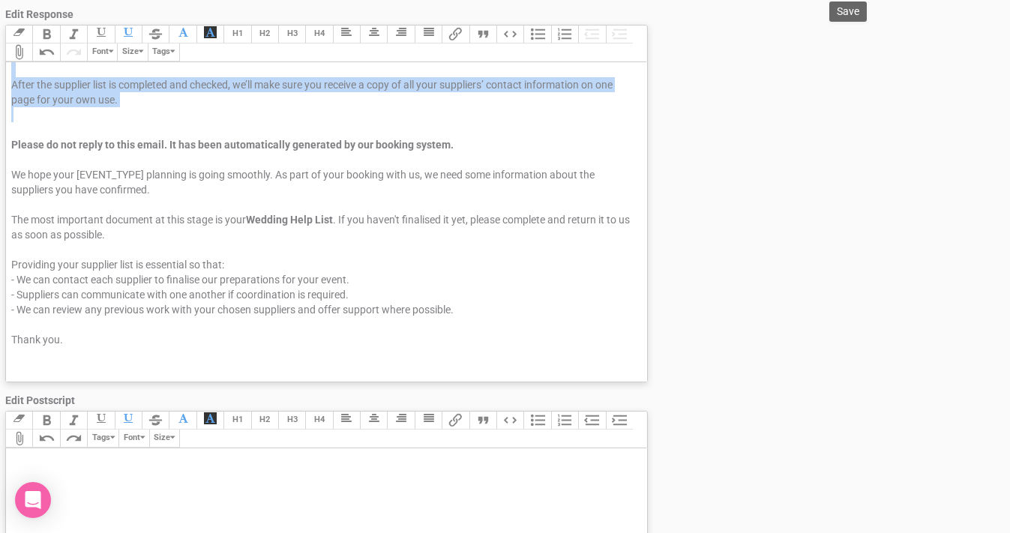
scroll to position [0, 0]
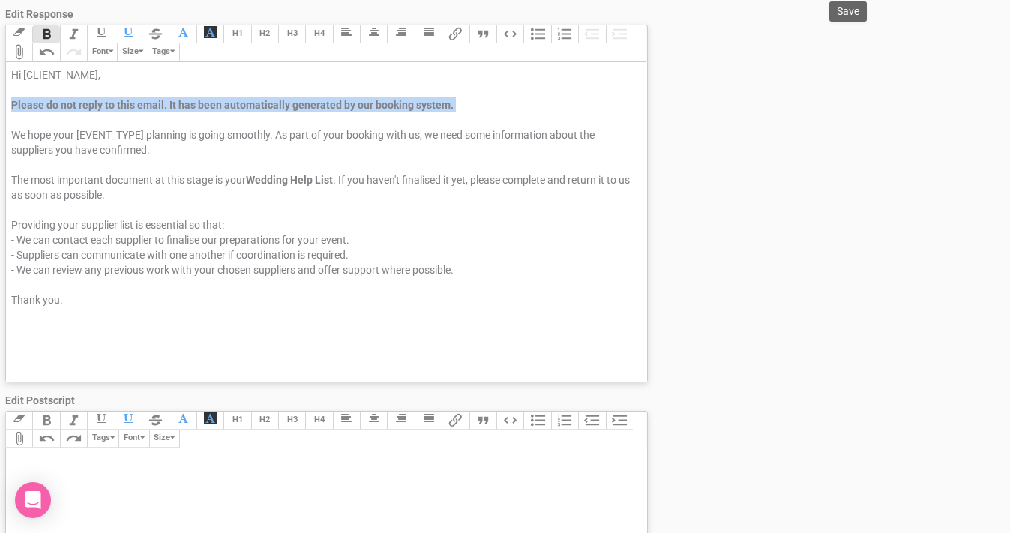
drag, startPoint x: 12, startPoint y: 104, endPoint x: 487, endPoint y: 113, distance: 475.6
click at [487, 113] on div "Hi [CLIENT_NAME], Please do not reply to this email. It has been automatically …" at bounding box center [323, 194] width 625 height 255
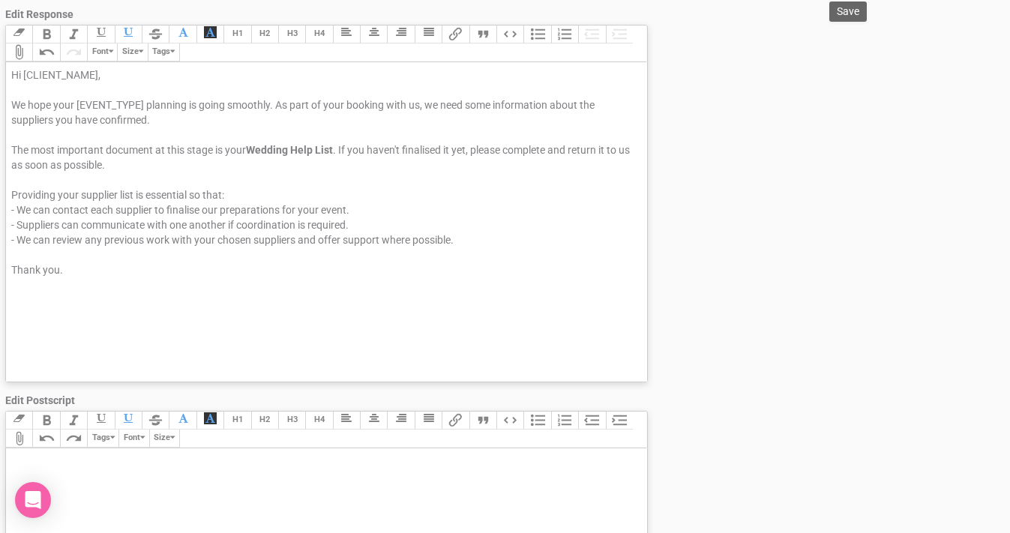
click at [15, 127] on div "Hi [CLIENT_NAME], We hope your [EVENT_TYPE] planning is going smoothly. As part…" at bounding box center [323, 179] width 625 height 225
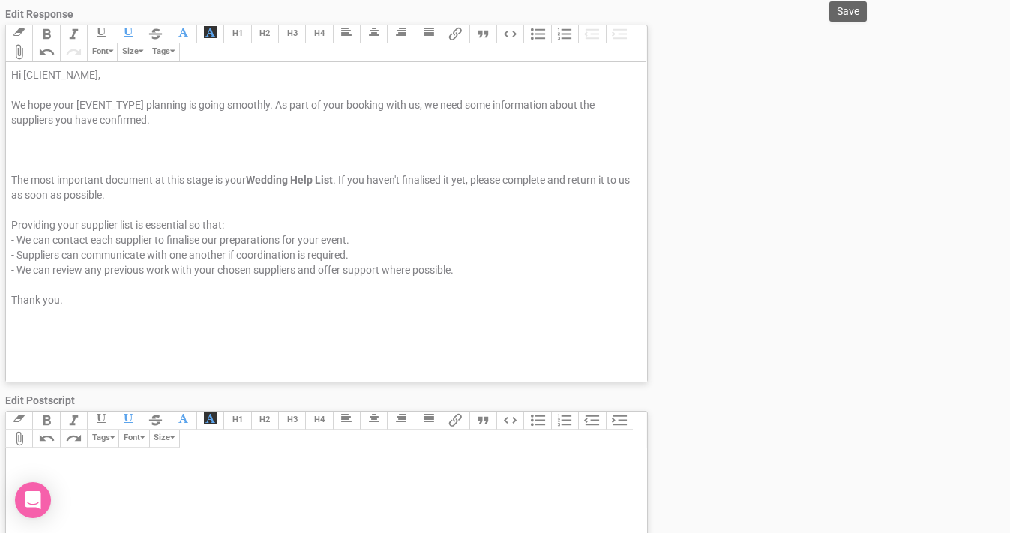
paste trix-editor "/span><strong style="background-color: rgb(255, 255, 255); font-family: Roboto,…"
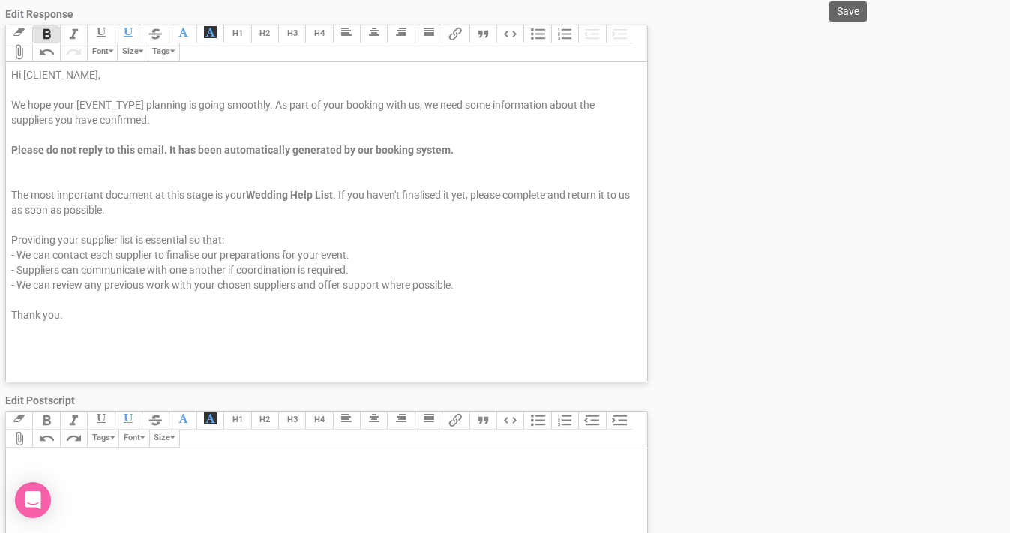
type trix-editor "<div>Hi [CLIENT_NAME],<br>&nbsp;<strong><br></strong><span style="background-co…"
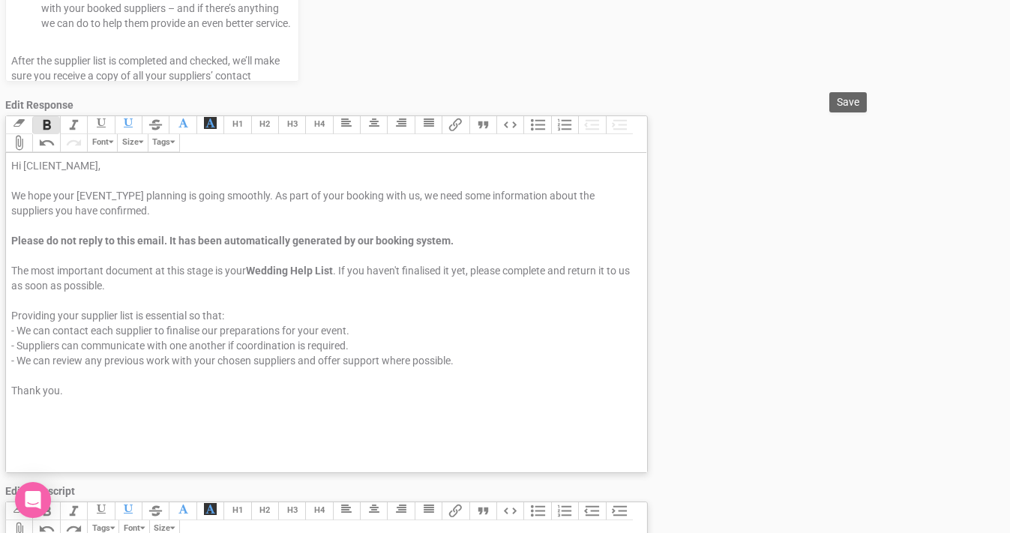
scroll to position [400, 0]
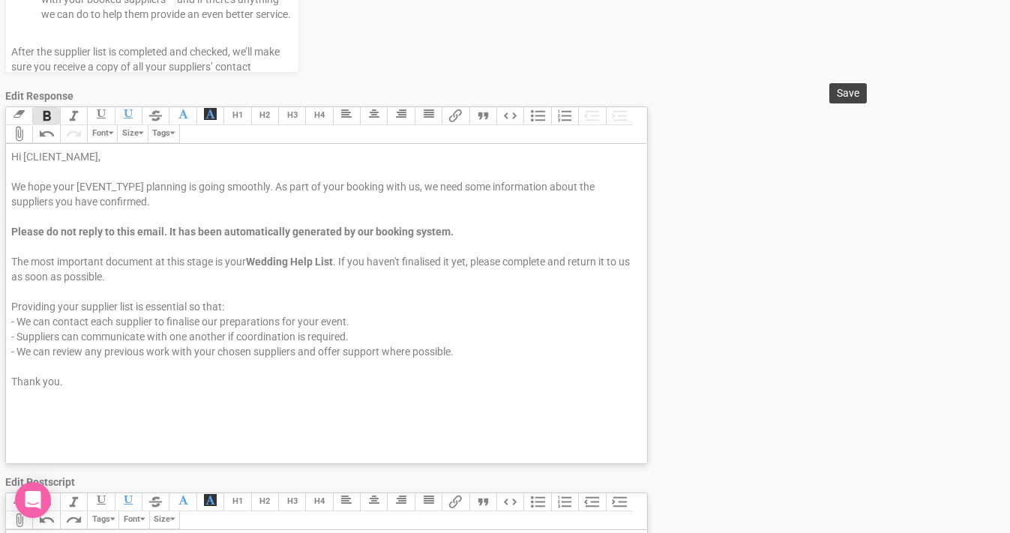
click at [844, 83] on button "Save" at bounding box center [847, 93] width 37 height 20
